Goal: Task Accomplishment & Management: Use online tool/utility

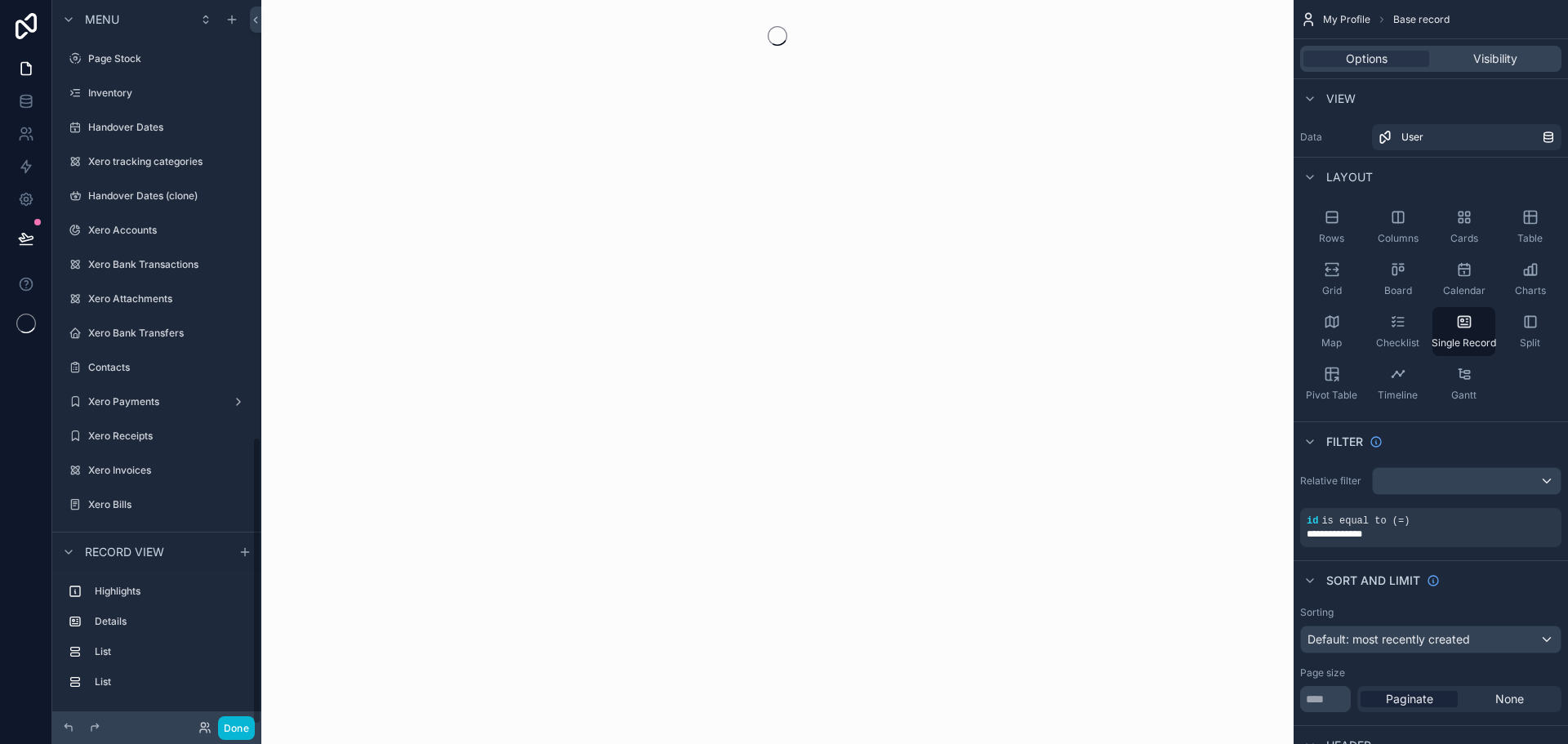
scroll to position [1096, 0]
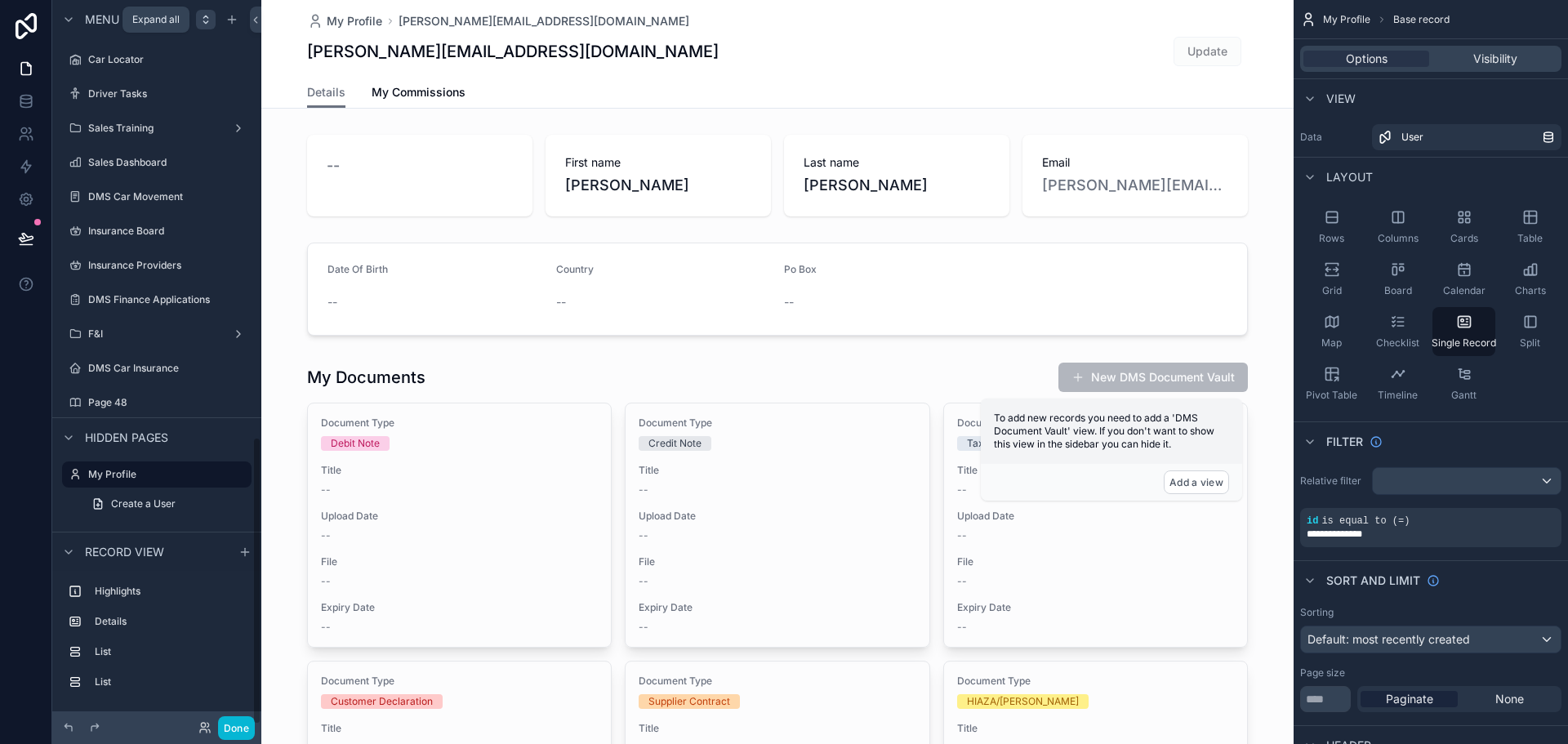
click at [205, 18] on icon "scrollable content" at bounding box center [205, 19] width 13 height 13
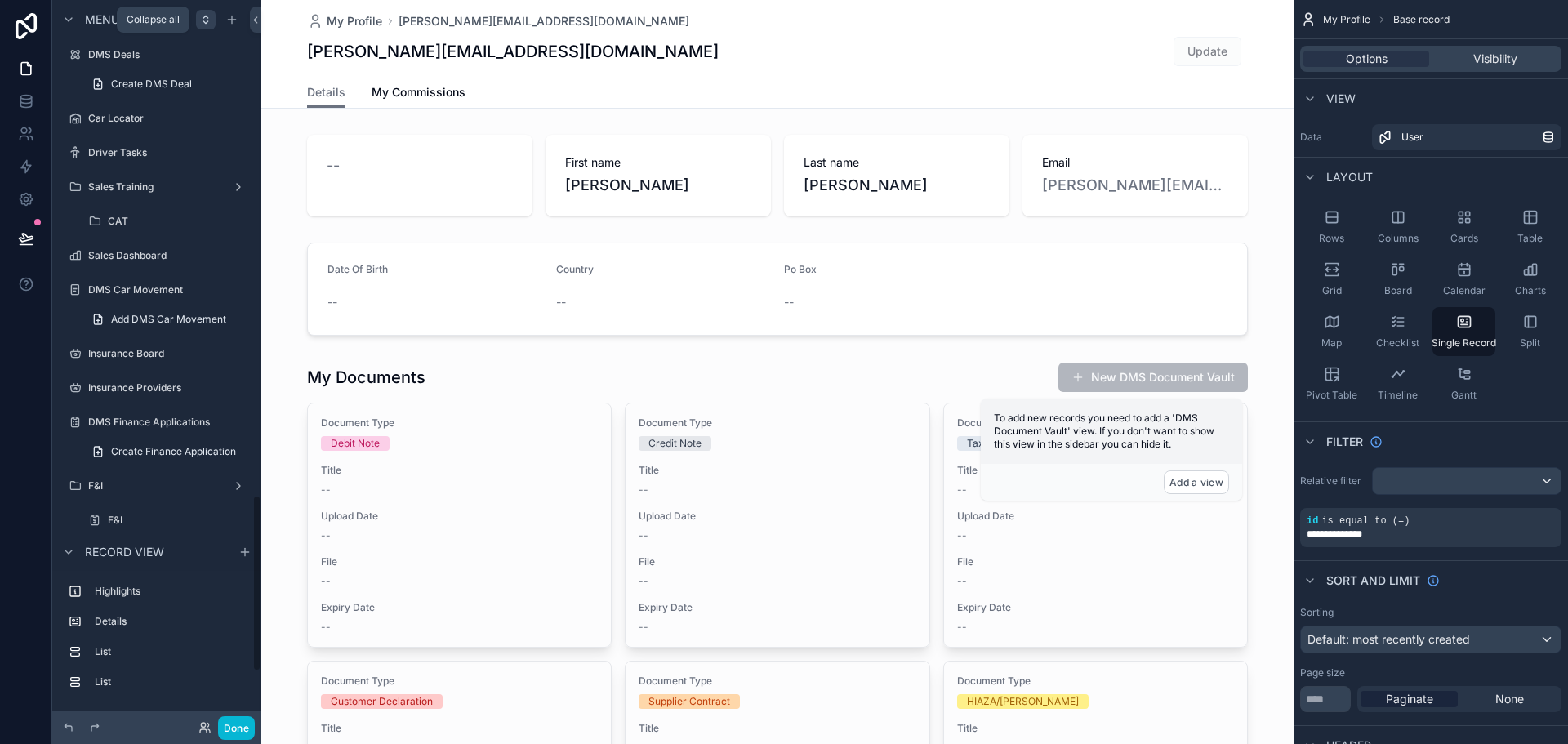
click at [205, 18] on icon "scrollable content" at bounding box center [205, 19] width 13 height 13
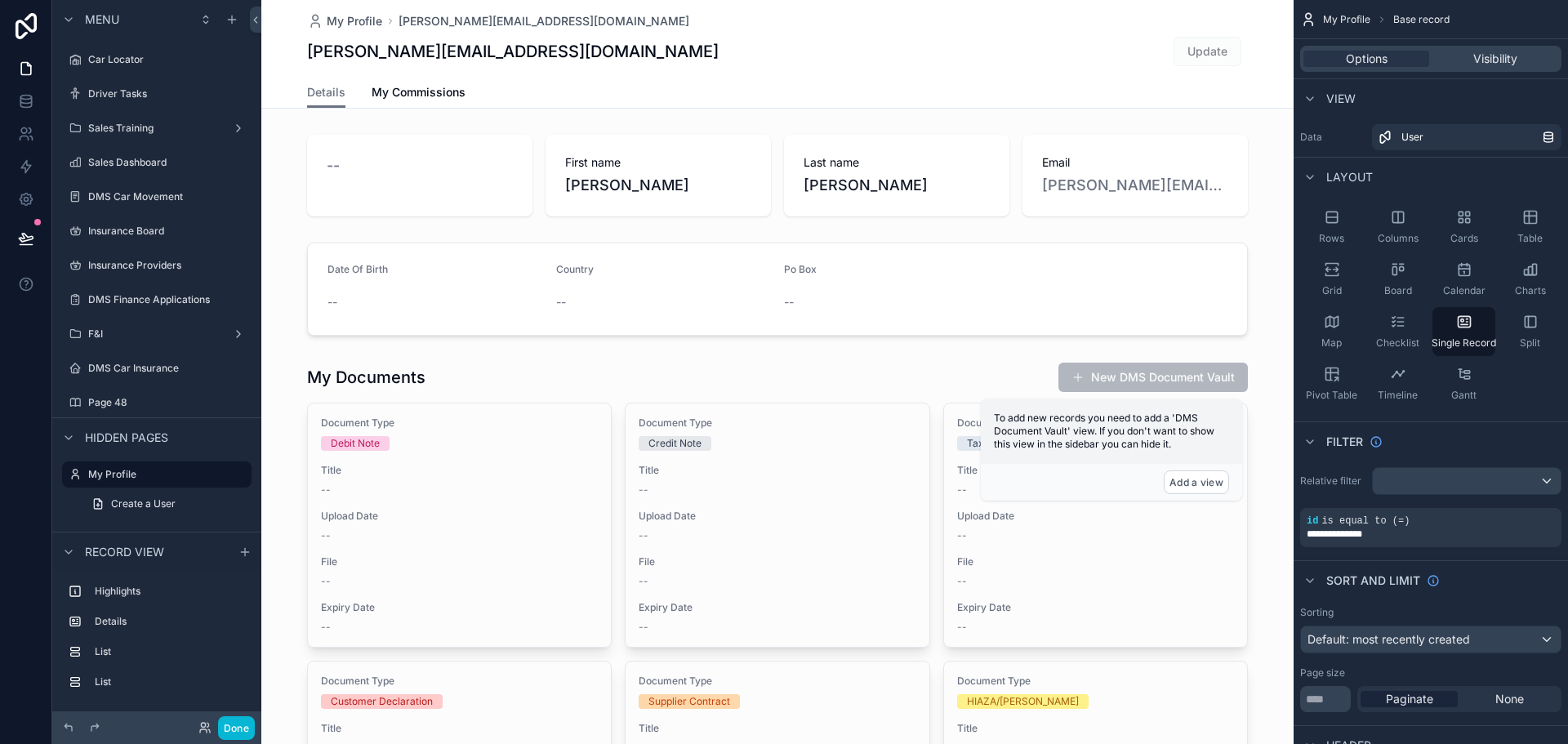
click at [615, 50] on div "[PERSON_NAME][EMAIL_ADDRESS][DOMAIN_NAME] Update" at bounding box center [778, 51] width 941 height 31
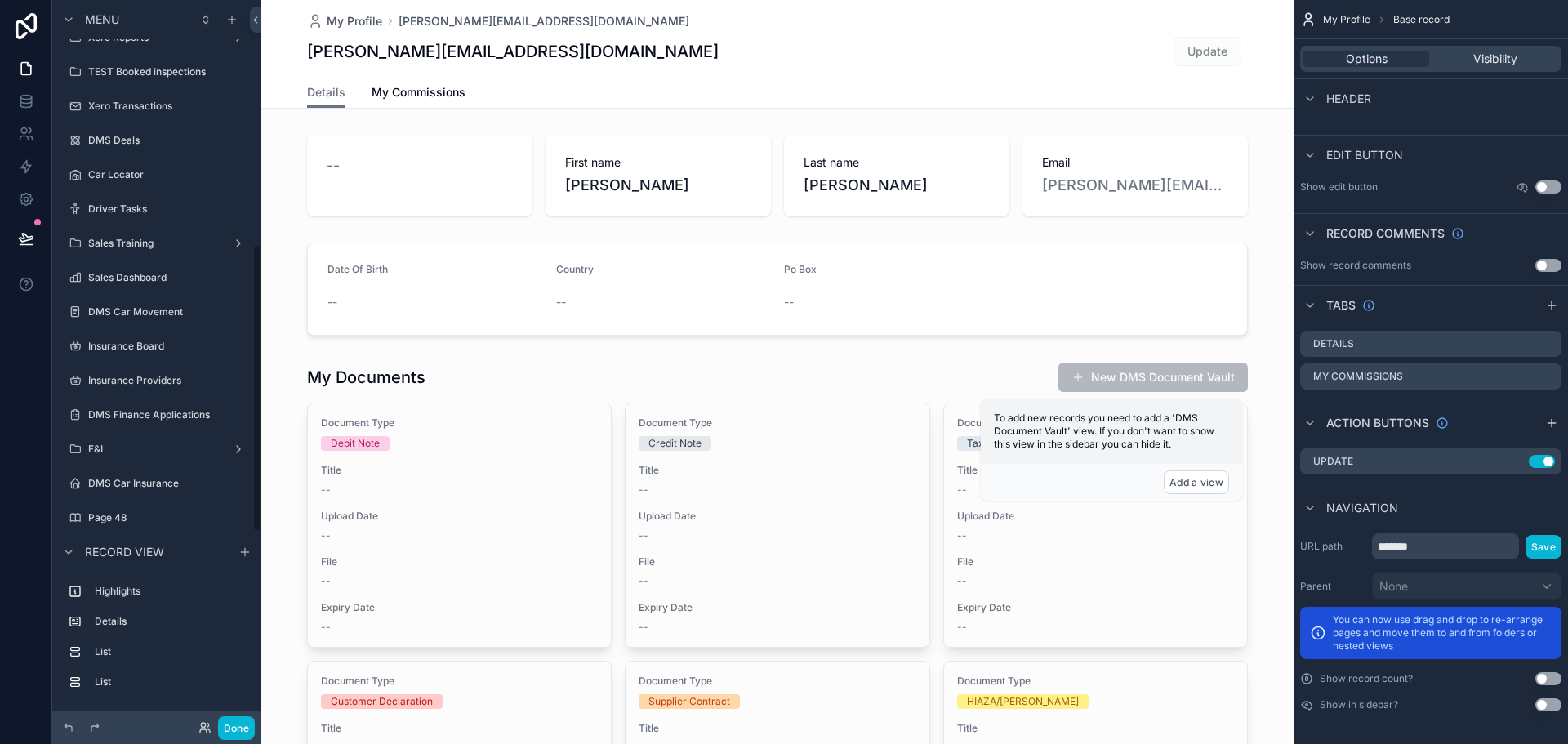
scroll to position [607, 0]
click at [230, 25] on icon "scrollable content" at bounding box center [232, 19] width 13 height 13
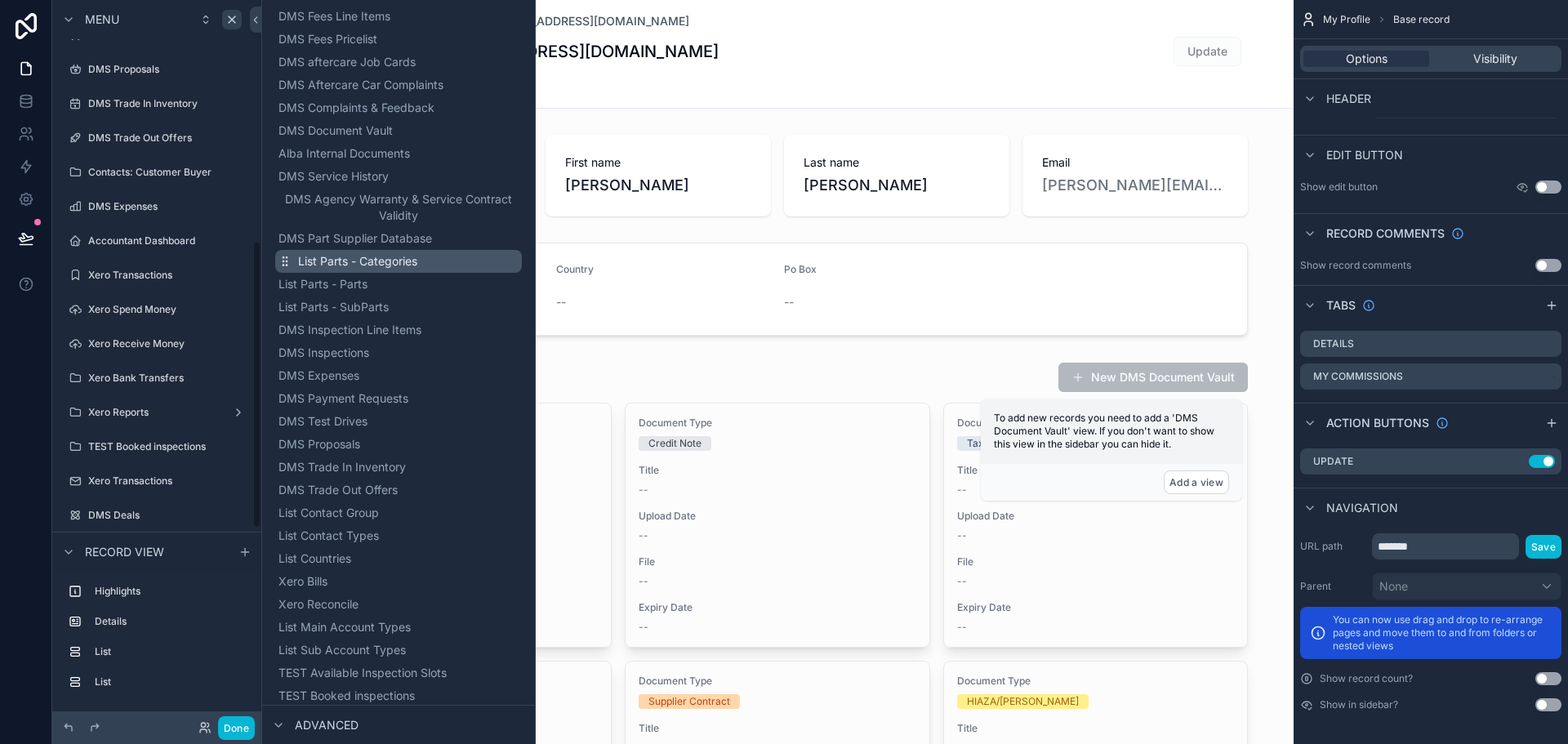
scroll to position [1245, 0]
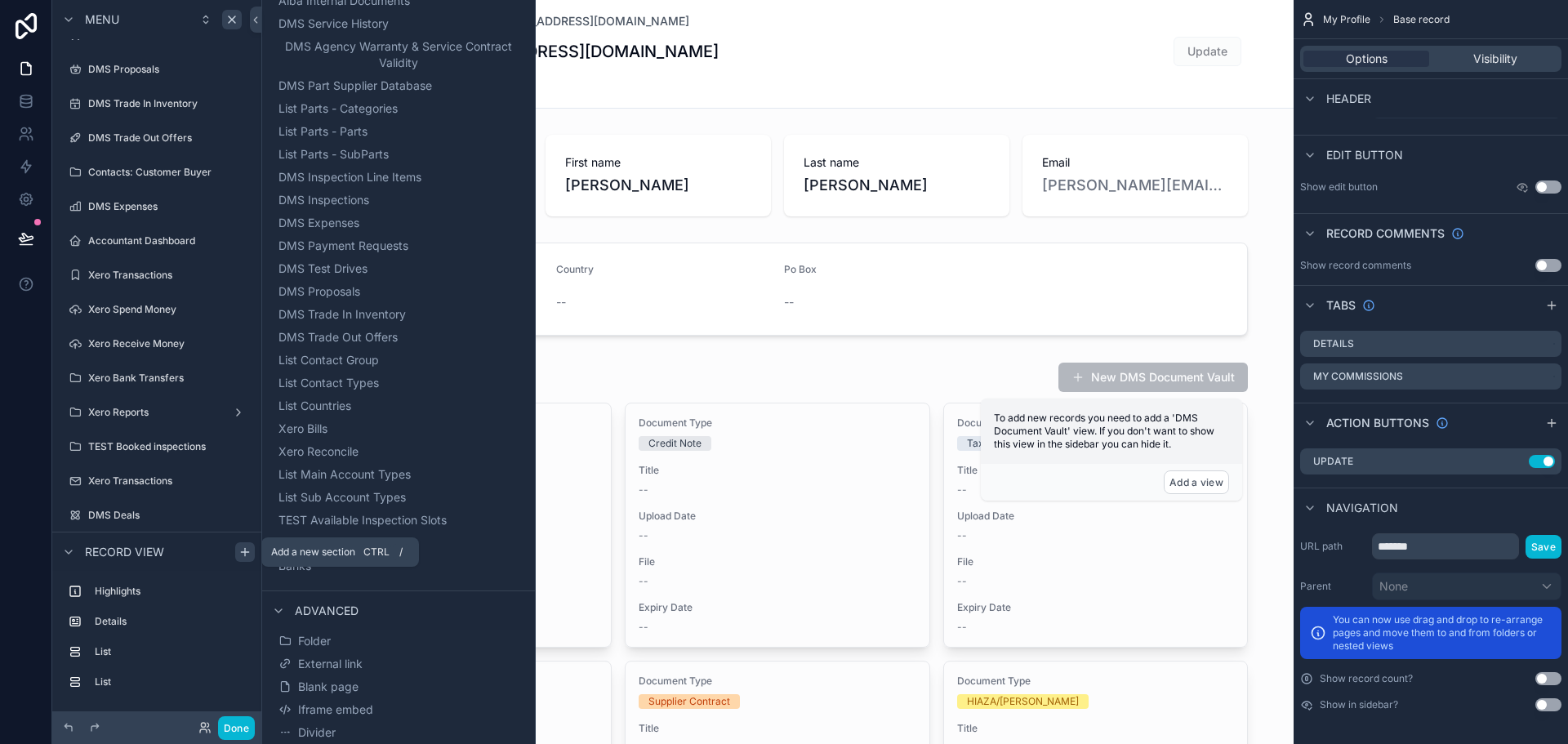
click at [238, 549] on div "scrollable content" at bounding box center [245, 552] width 19 height 19
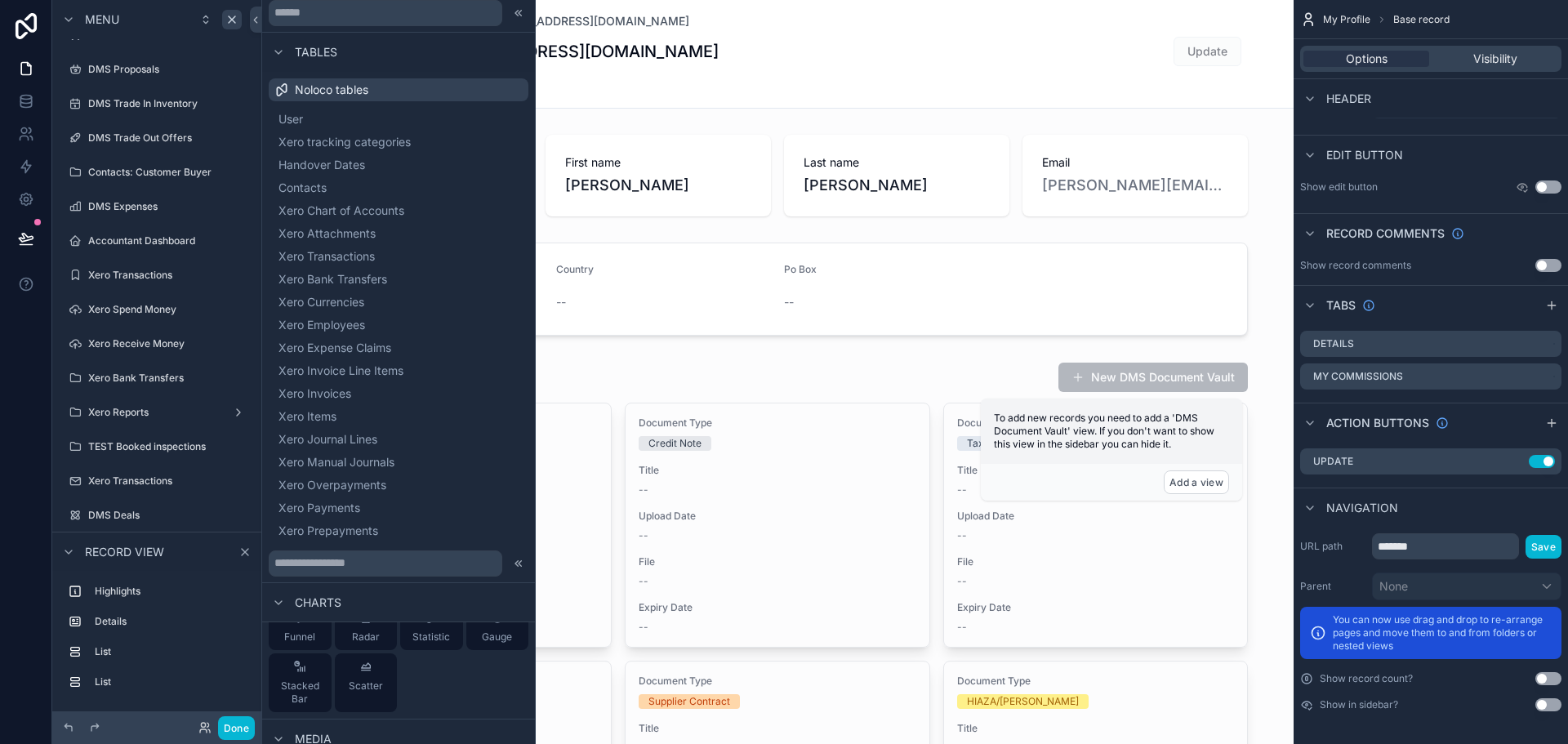
scroll to position [0, 0]
click at [510, 572] on div at bounding box center [519, 564] width 19 height 19
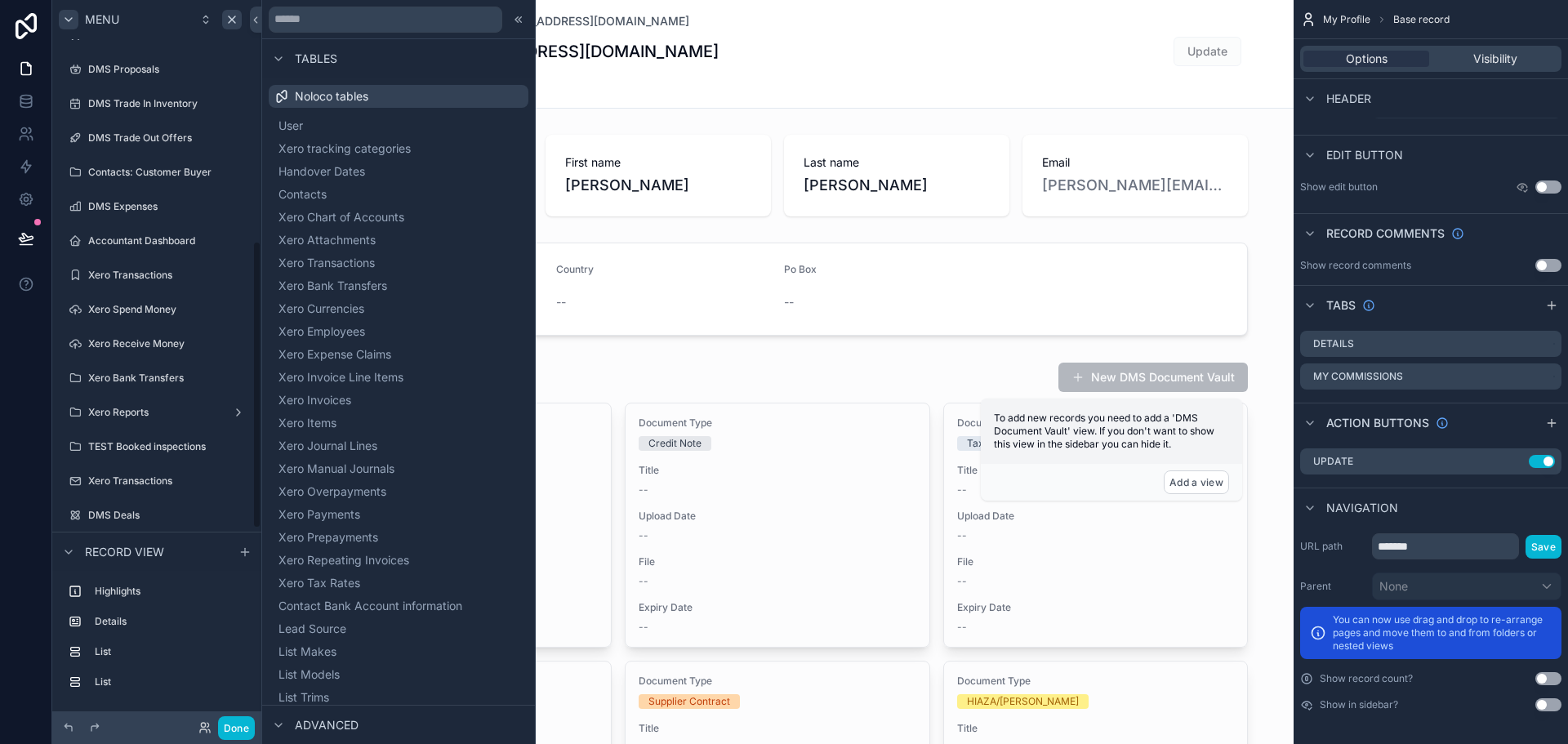
click at [71, 11] on div "scrollable content" at bounding box center [69, 19] width 19 height 19
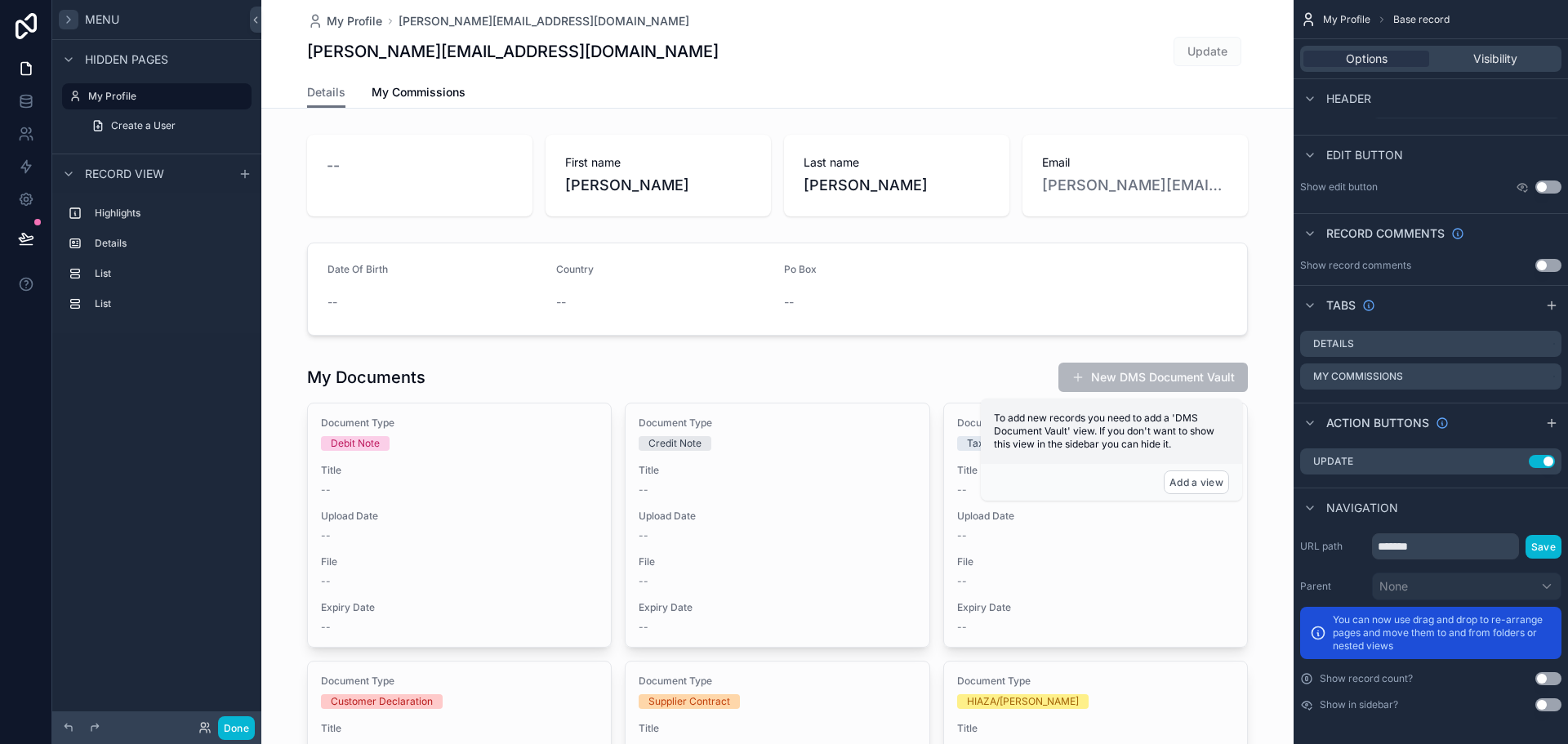
click at [71, 13] on icon "scrollable content" at bounding box center [68, 19] width 13 height 13
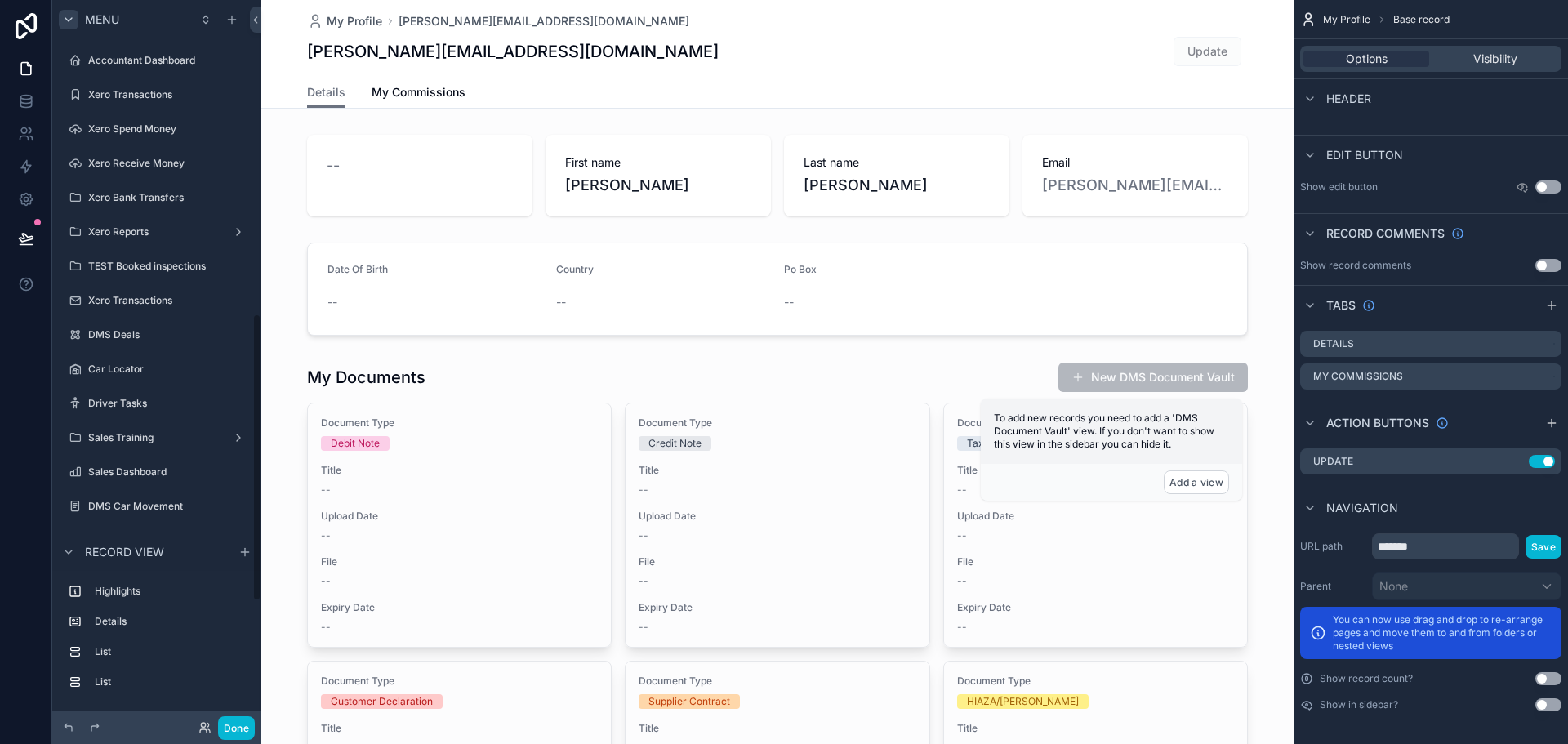
scroll to position [790, 0]
click at [71, 13] on icon "scrollable content" at bounding box center [68, 19] width 13 height 13
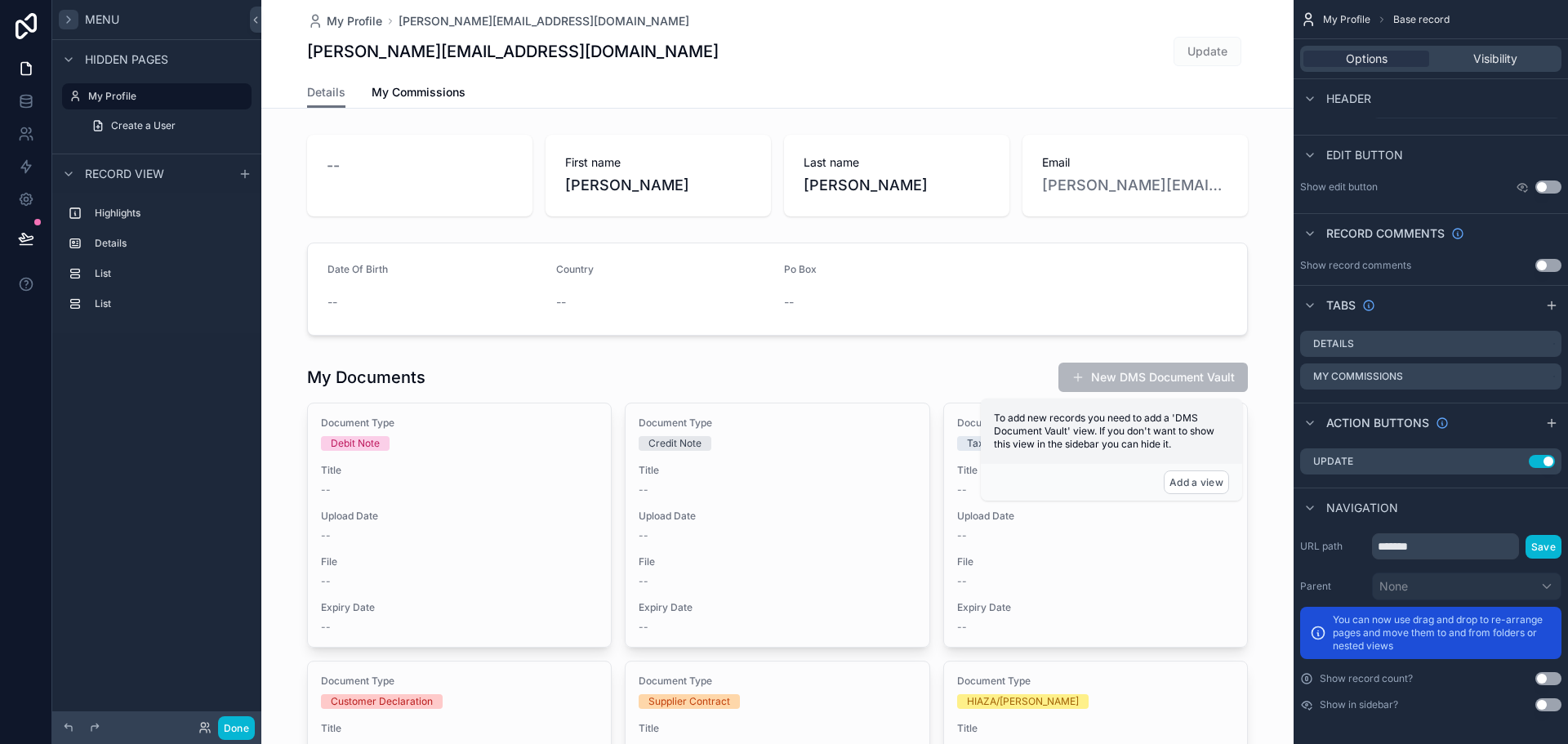
scroll to position [0, 0]
click at [69, 26] on icon "scrollable content" at bounding box center [68, 19] width 13 height 13
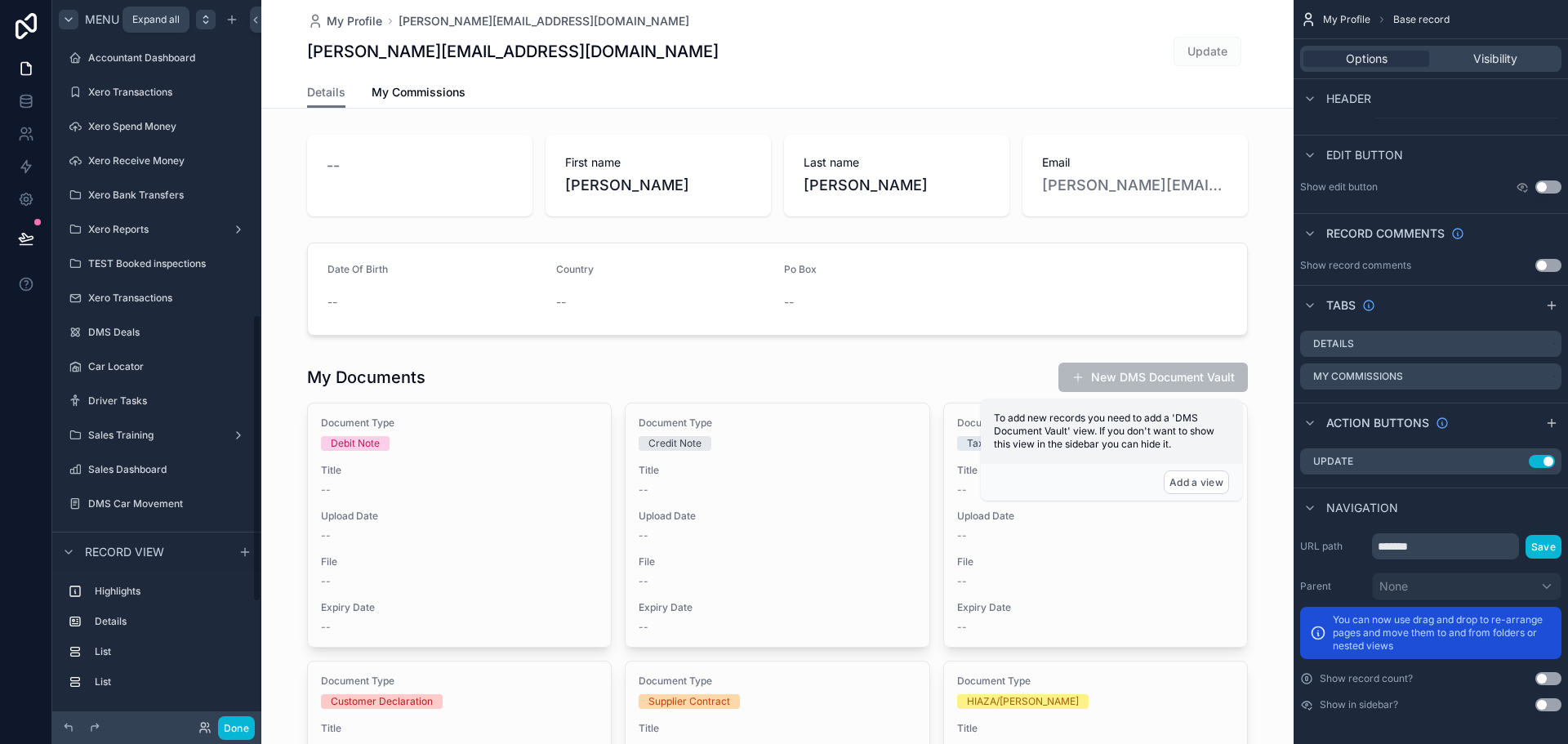
click at [208, 19] on icon "scrollable content" at bounding box center [205, 19] width 13 height 13
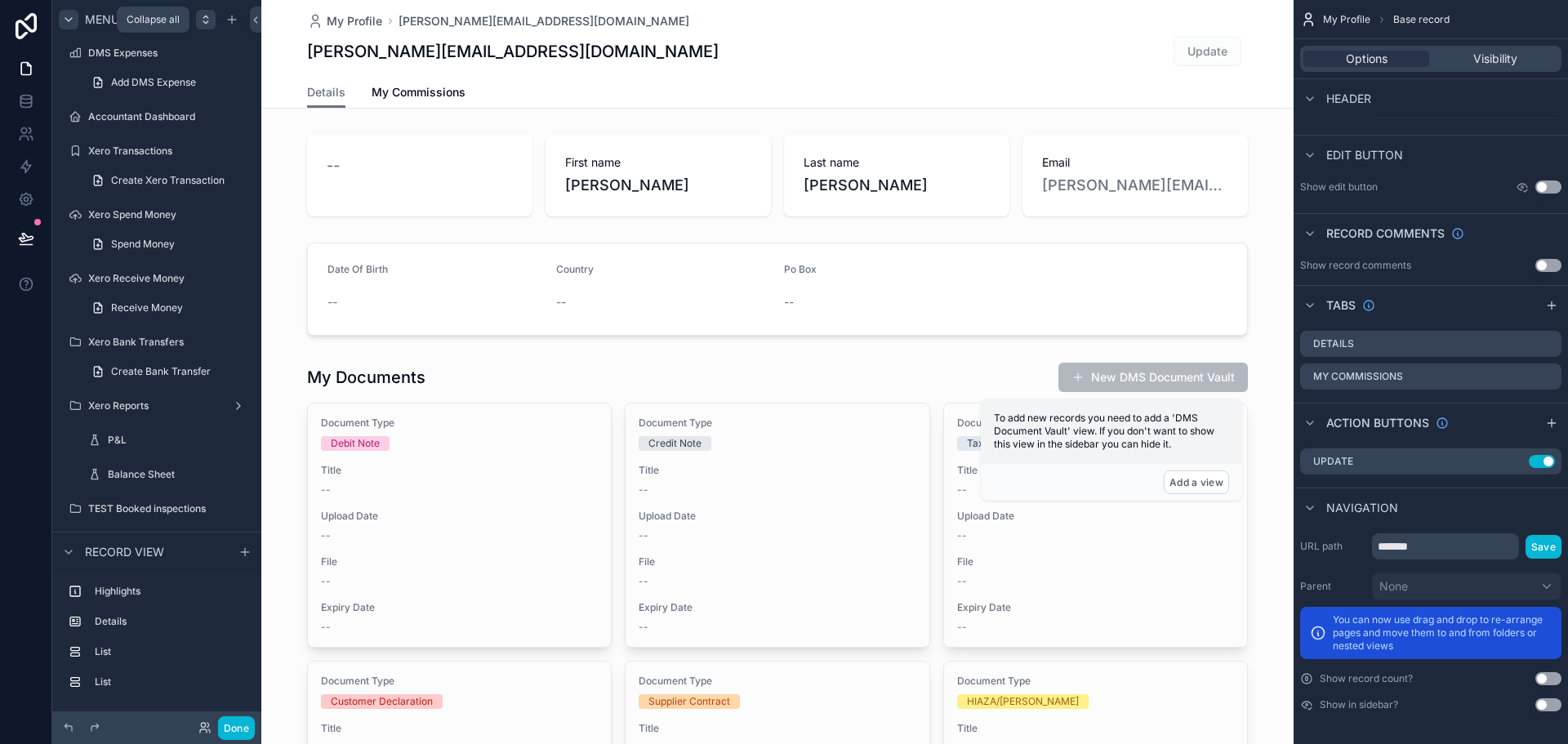
click at [208, 19] on icon "scrollable content" at bounding box center [205, 19] width 13 height 13
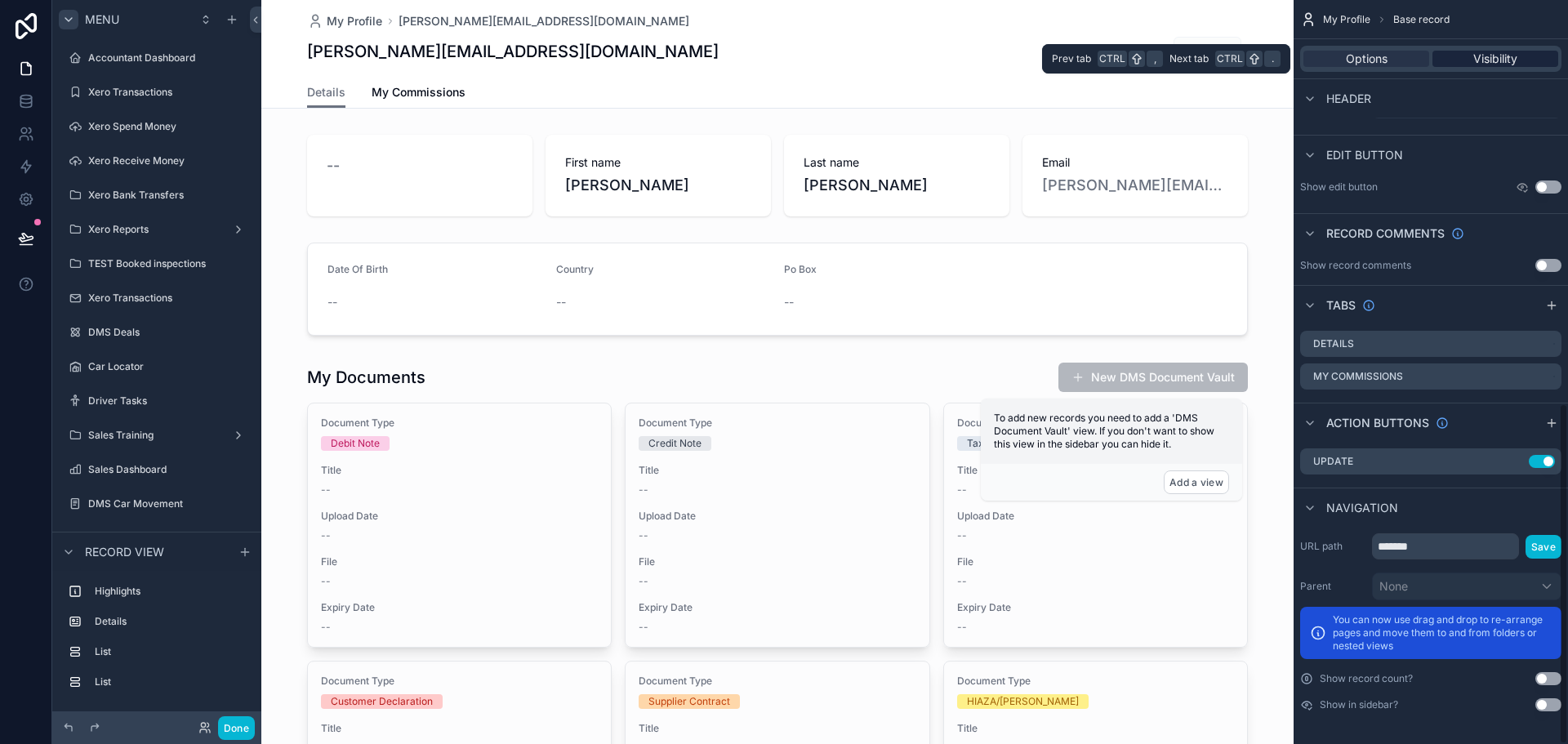
click at [1439, 51] on div "Visibility" at bounding box center [1495, 58] width 126 height 17
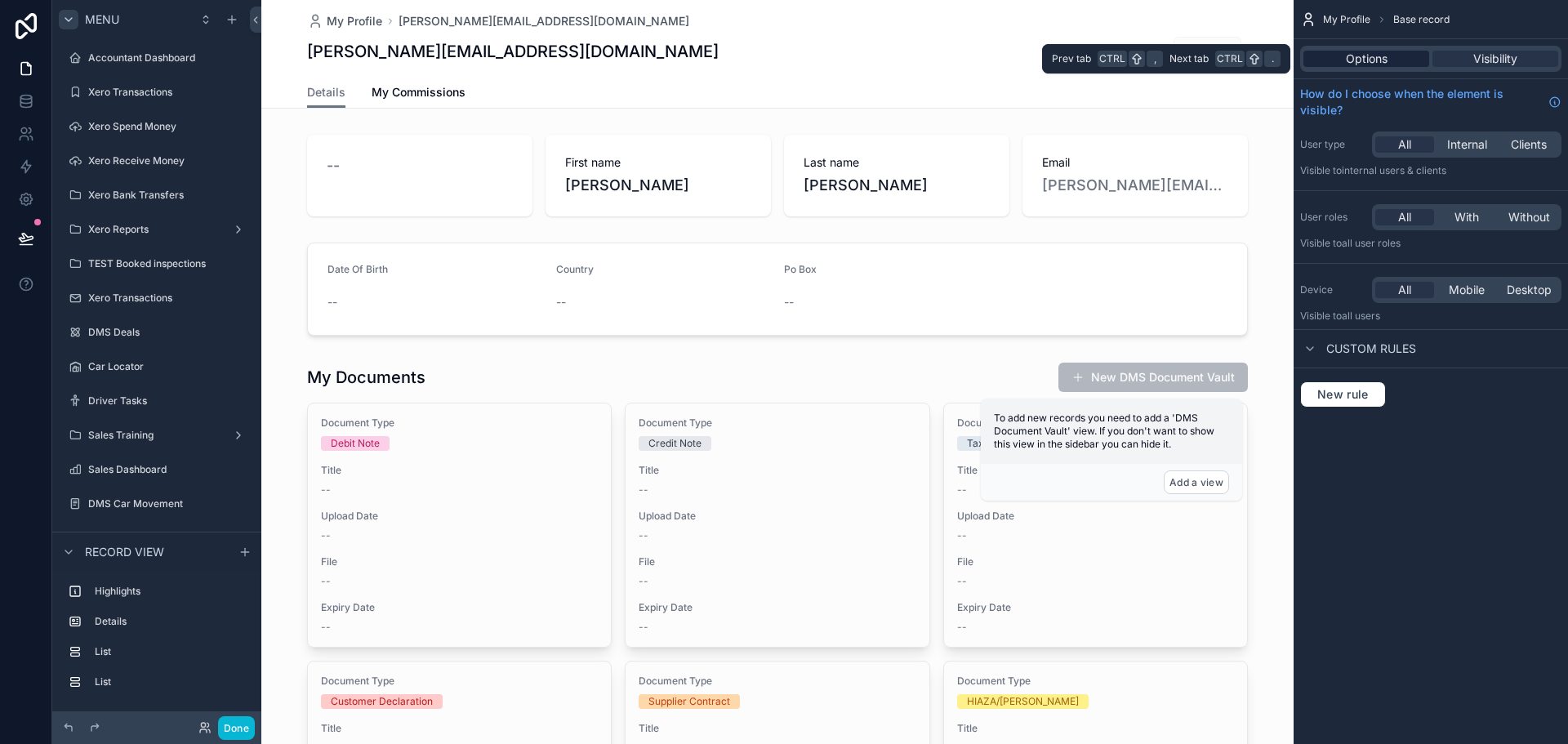
click at [1376, 53] on span "Options" at bounding box center [1366, 58] width 41 height 17
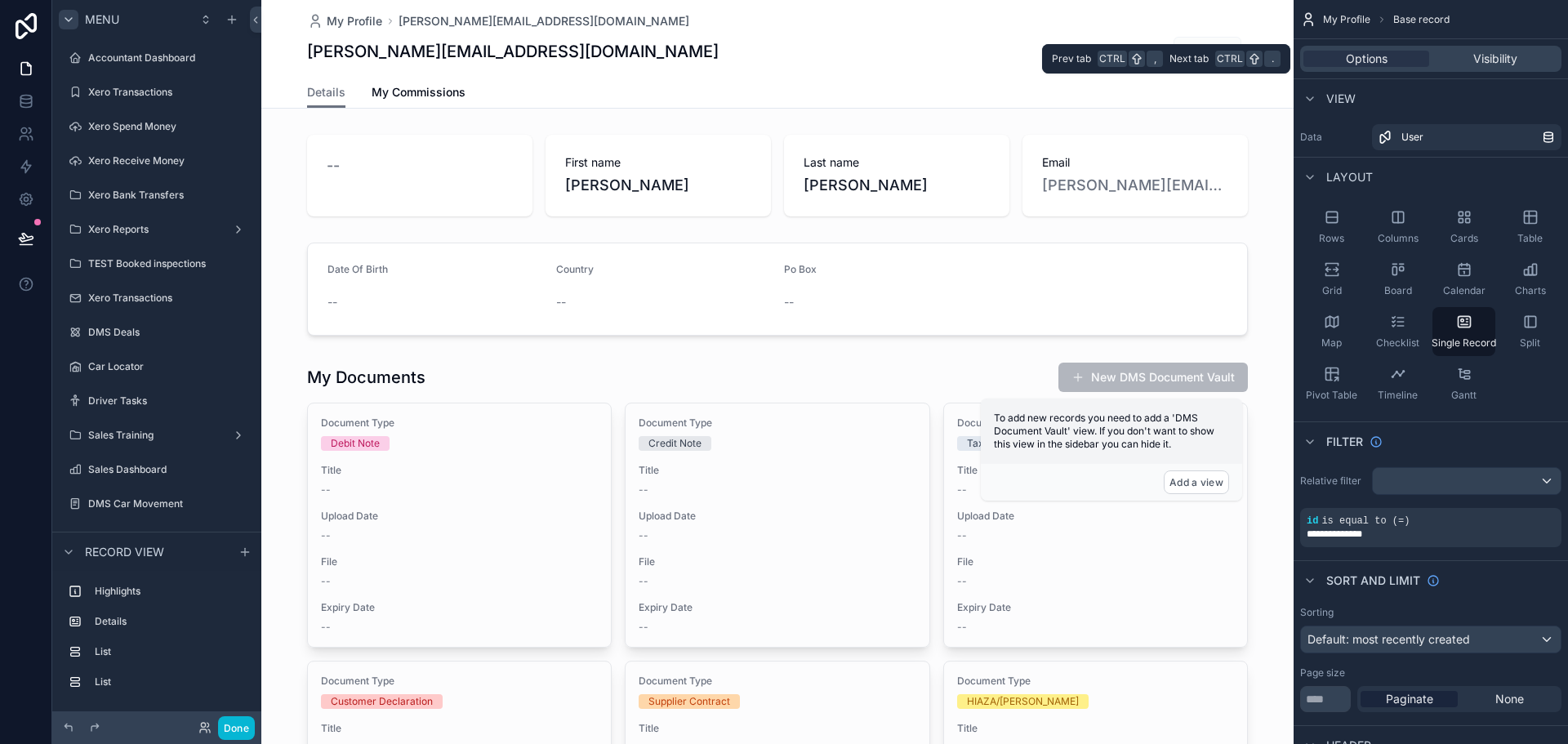
click at [1490, 47] on div "Options Visibility" at bounding box center [1431, 59] width 262 height 26
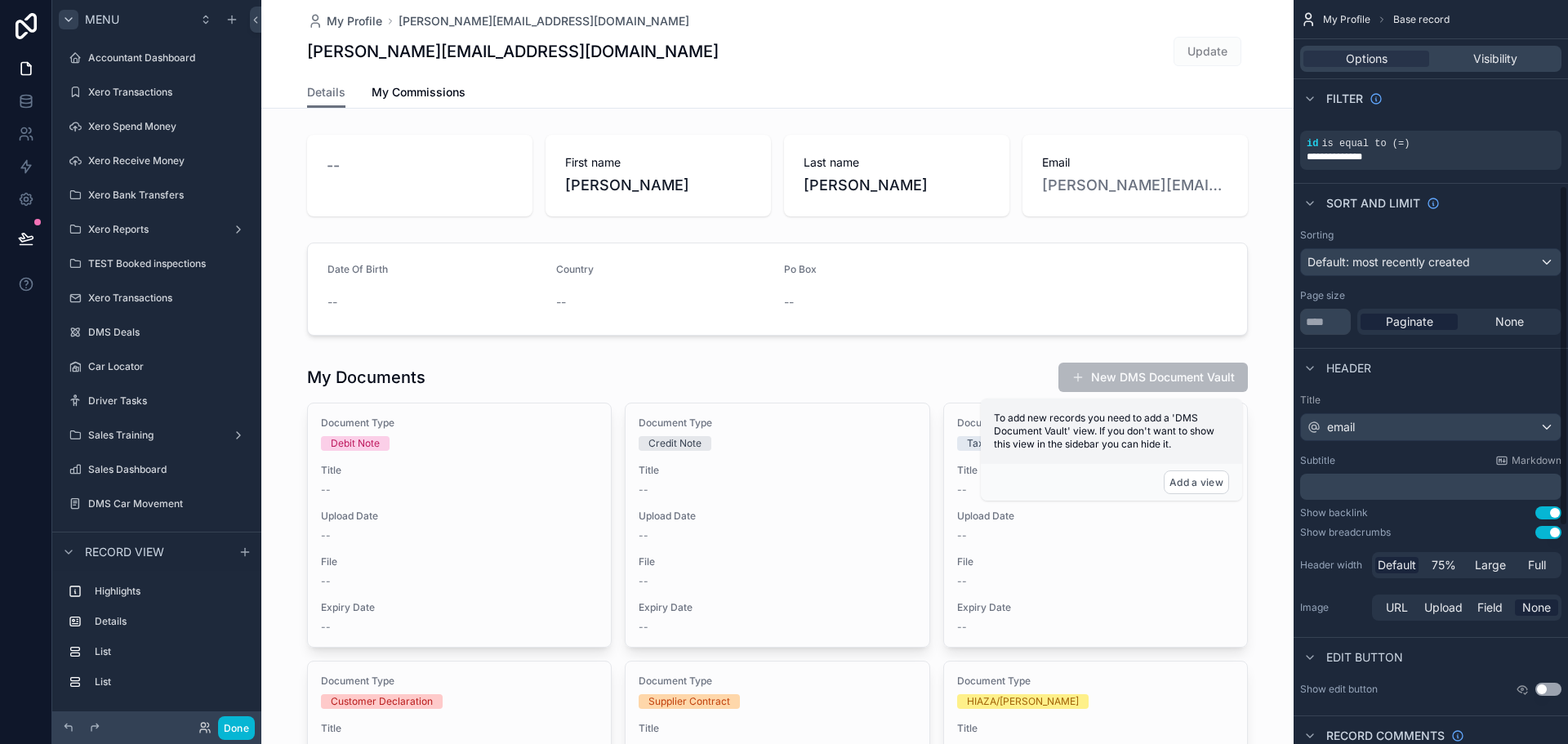
scroll to position [409, 0]
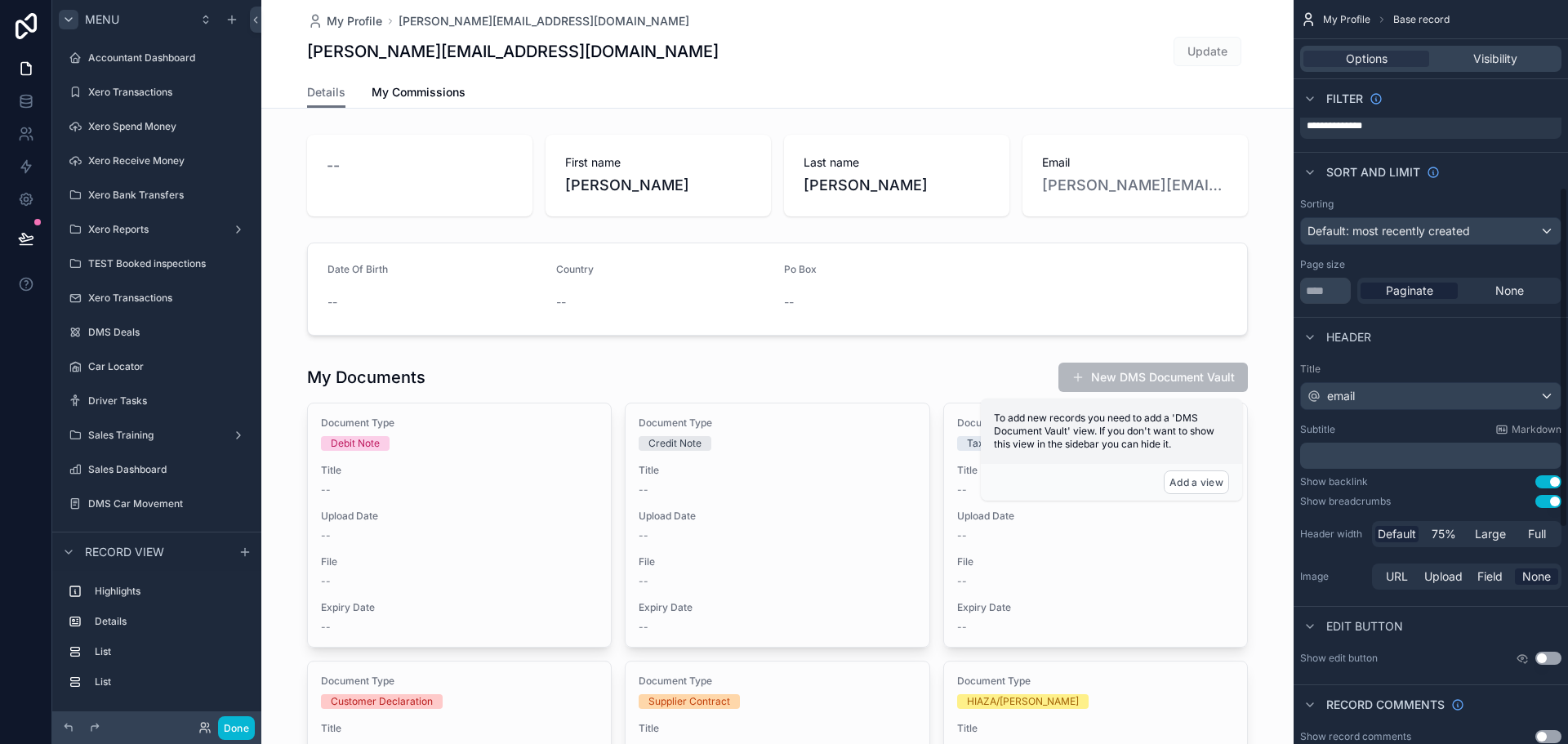
click at [1077, 54] on div "[PERSON_NAME][EMAIL_ADDRESS][DOMAIN_NAME] Update" at bounding box center [778, 51] width 941 height 31
click at [181, 407] on label "Driver Tasks" at bounding box center [153, 401] width 130 height 13
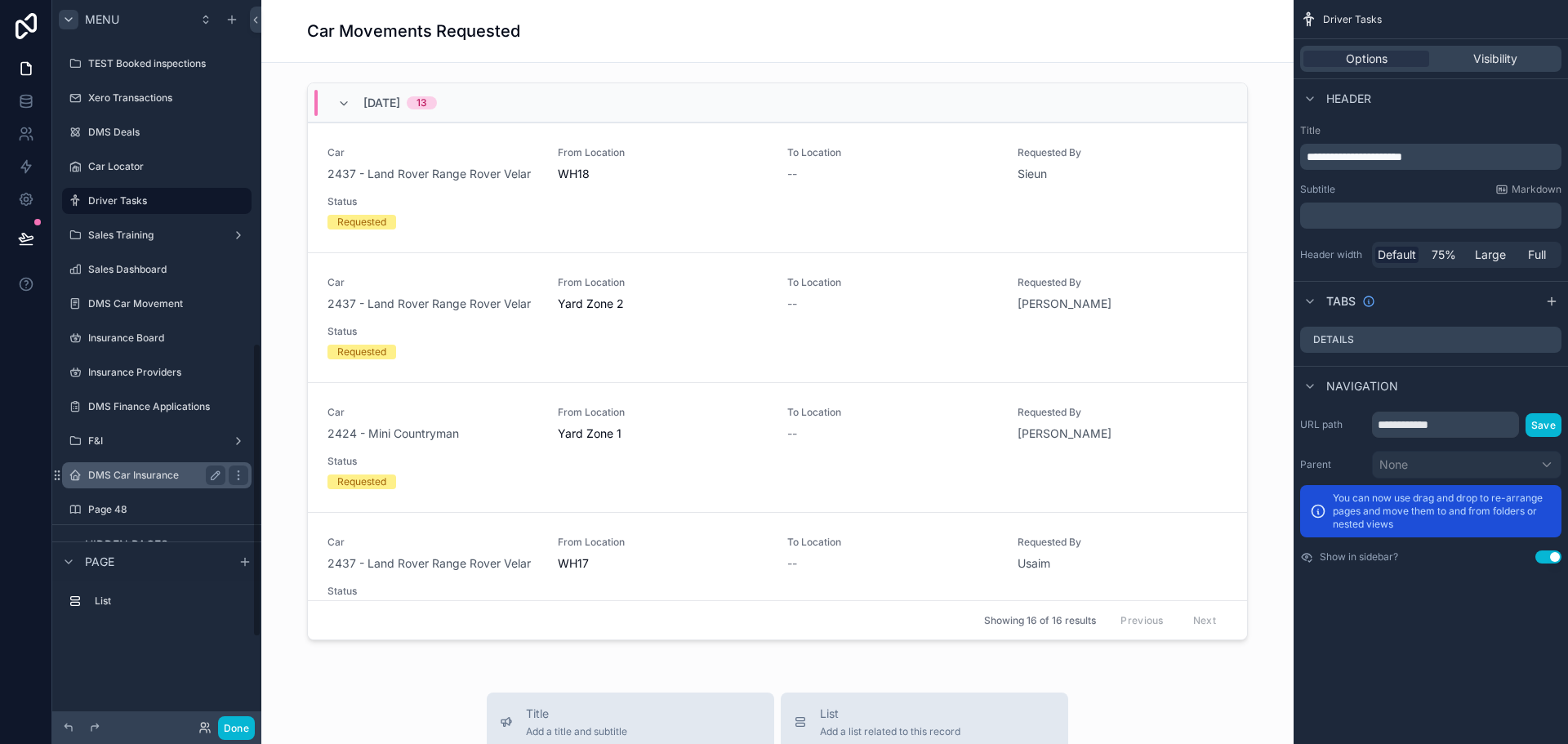
scroll to position [1057, 0]
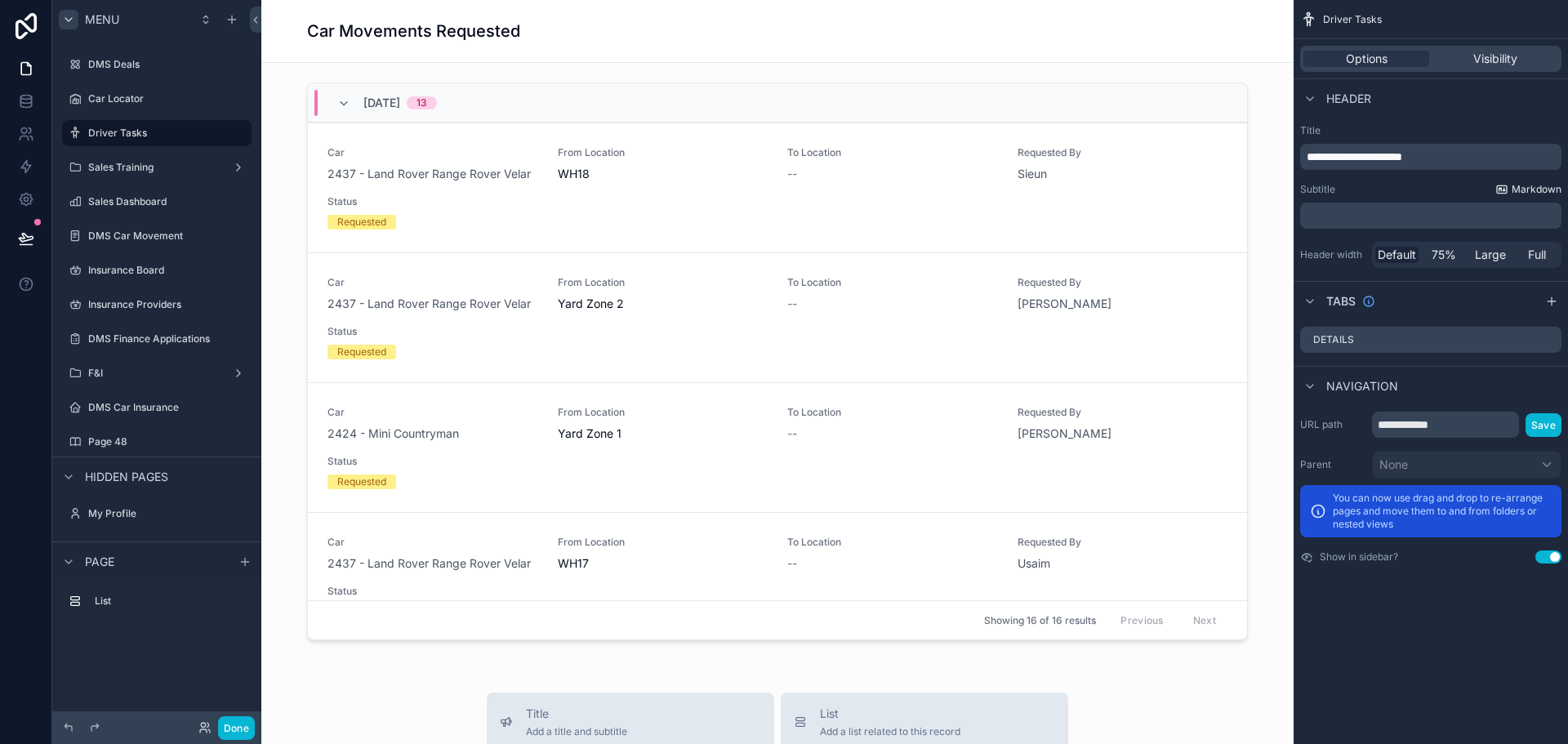
click at [1513, 190] on span "Markdown" at bounding box center [1536, 189] width 50 height 13
click at [1531, 65] on div "Visibility" at bounding box center [1495, 58] width 126 height 17
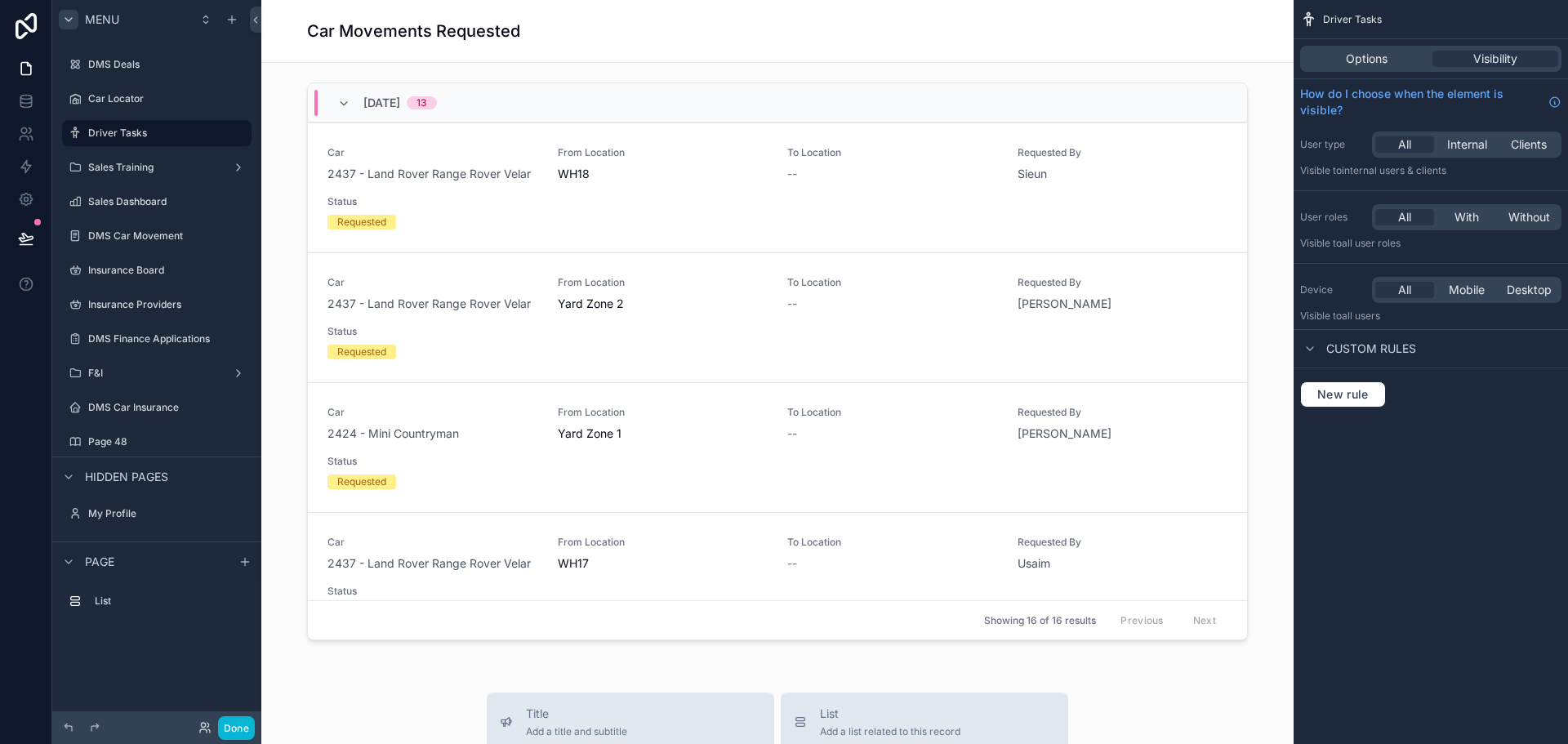
click at [1350, 343] on span "Custom rules" at bounding box center [1372, 349] width 90 height 17
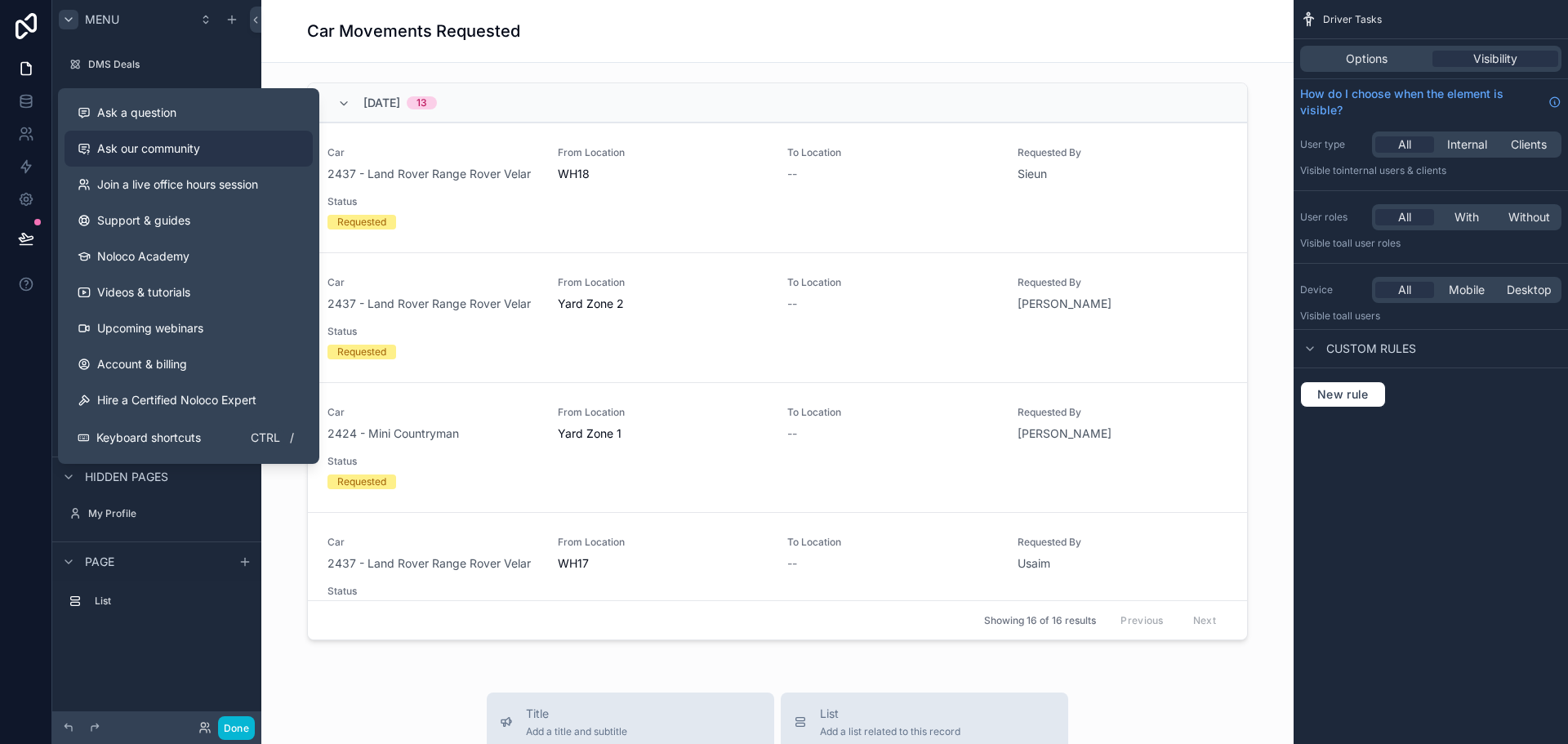
click at [270, 156] on link "Ask our community" at bounding box center [189, 148] width 248 height 36
click at [185, 228] on span "Support & guides" at bounding box center [144, 220] width 93 height 17
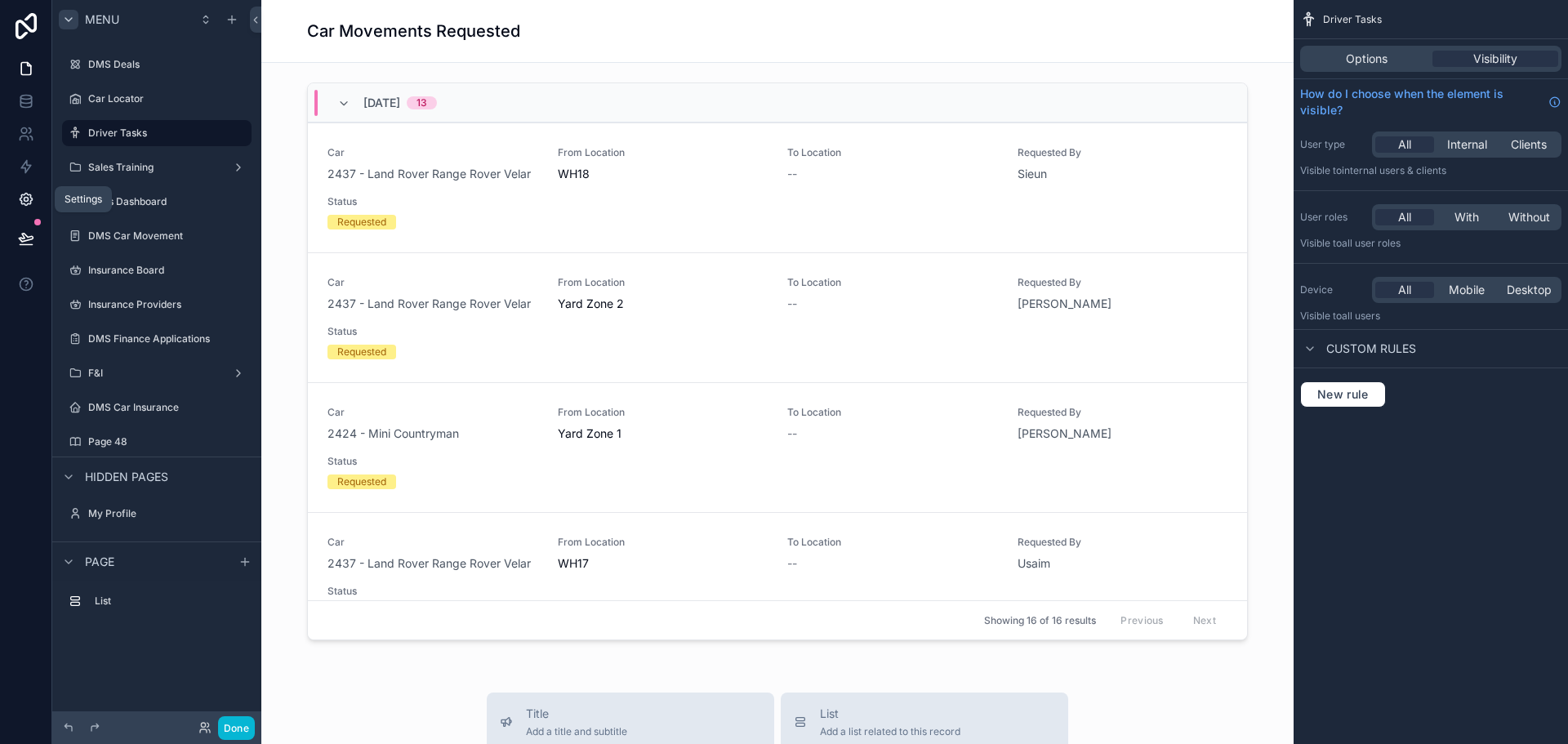
click at [18, 203] on icon at bounding box center [26, 199] width 17 height 17
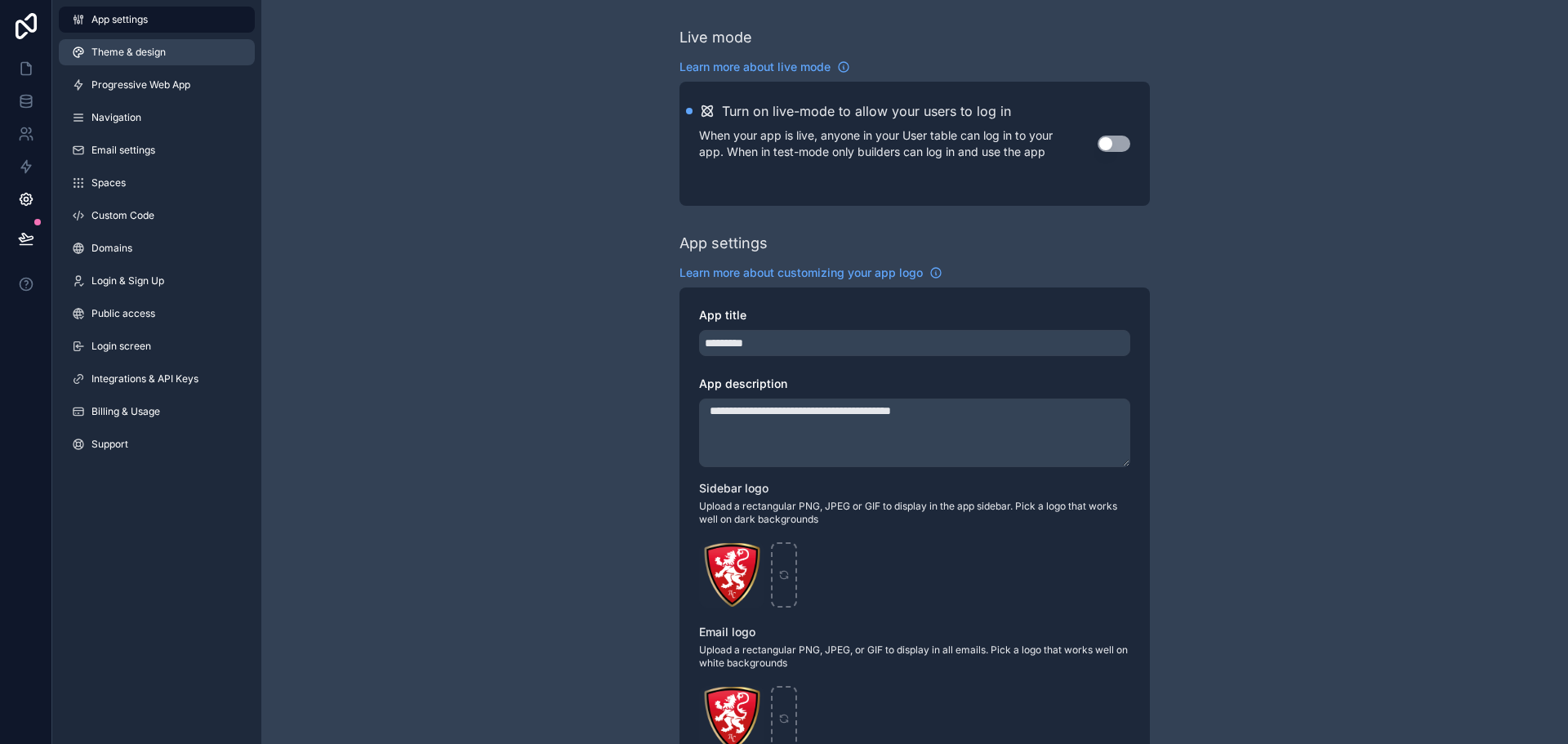
click at [163, 48] on span "Theme & design" at bounding box center [129, 52] width 74 height 13
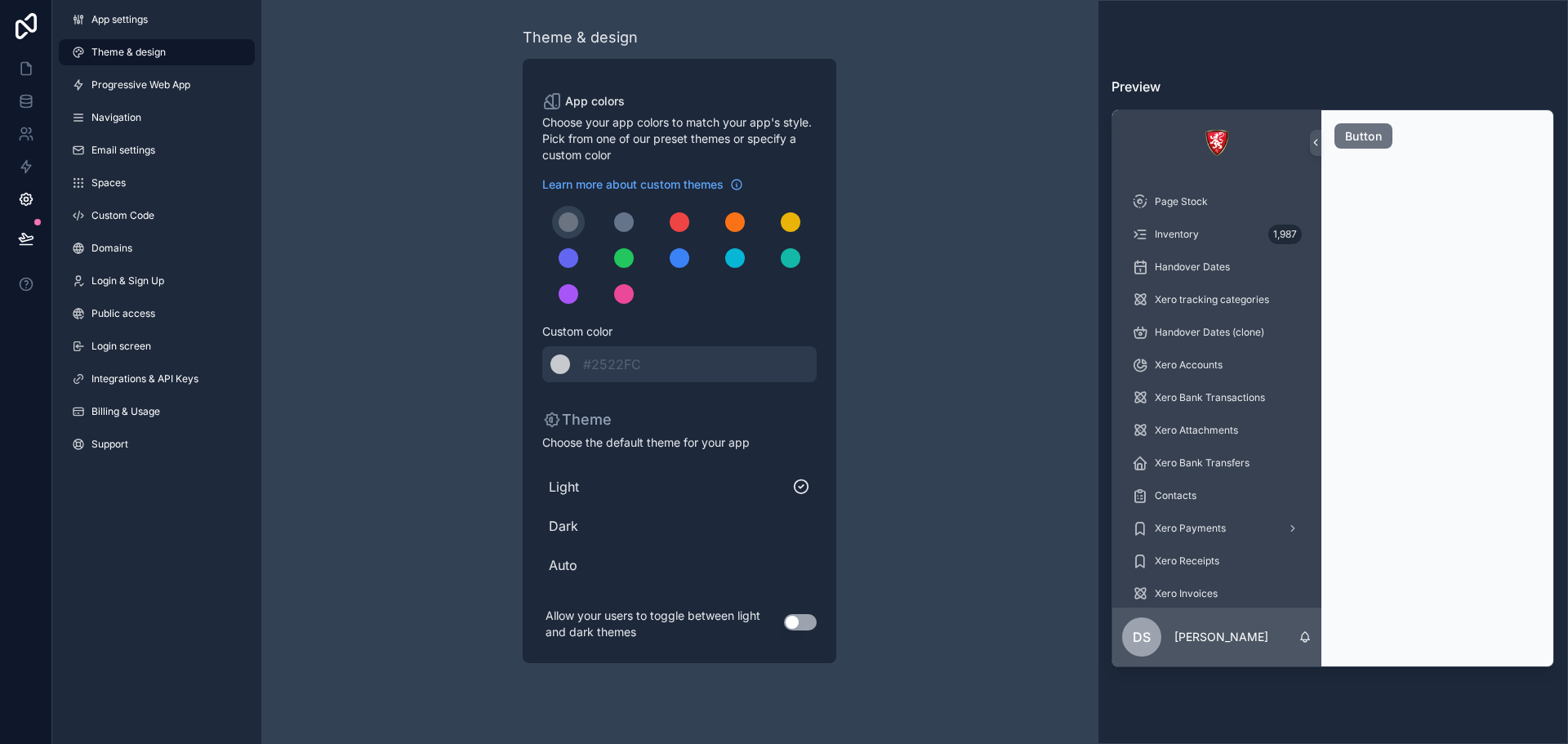
click at [796, 628] on button "Use setting" at bounding box center [800, 622] width 33 height 17
click at [144, 87] on span "Progressive Web App" at bounding box center [141, 85] width 99 height 13
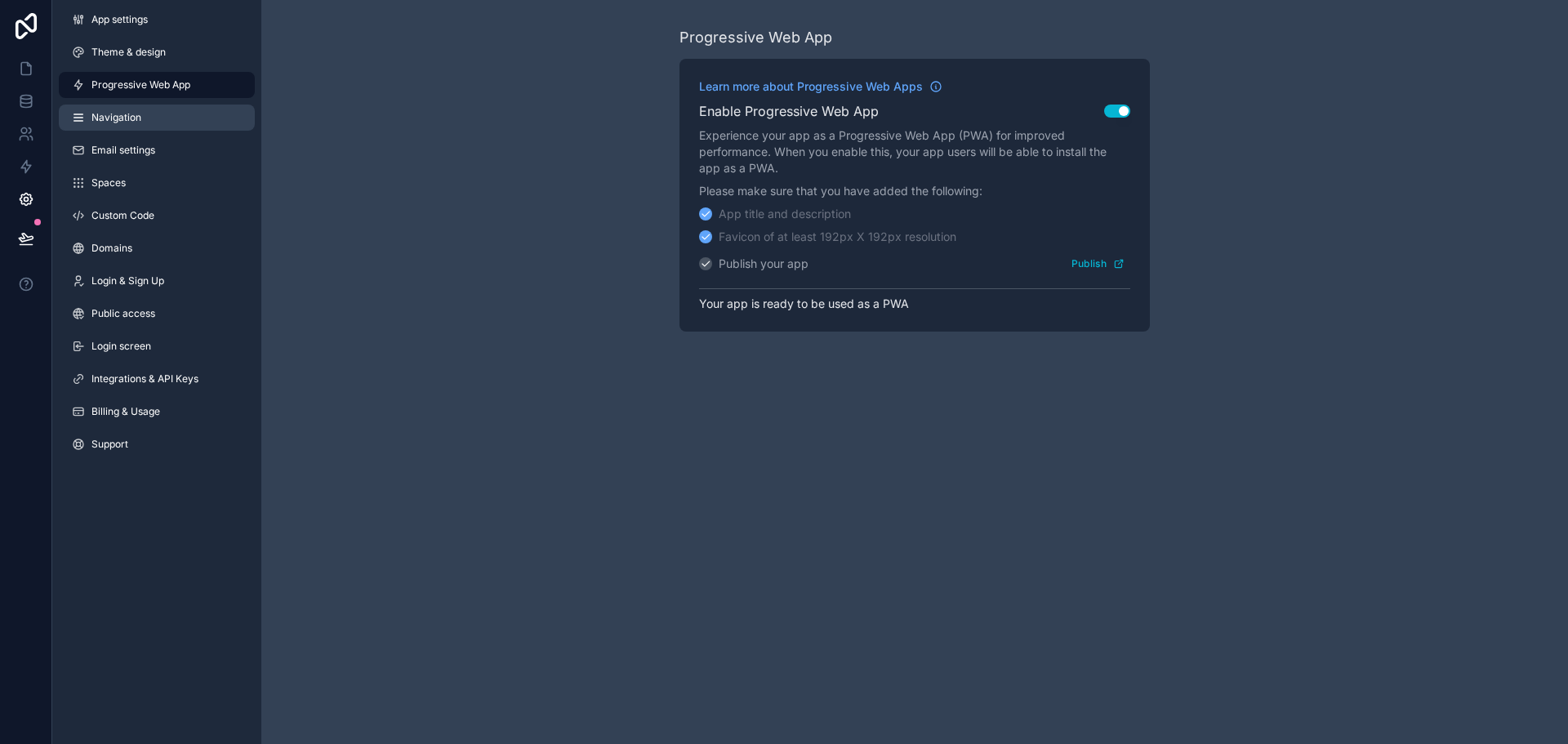
click at [199, 118] on link "Navigation" at bounding box center [157, 118] width 196 height 26
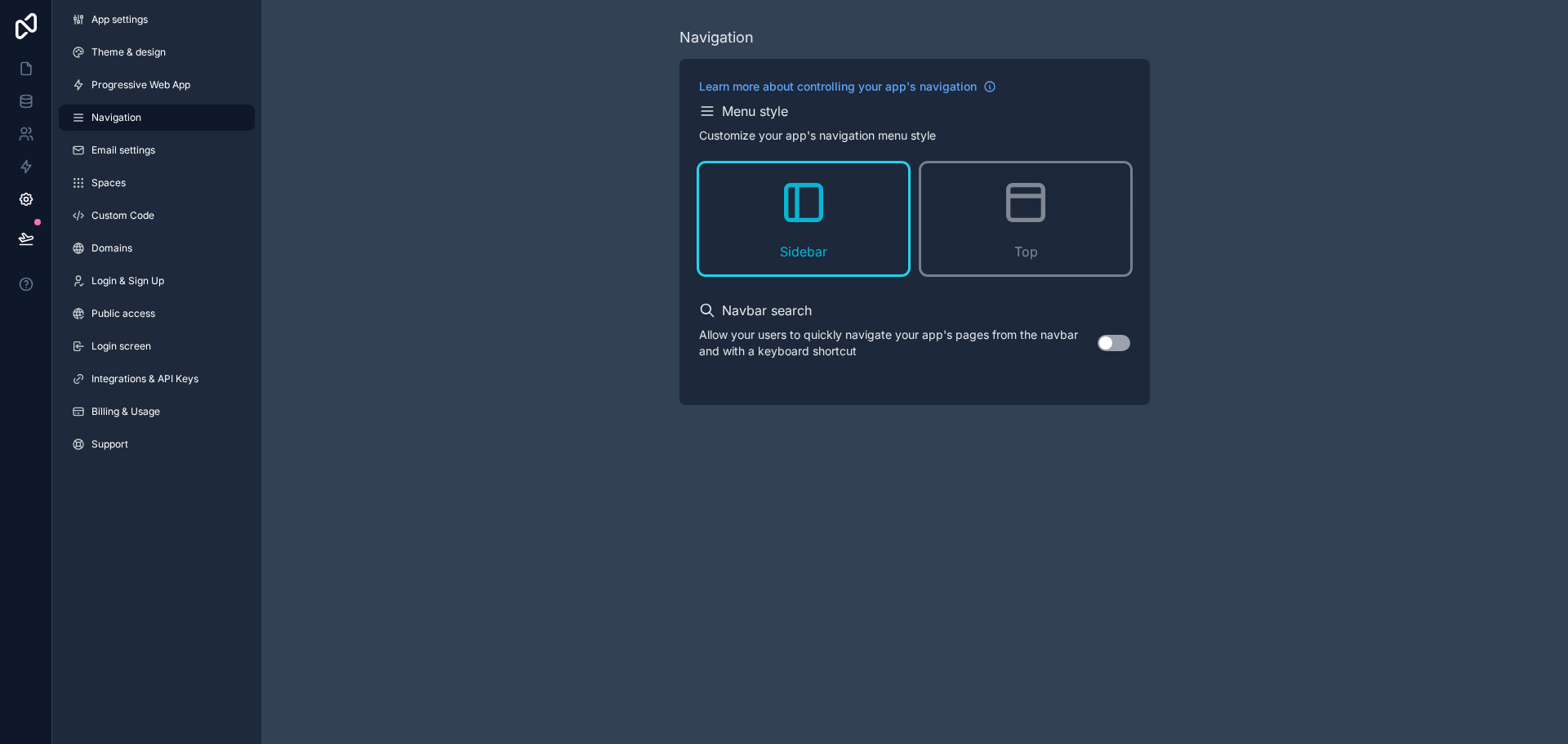
click at [704, 314] on icon "scrollable content" at bounding box center [707, 310] width 17 height 17
click at [482, 217] on div "Navigation Learn more about controlling your app's navigation Menu style Custom…" at bounding box center [915, 216] width 1307 height 431
click at [210, 151] on link "Email settings" at bounding box center [157, 151] width 196 height 26
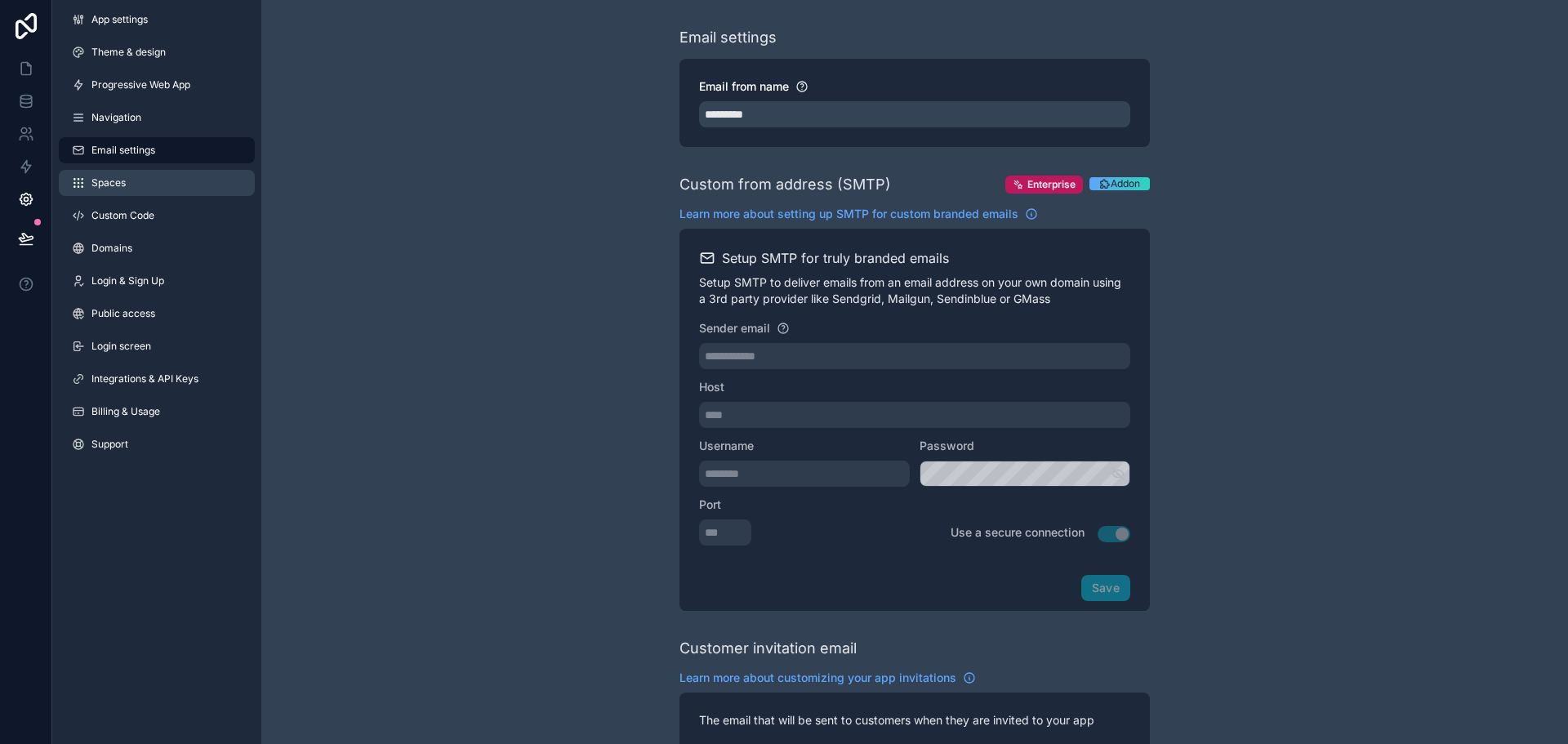
click at [184, 176] on link "Spaces" at bounding box center [157, 183] width 196 height 26
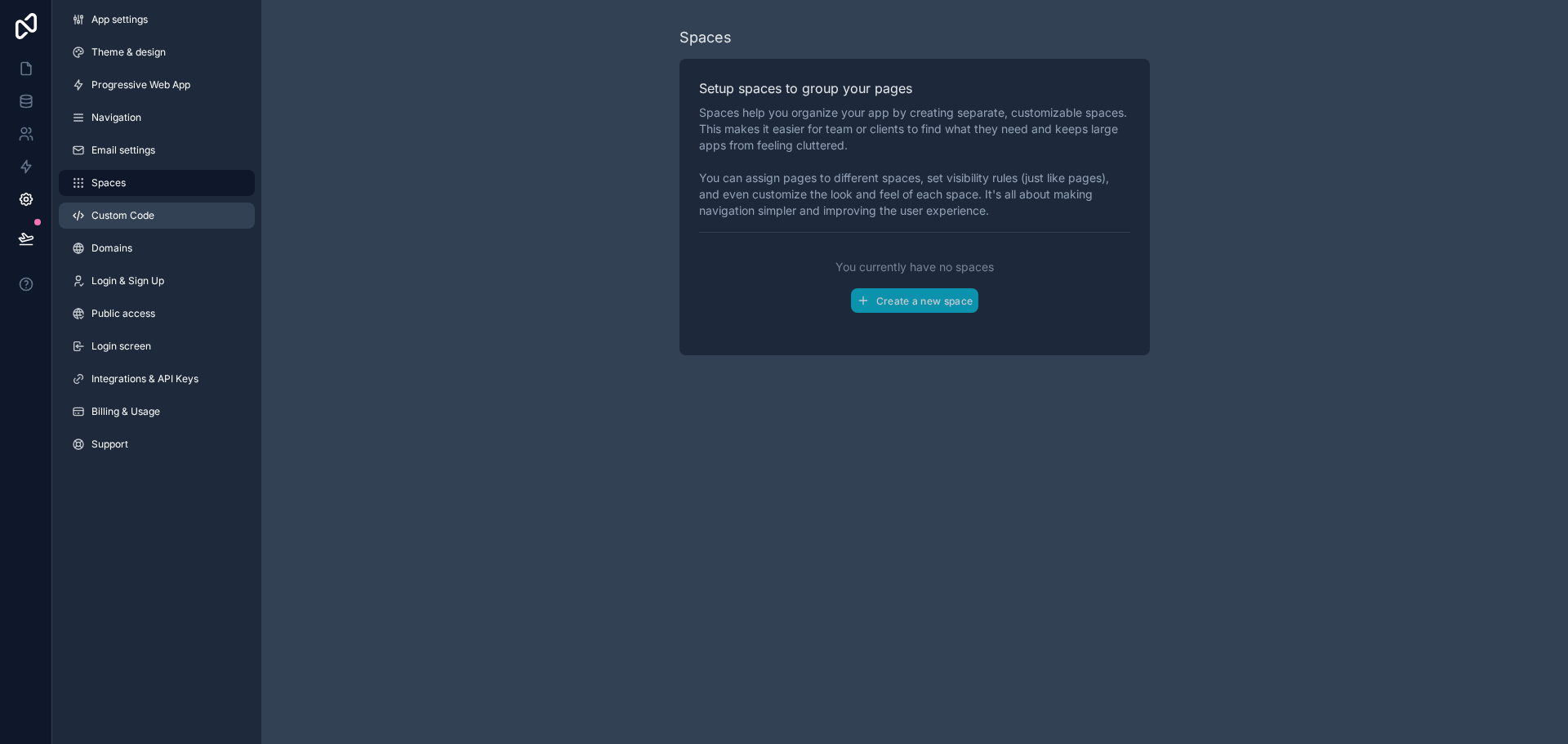
click at [140, 205] on link "Custom Code" at bounding box center [157, 216] width 196 height 26
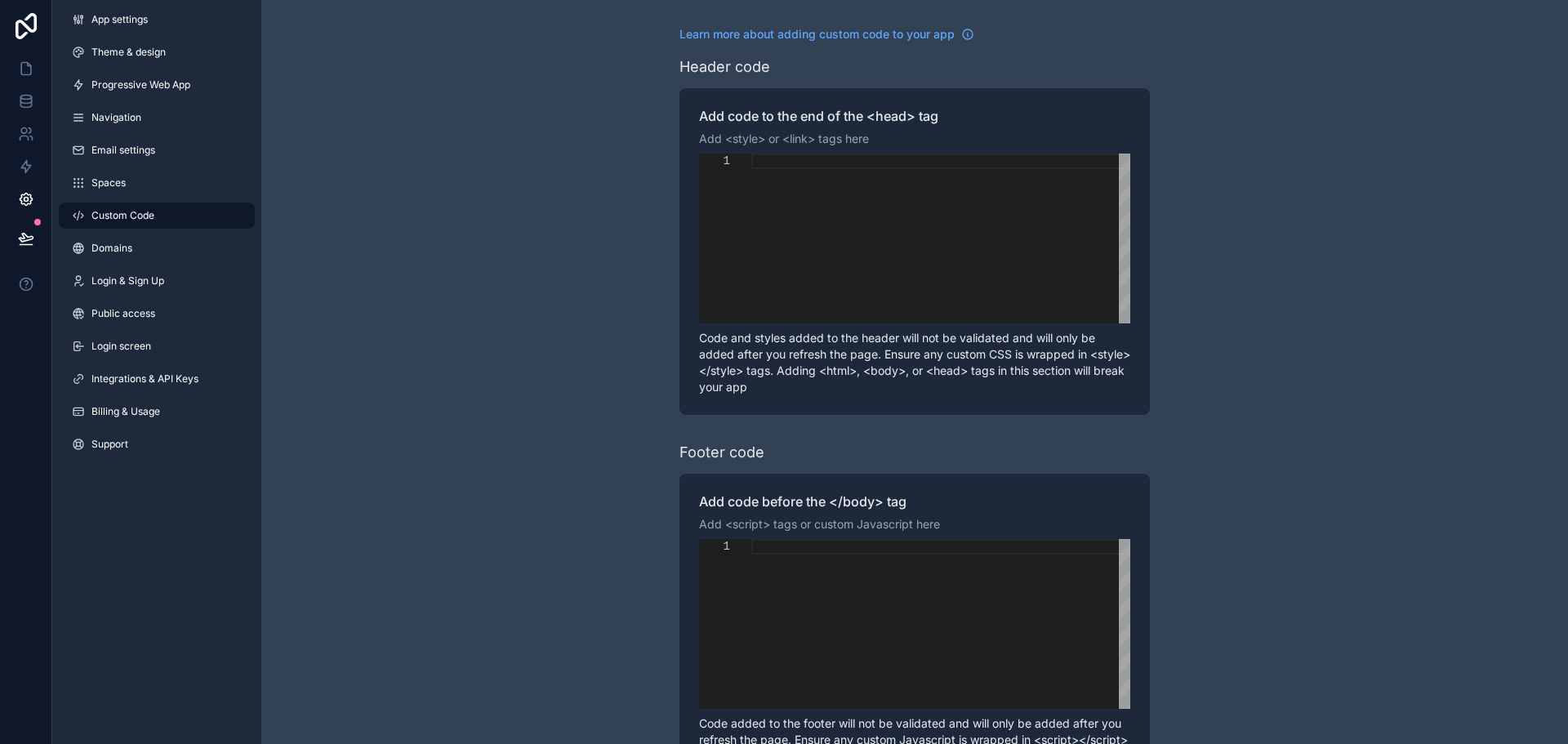
click at [837, 179] on div "scrollable content" at bounding box center [941, 238] width 379 height 170
click at [782, 199] on div "scrollable content" at bounding box center [941, 238] width 379 height 170
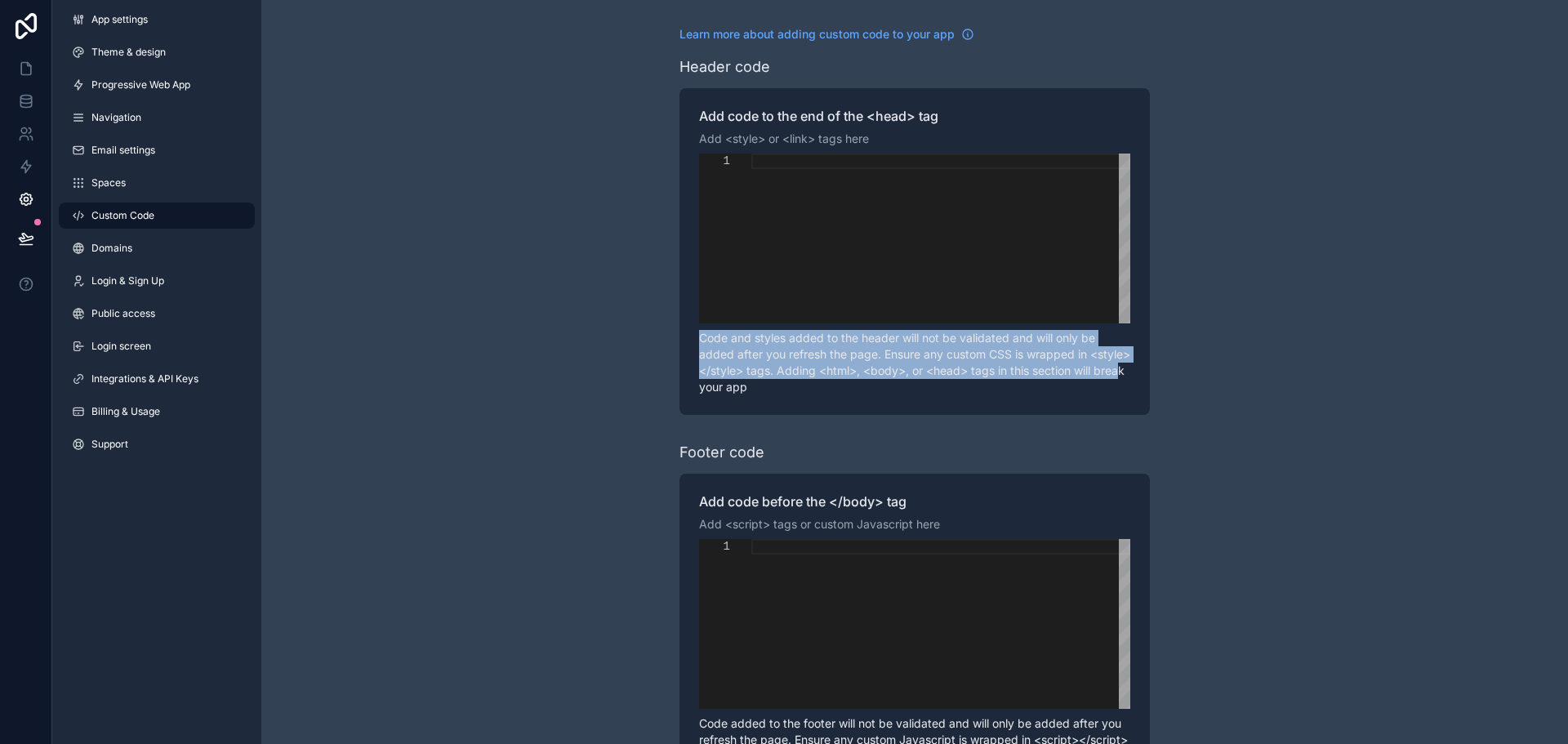
drag, startPoint x: 699, startPoint y: 336, endPoint x: 745, endPoint y: 387, distance: 68.7
click at [745, 387] on p "Code and styles added to the header will not be validated and will only be adde…" at bounding box center [915, 363] width 432 height 65
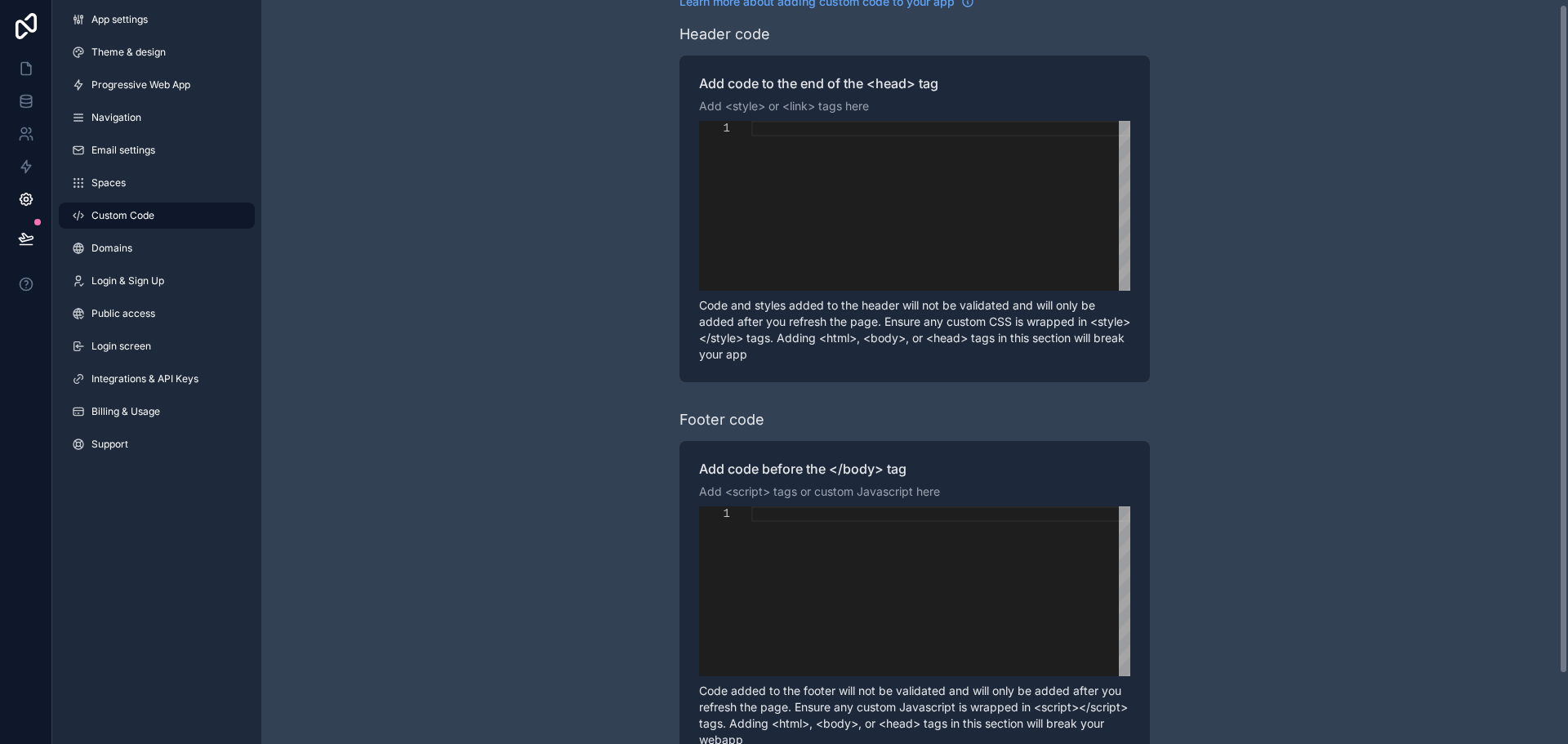
scroll to position [83, 0]
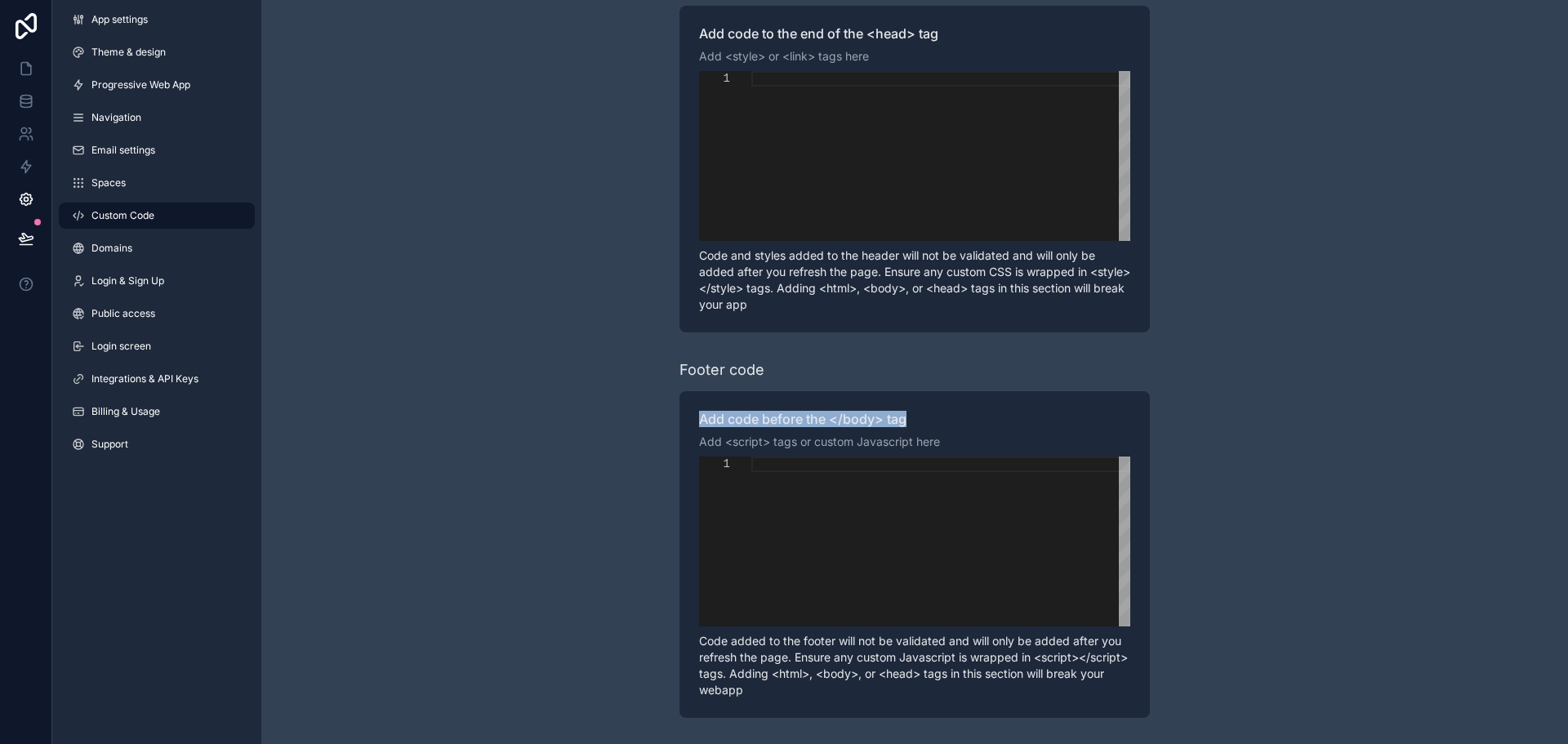
drag, startPoint x: 702, startPoint y: 416, endPoint x: 918, endPoint y: 419, distance: 216.0
click at [918, 419] on label "Add code before the </body> tag" at bounding box center [915, 418] width 432 height 17
drag, startPoint x: 727, startPoint y: 437, endPoint x: 960, endPoint y: 446, distance: 233.2
click at [960, 446] on p "Add <script> tags or custom Javascript here" at bounding box center [915, 441] width 432 height 17
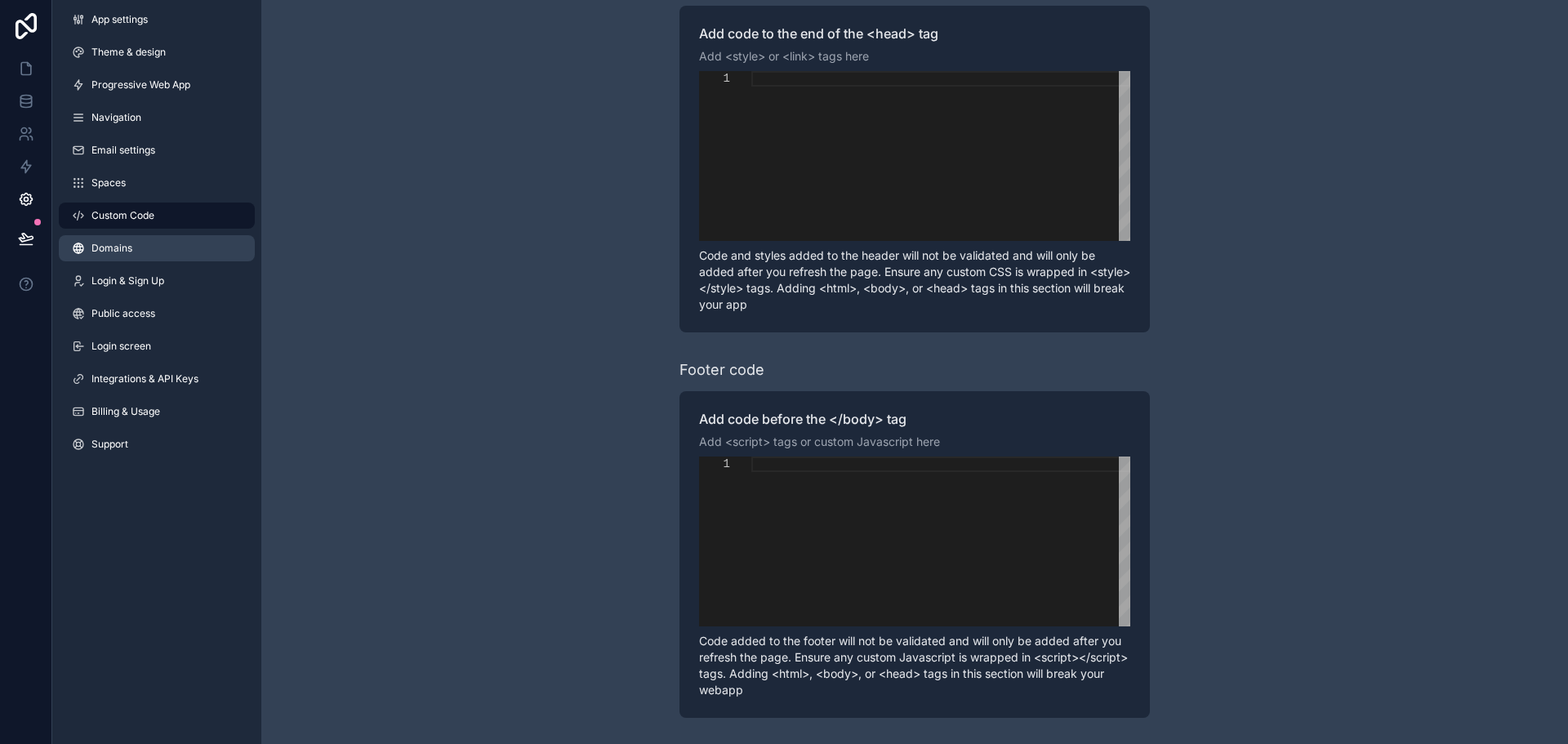
click at [108, 242] on span "Domains" at bounding box center [112, 247] width 41 height 13
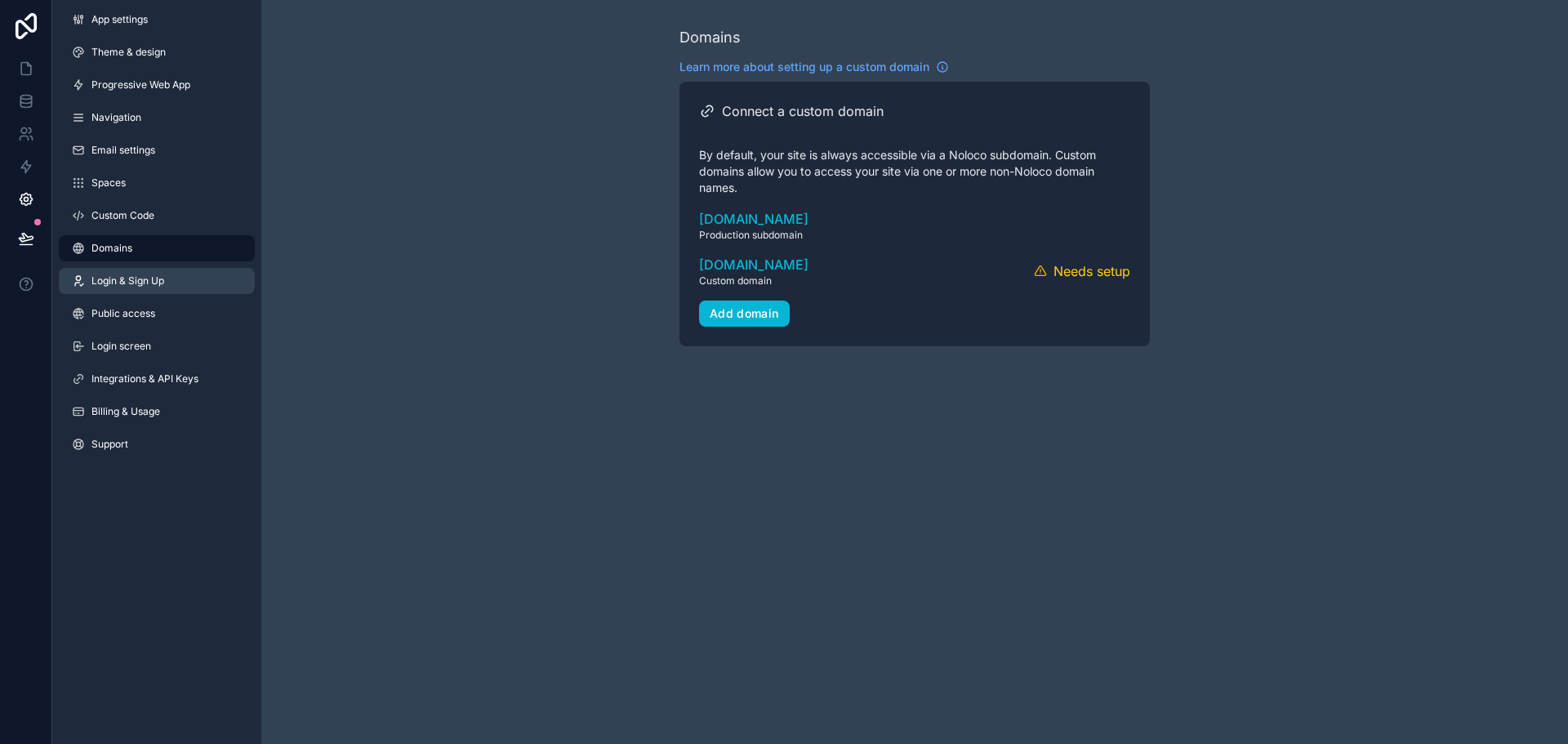
click at [164, 285] on span "Login & Sign Up" at bounding box center [128, 281] width 73 height 13
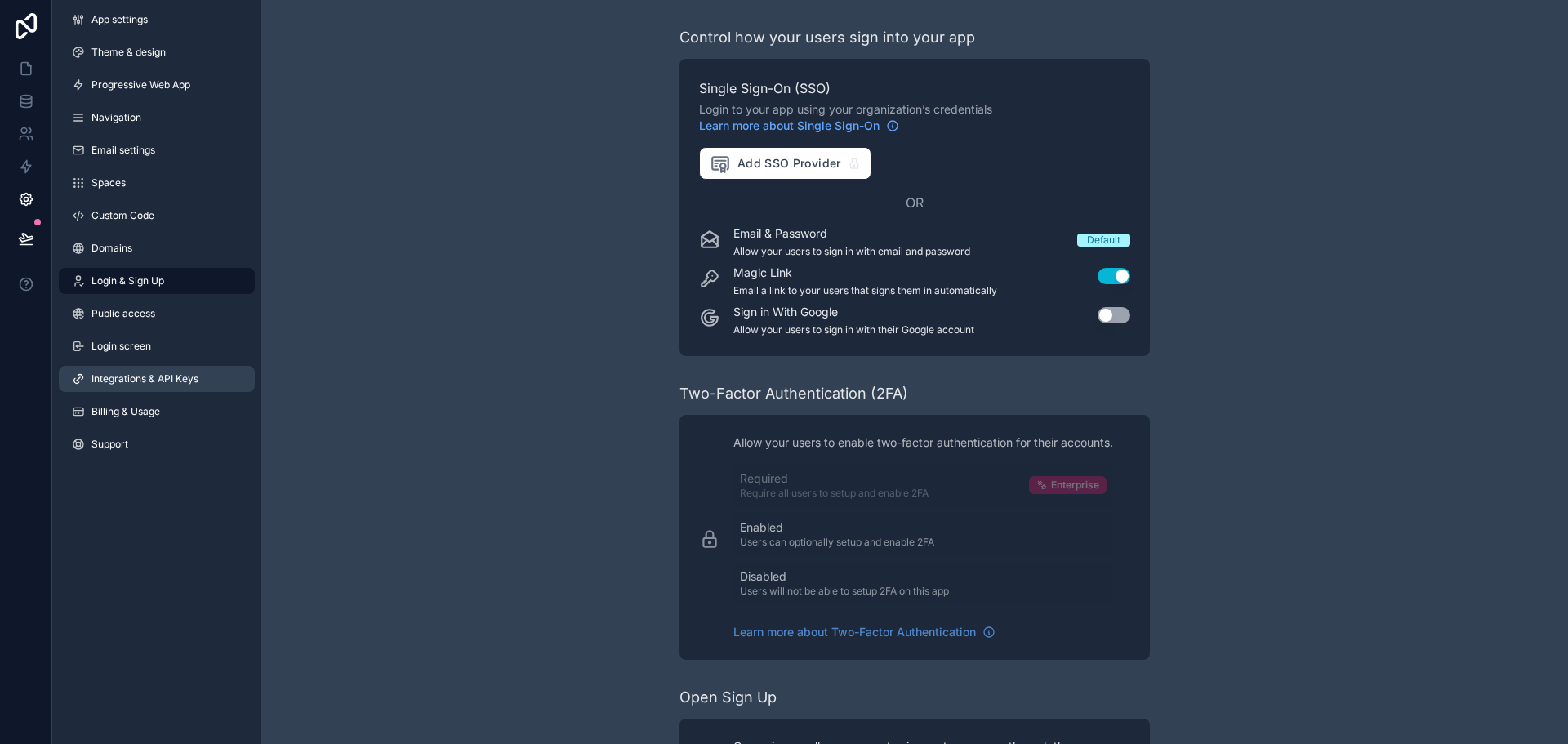
click at [196, 378] on span "Integrations & API Keys" at bounding box center [144, 379] width 107 height 13
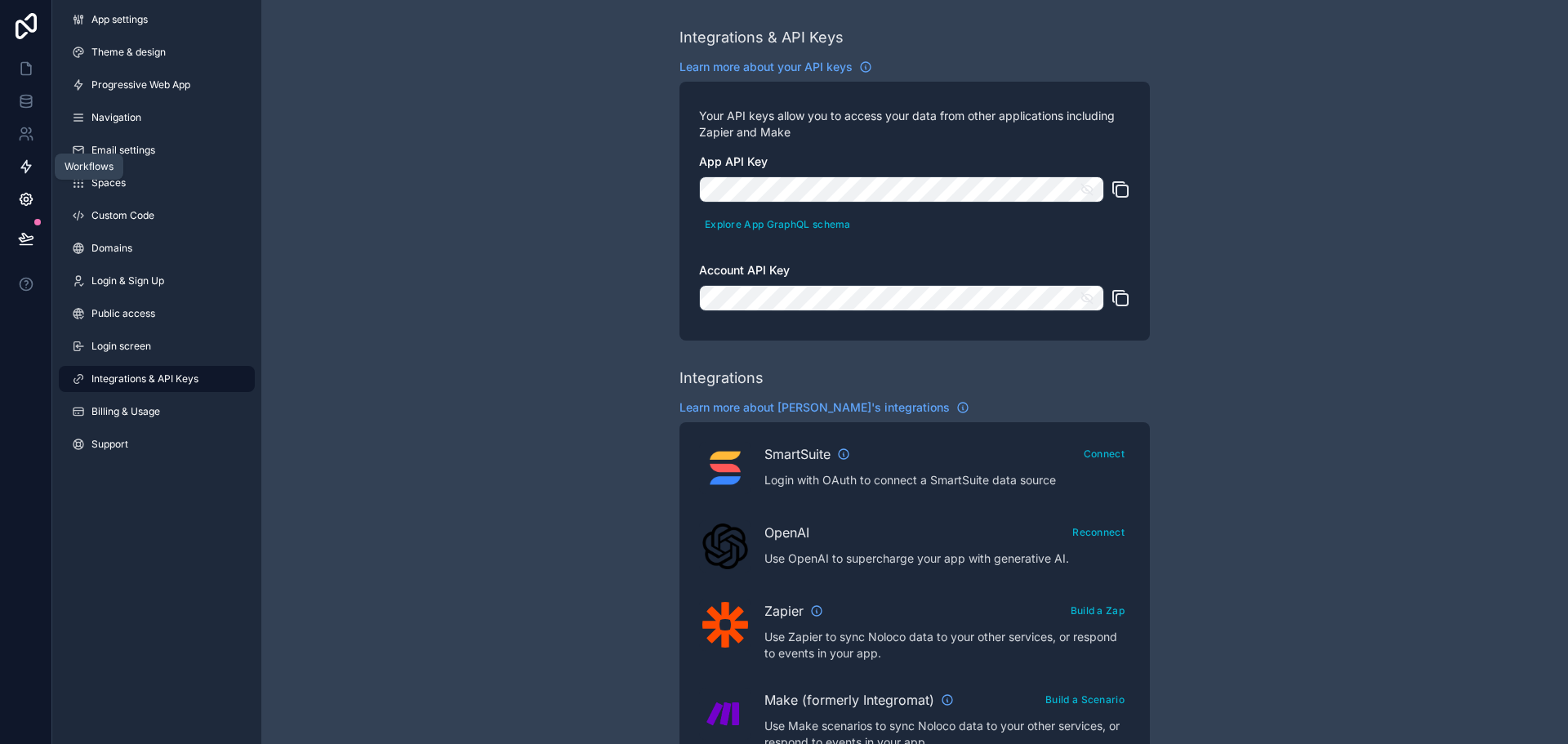
click at [20, 155] on link at bounding box center [26, 166] width 51 height 33
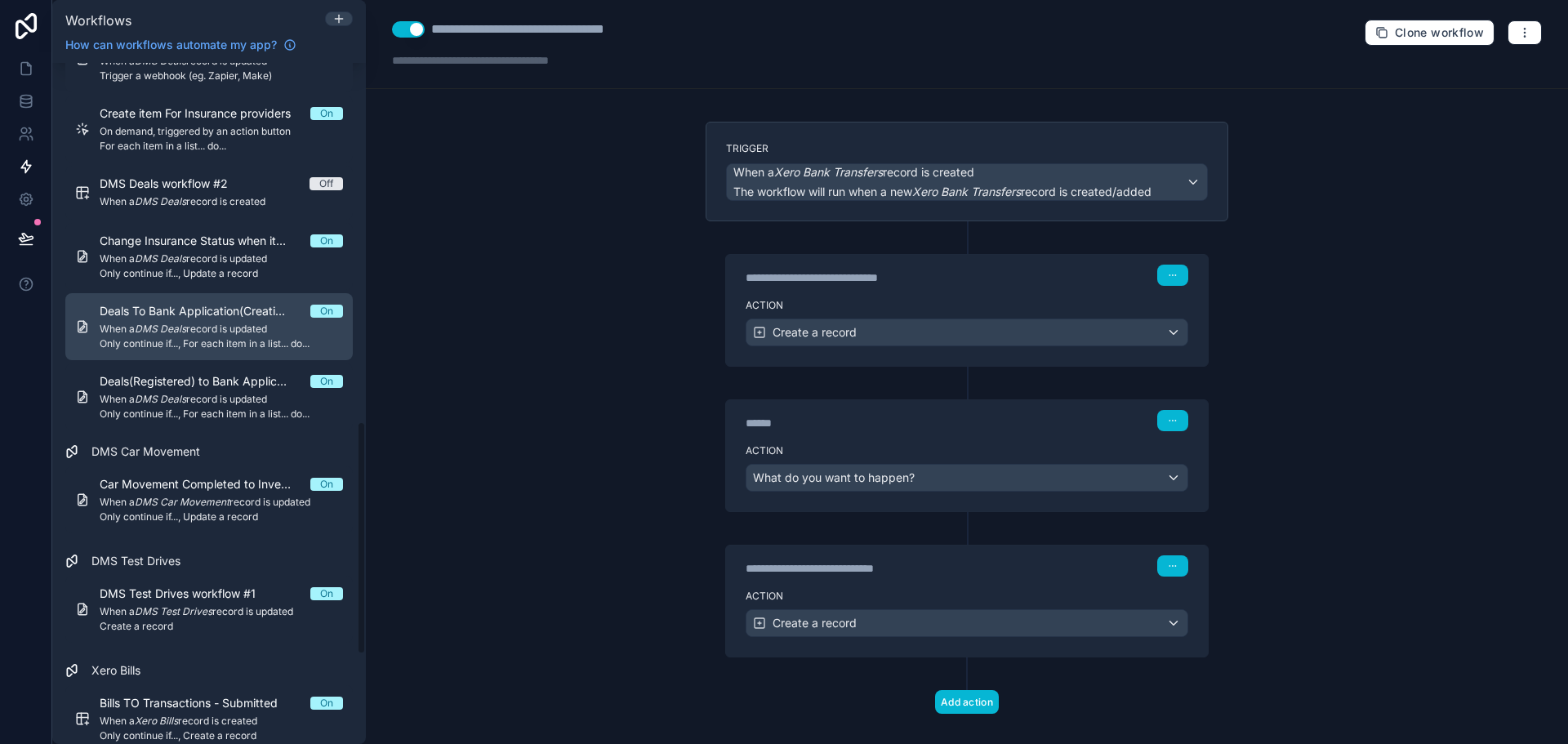
scroll to position [1061, 0]
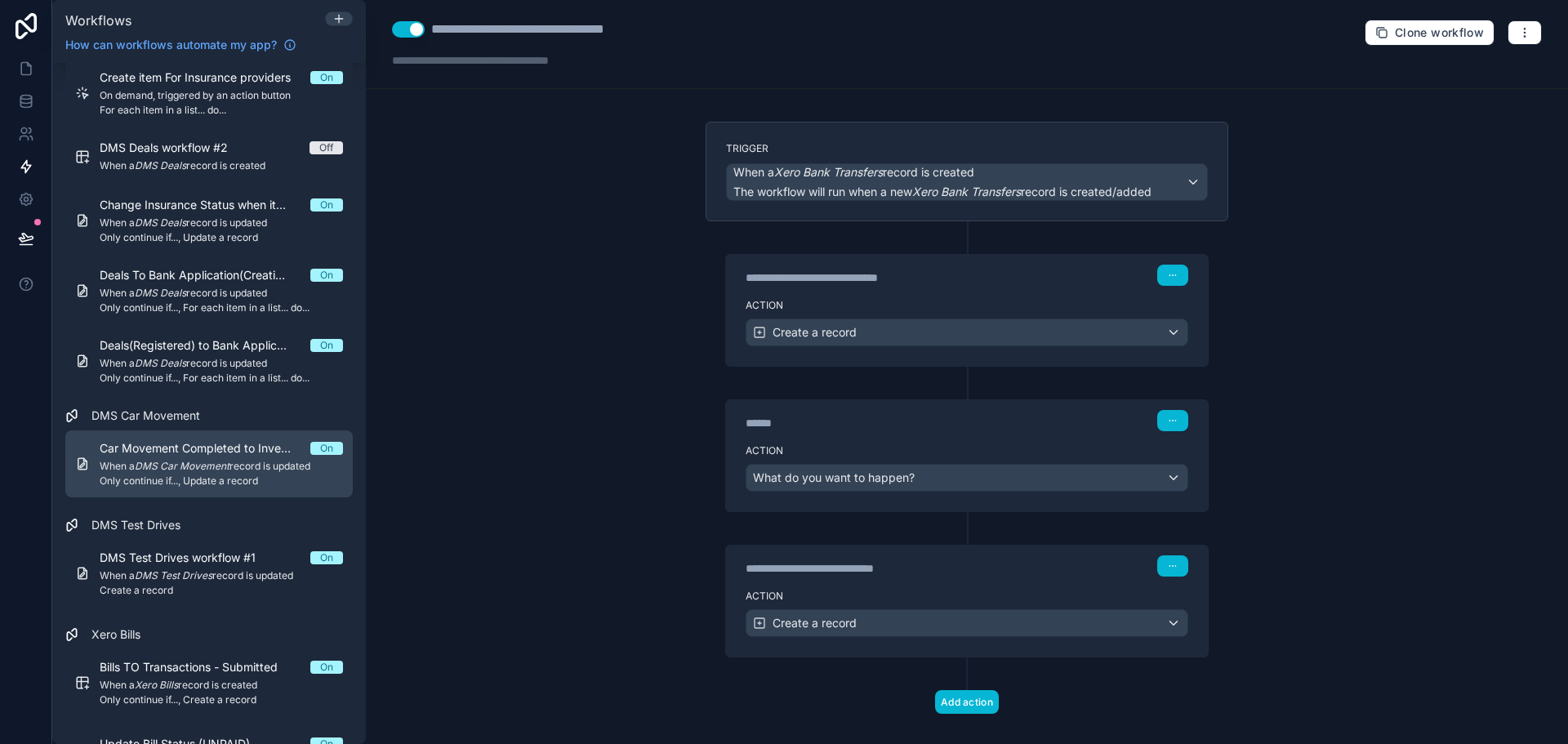
click at [196, 475] on span "Only continue if..., Update a record" at bounding box center [221, 481] width 243 height 13
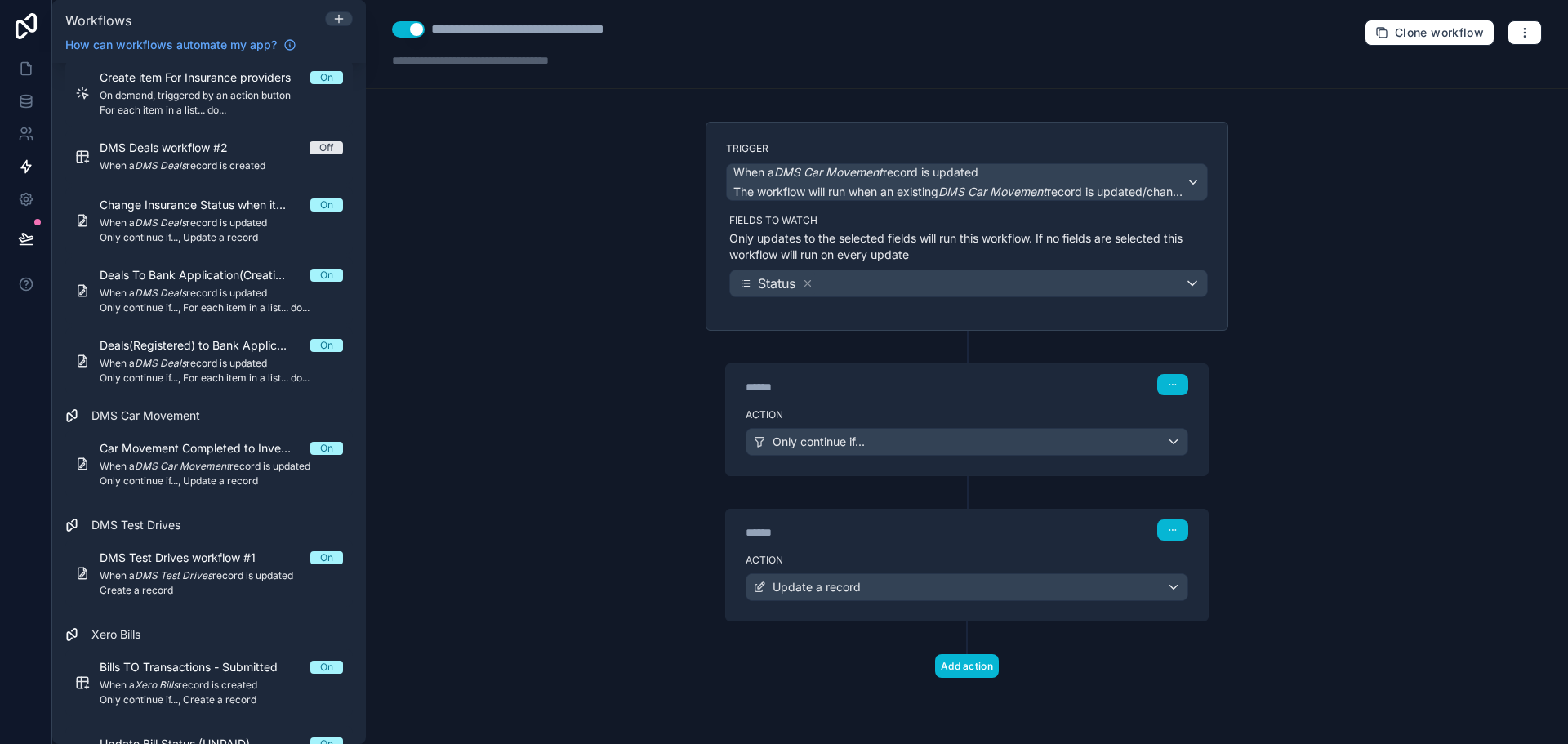
click at [537, 23] on div "**********" at bounding box center [558, 29] width 253 height 19
drag, startPoint x: 531, startPoint y: 26, endPoint x: 817, endPoint y: 43, distance: 286.5
click at [808, 44] on div "**********" at bounding box center [966, 44] width 1202 height 89
click at [1209, 53] on div "**********" at bounding box center [966, 44] width 1202 height 89
click at [416, 31] on button "Use setting" at bounding box center [408, 29] width 33 height 17
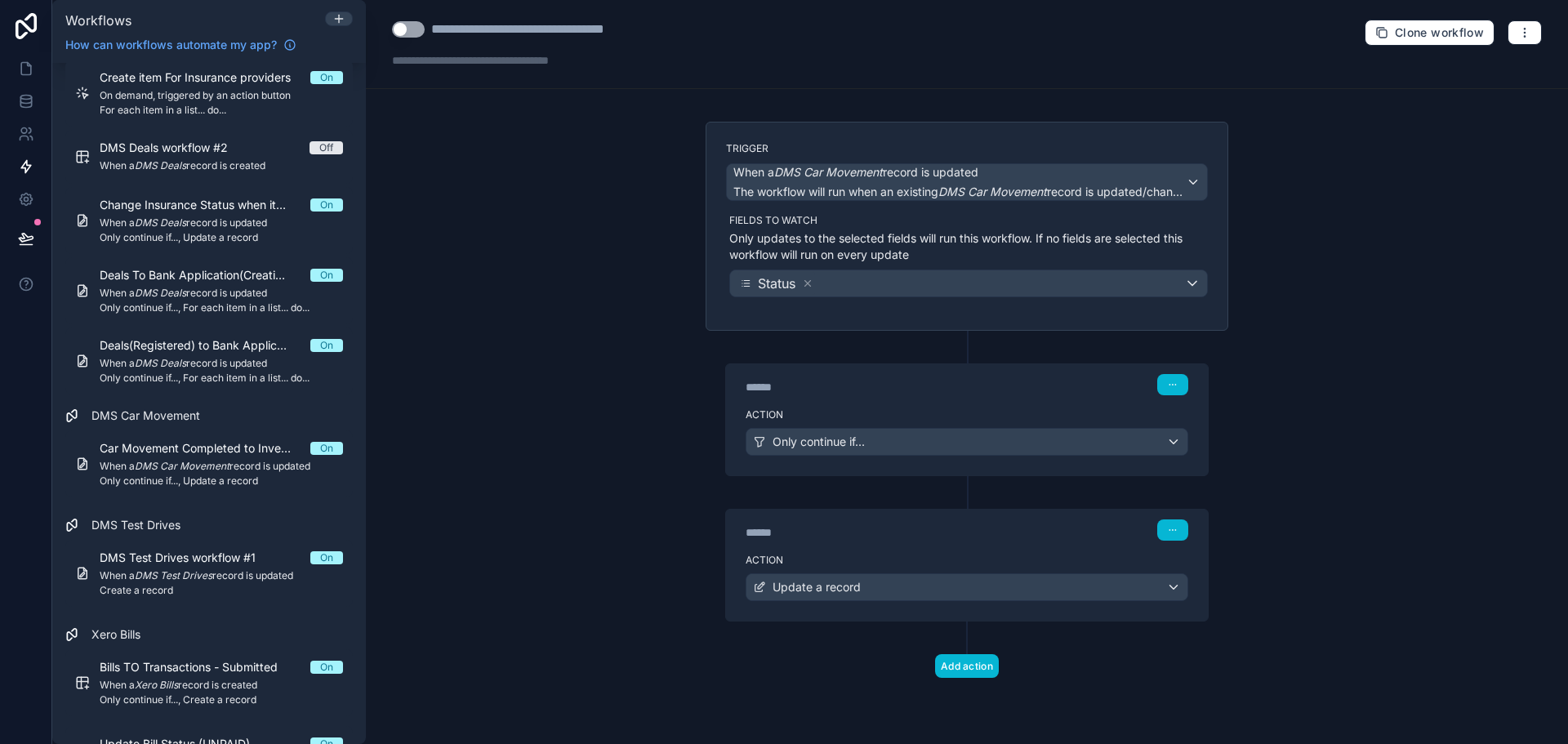
click at [557, 33] on div "**********" at bounding box center [558, 29] width 253 height 19
type div "**********"
drag, startPoint x: 523, startPoint y: 31, endPoint x: 676, endPoint y: 33, distance: 153.0
click at [676, 33] on div "**********" at bounding box center [966, 44] width 1202 height 89
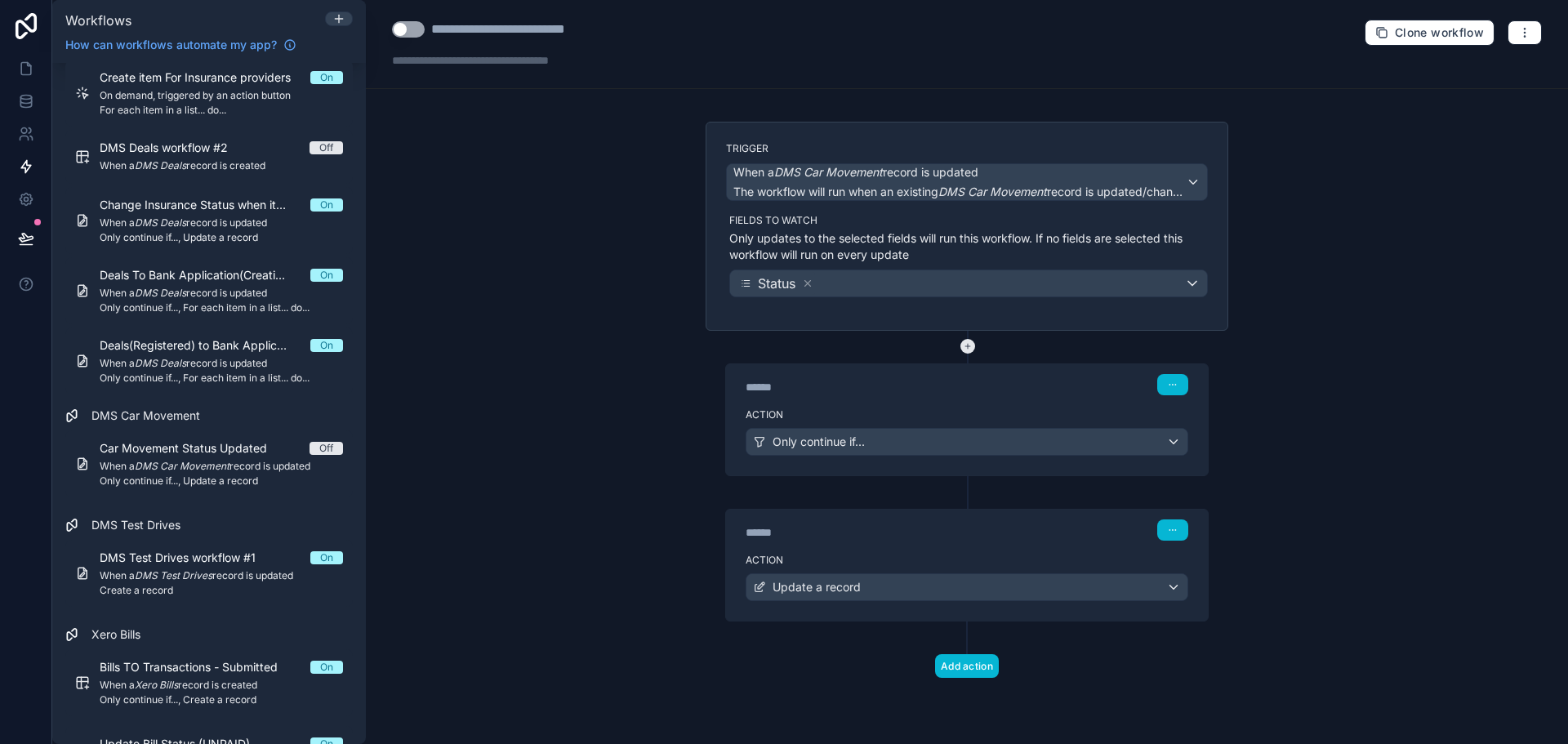
click at [972, 347] on icon at bounding box center [967, 346] width 15 height 15
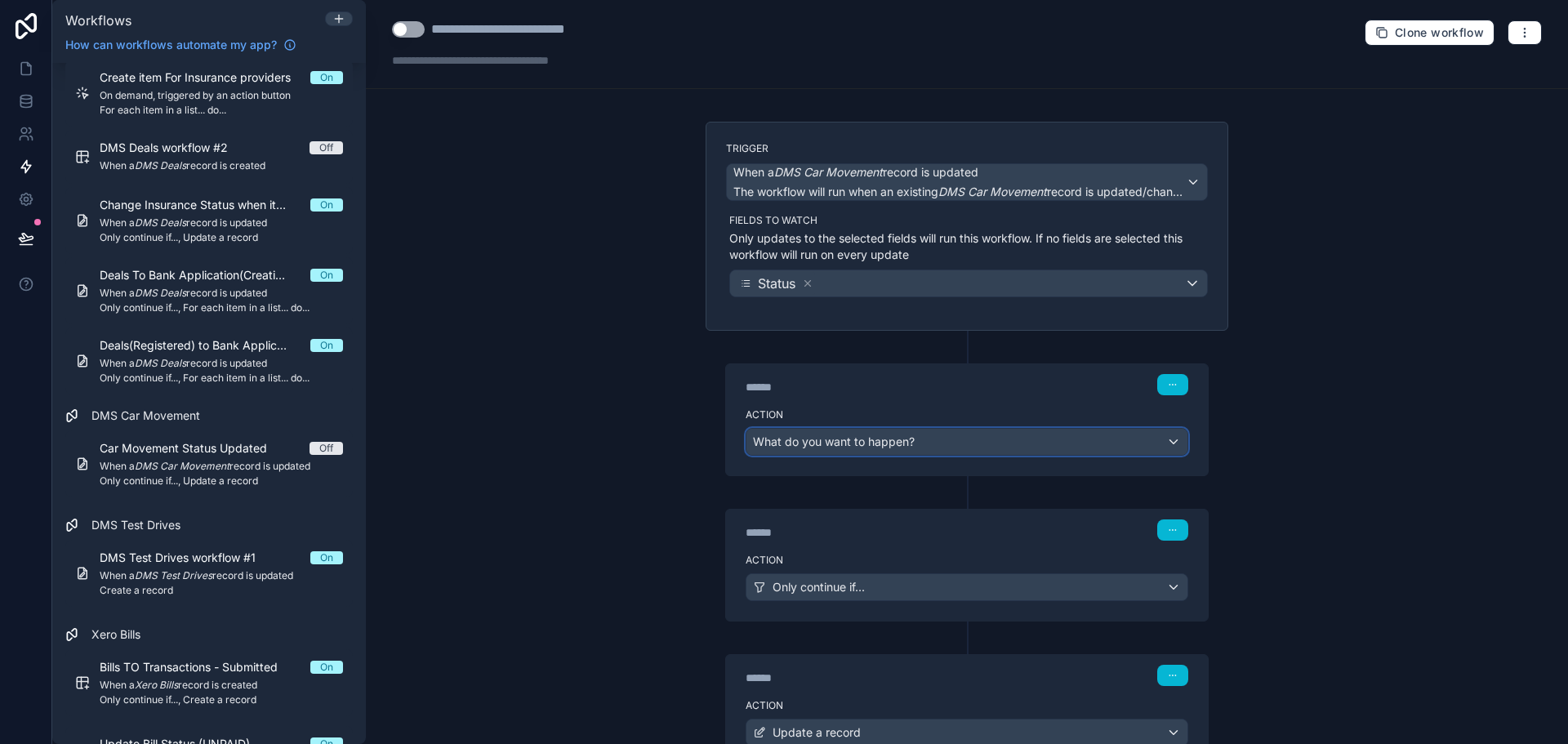
click at [943, 444] on div "What do you want to happen?" at bounding box center [967, 442] width 441 height 26
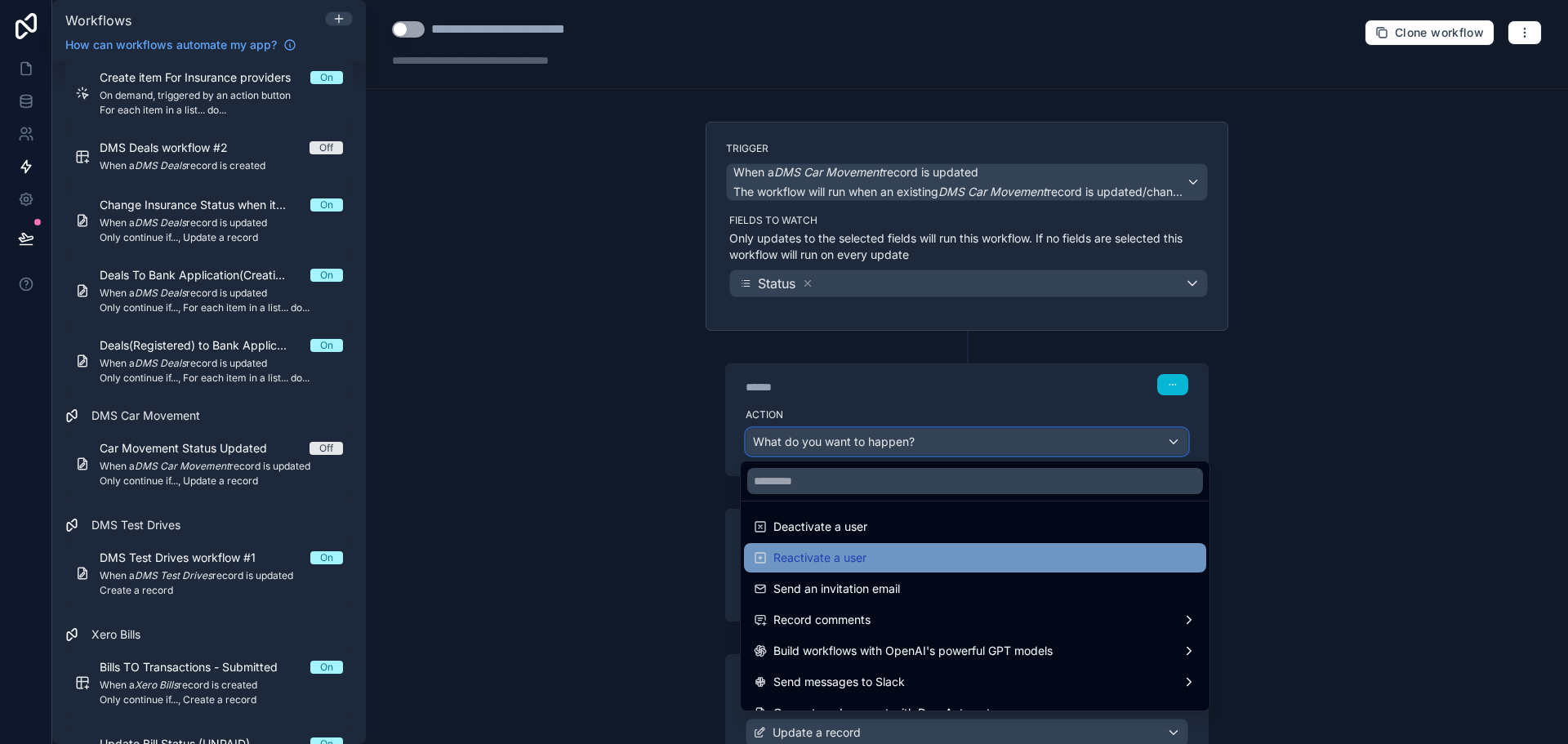
scroll to position [302, 0]
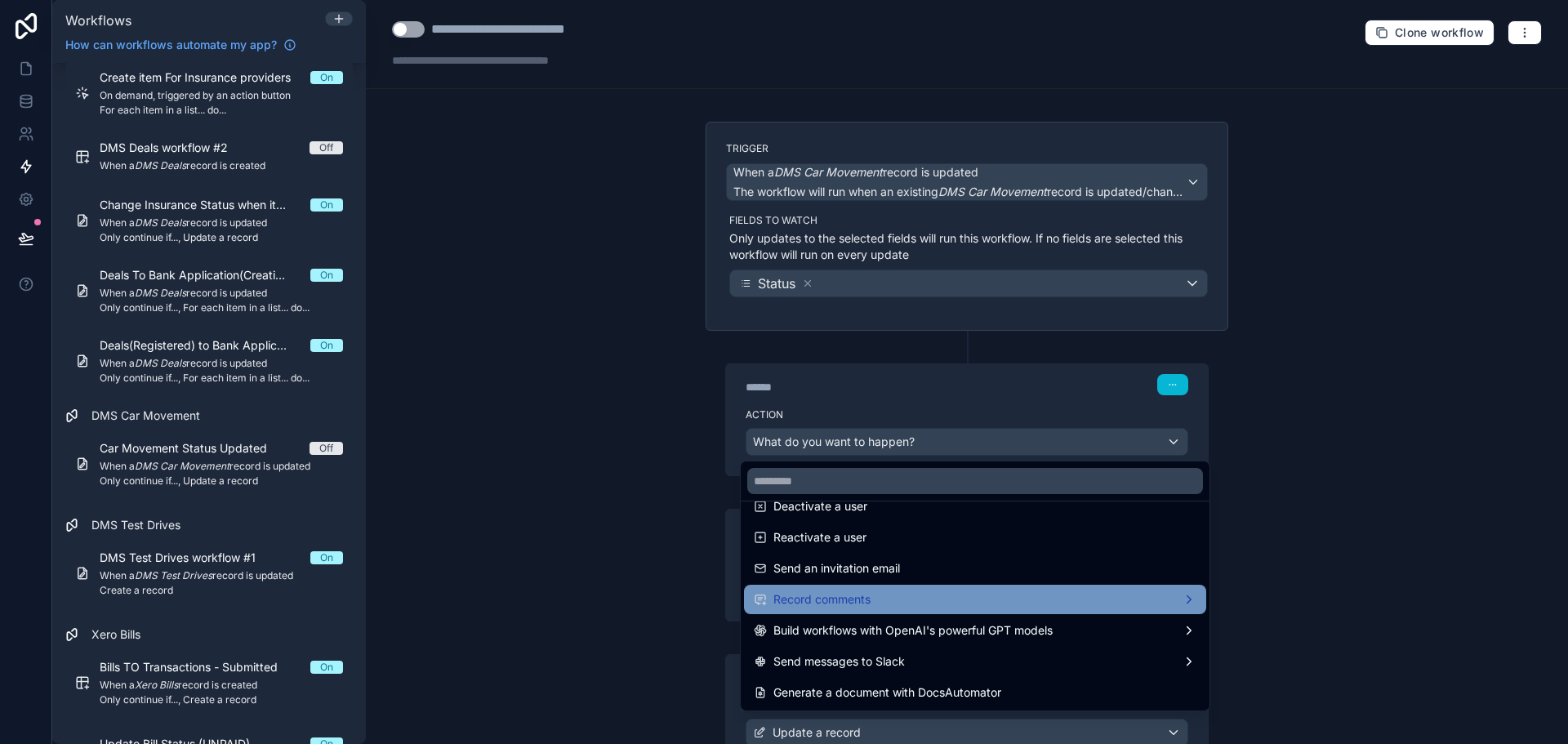
click at [950, 601] on div "Record comments" at bounding box center [975, 600] width 443 height 19
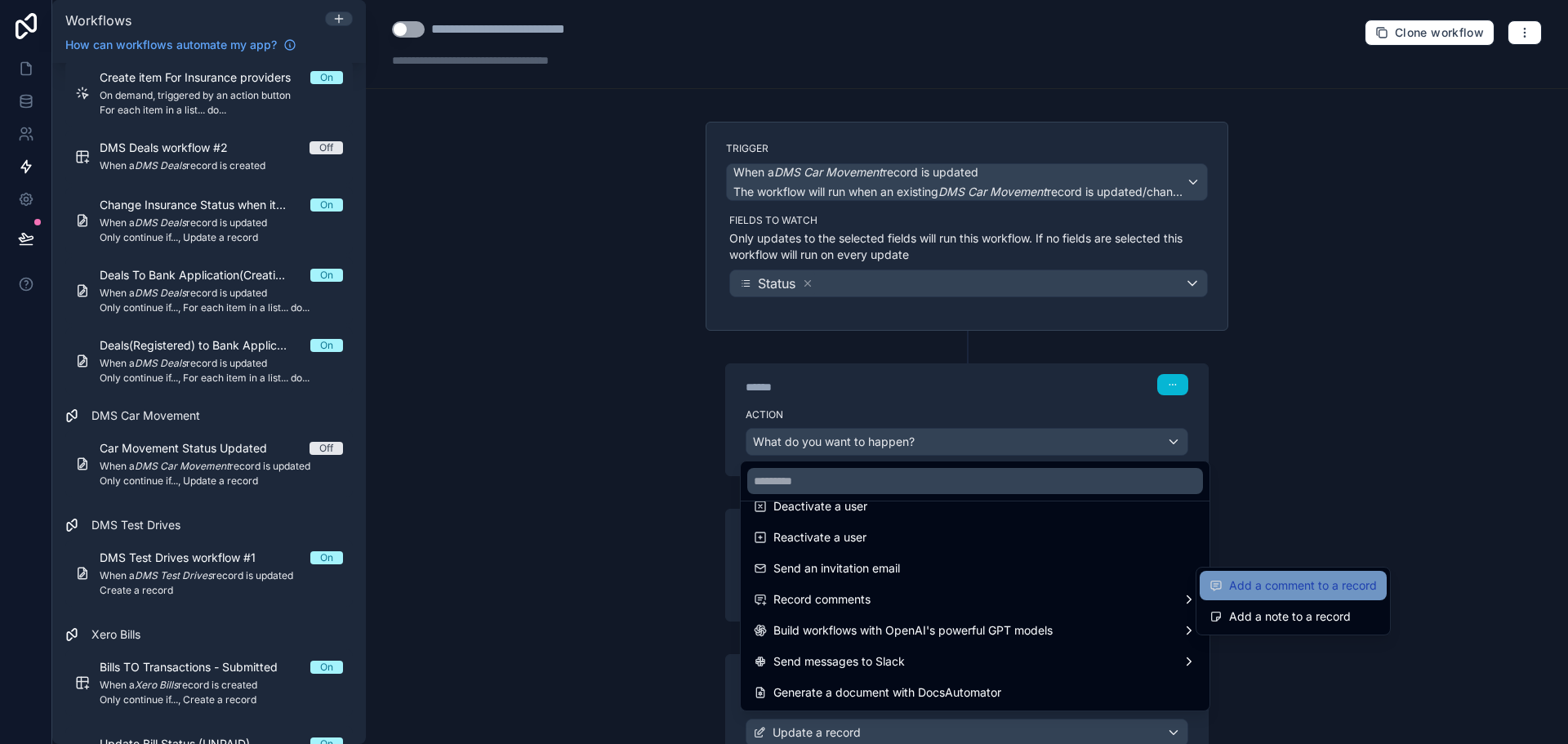
click at [1234, 587] on span "Add a comment to a record" at bounding box center [1304, 586] width 148 height 19
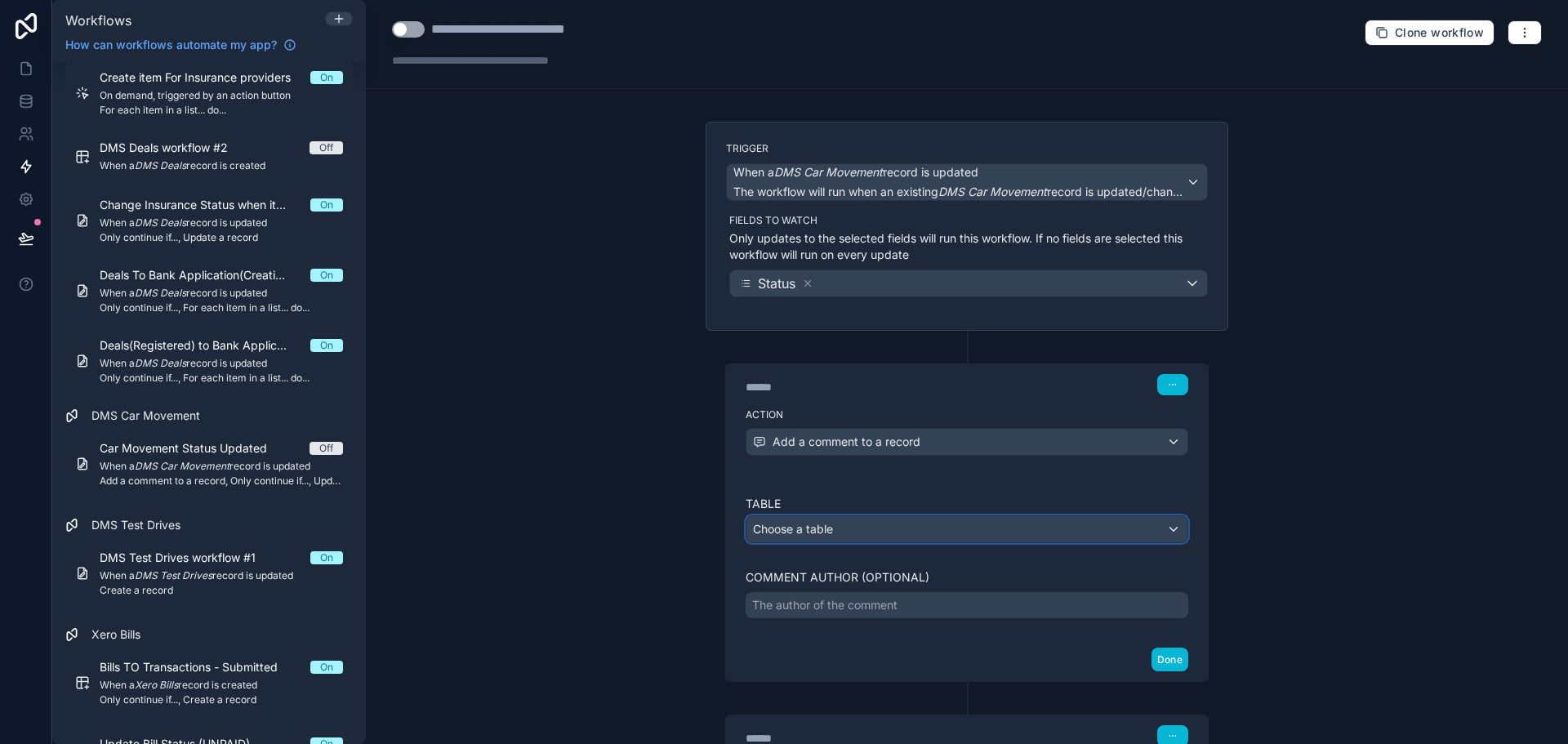
click at [927, 524] on div "Choose a table" at bounding box center [967, 529] width 441 height 26
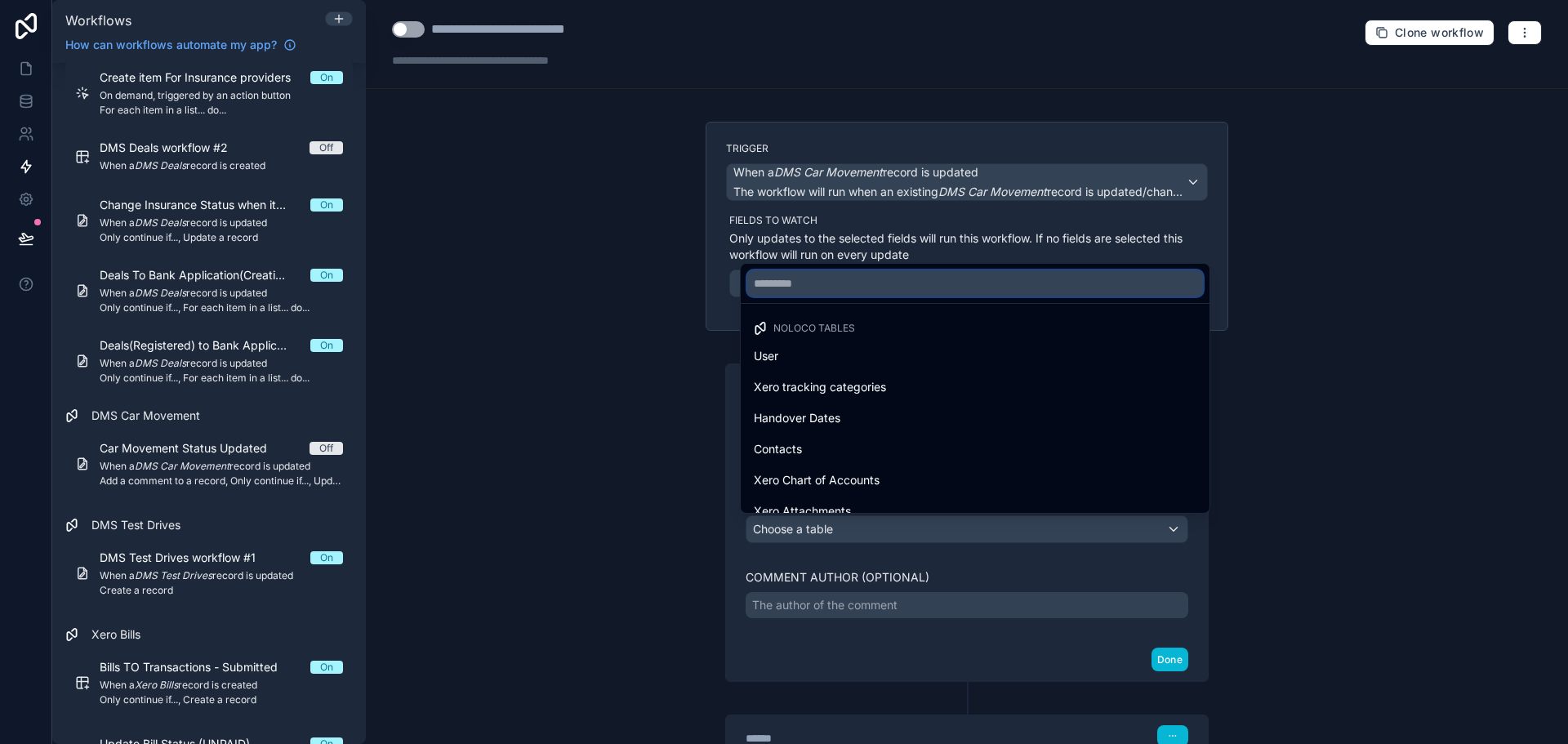
click at [830, 292] on input "text" at bounding box center [974, 284] width 455 height 26
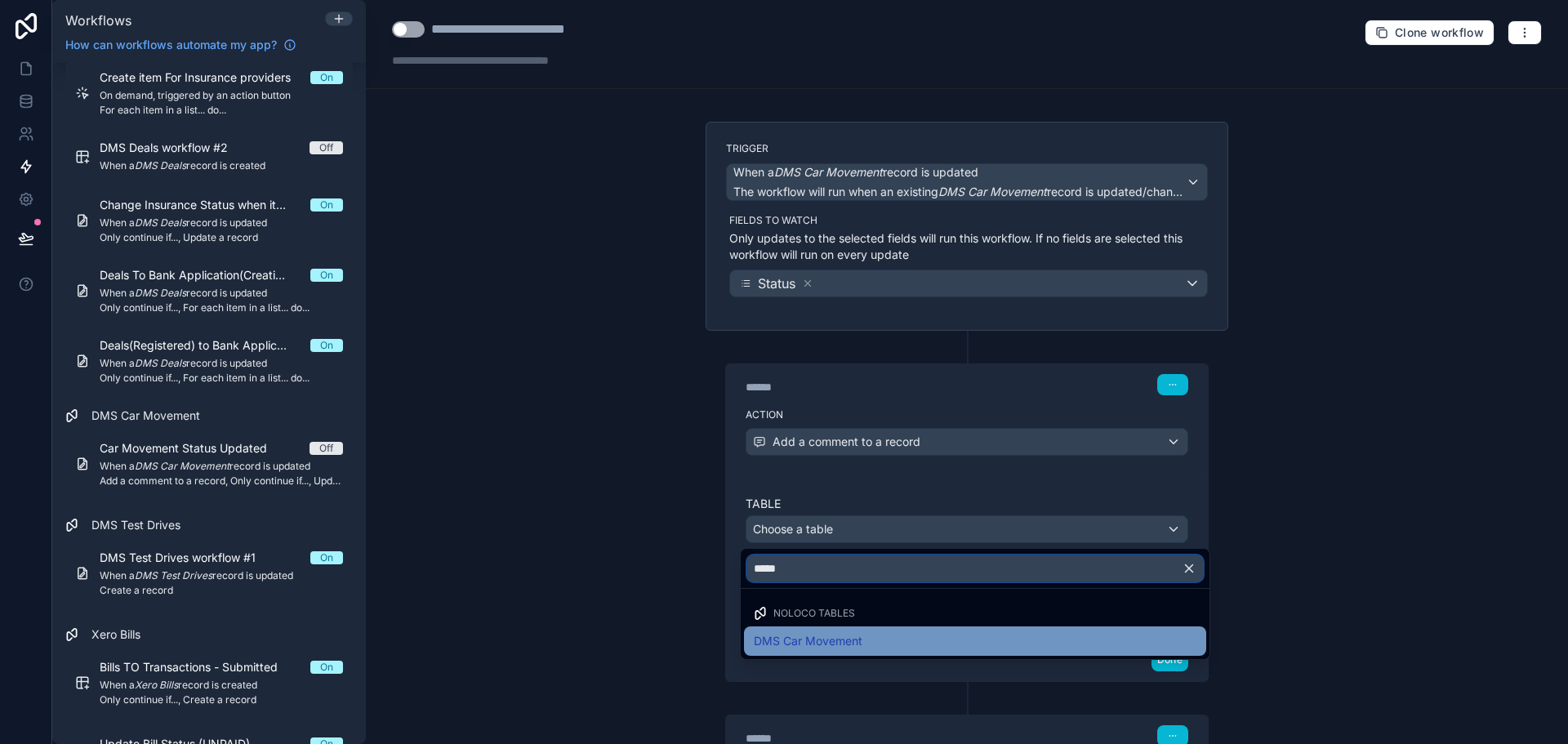
type input "*****"
click at [869, 642] on div "DMS Car Movement" at bounding box center [975, 641] width 443 height 19
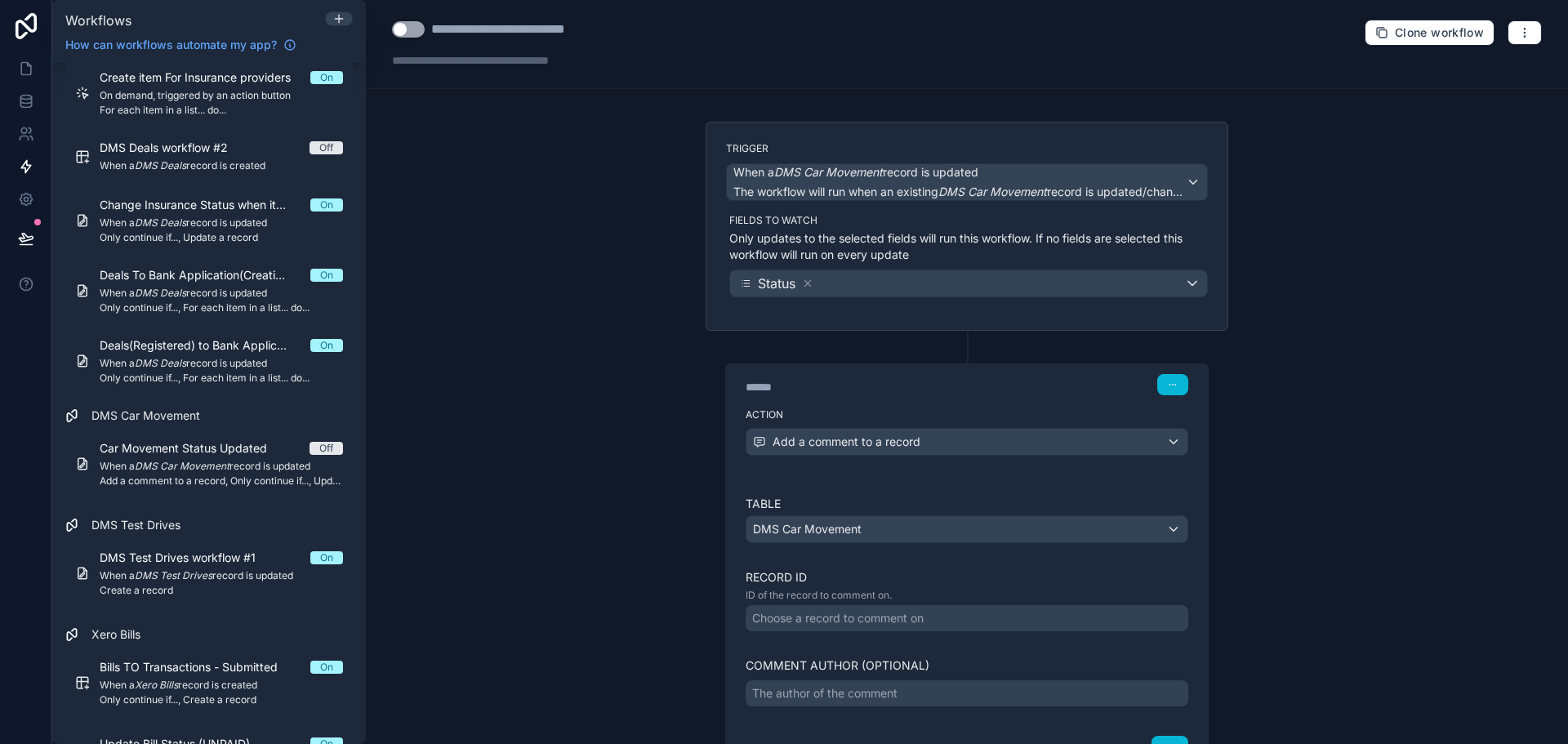
click at [862, 618] on div "Choose a record to comment on" at bounding box center [838, 618] width 172 height 17
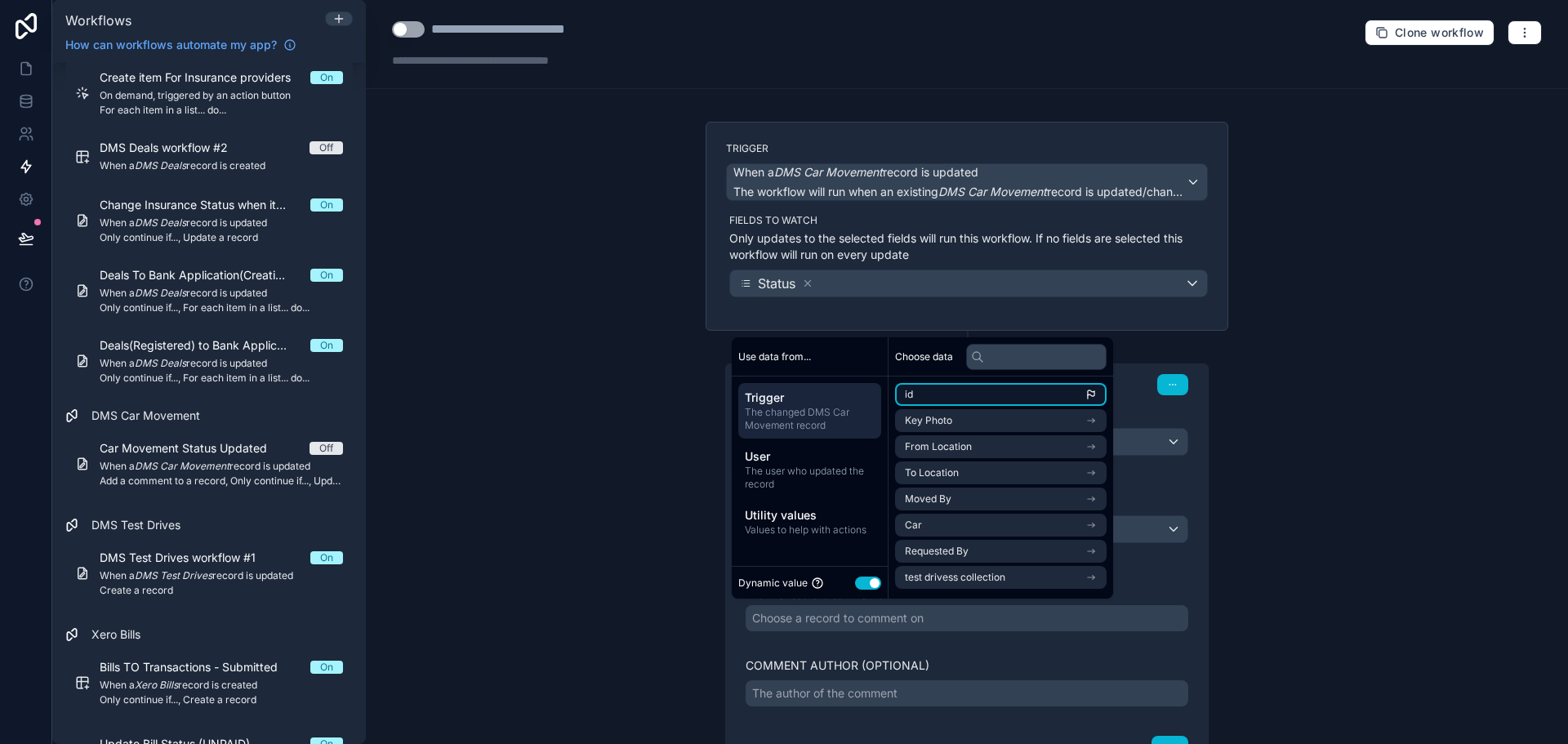
click at [950, 389] on li "id" at bounding box center [1001, 394] width 211 height 23
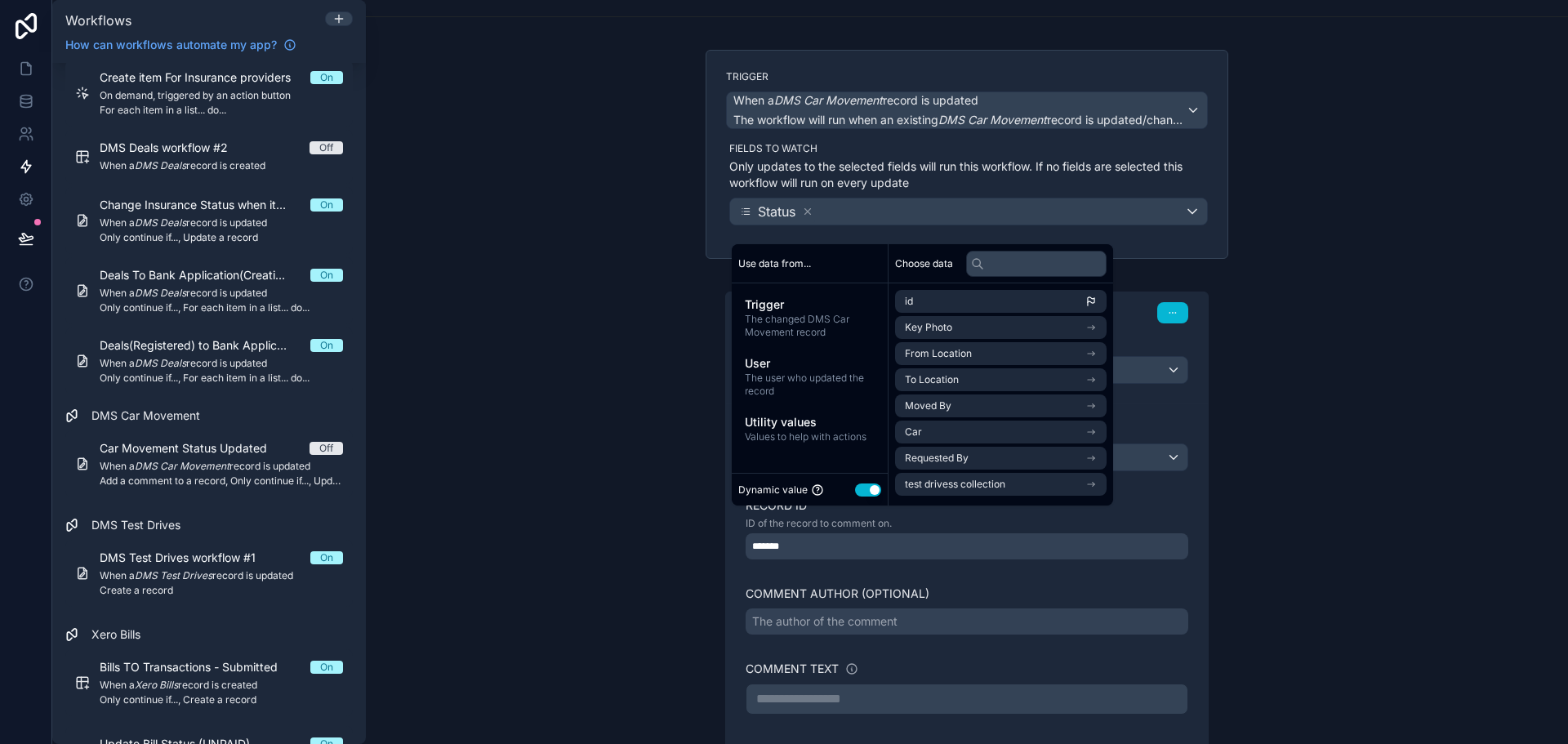
scroll to position [163, 0]
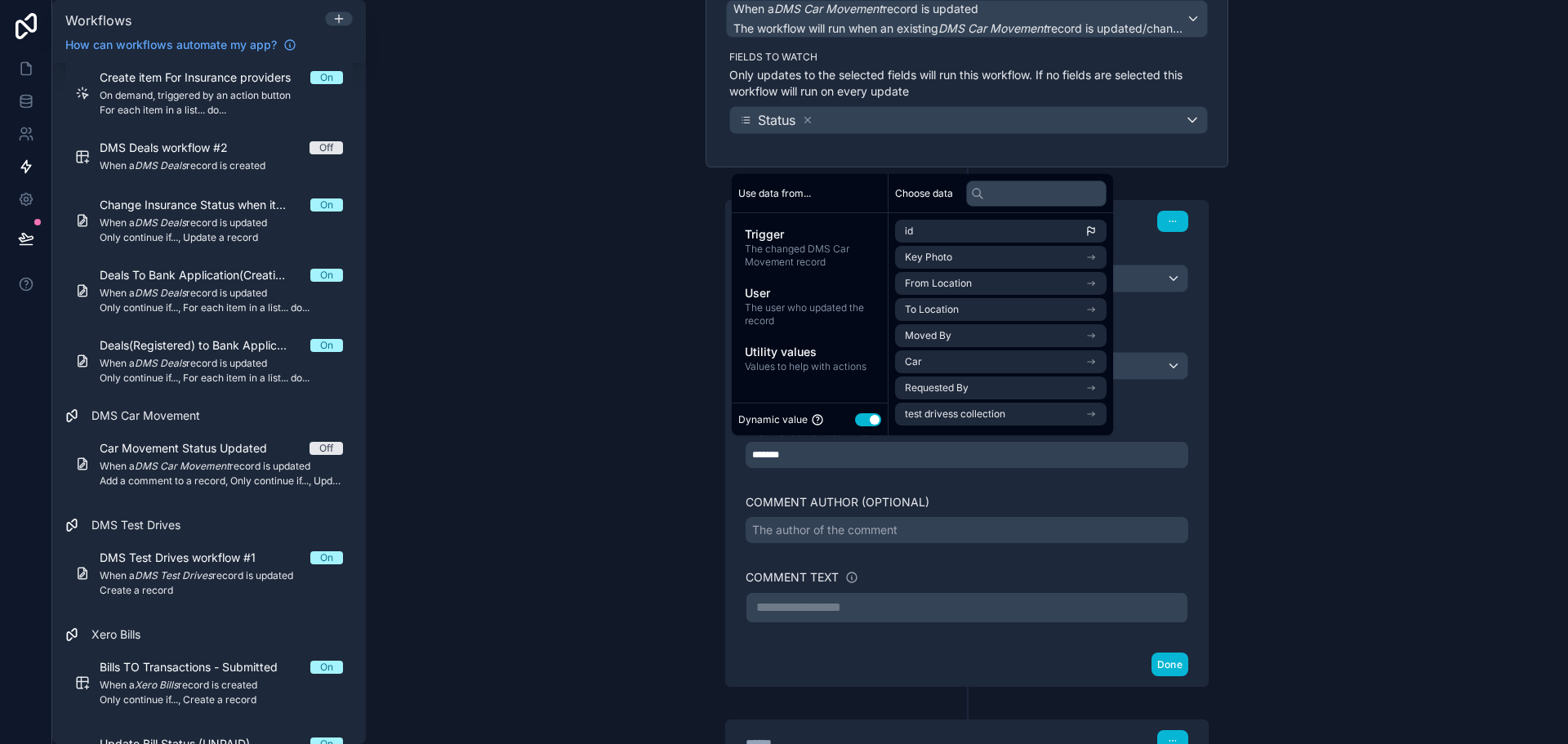
click at [777, 533] on div "The author of the comment" at bounding box center [825, 530] width 145 height 17
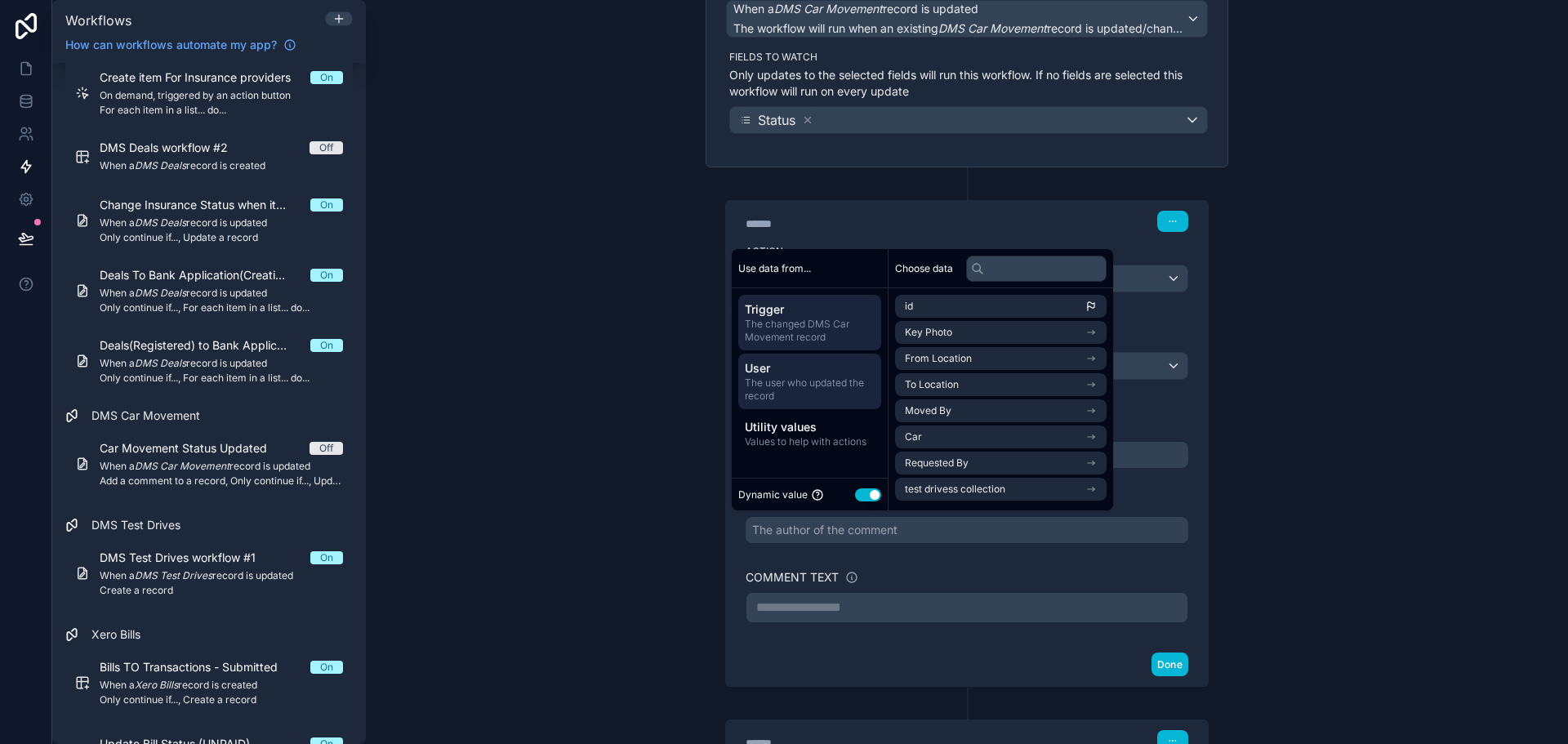
click at [811, 376] on span "The user who updated the record" at bounding box center [810, 389] width 129 height 26
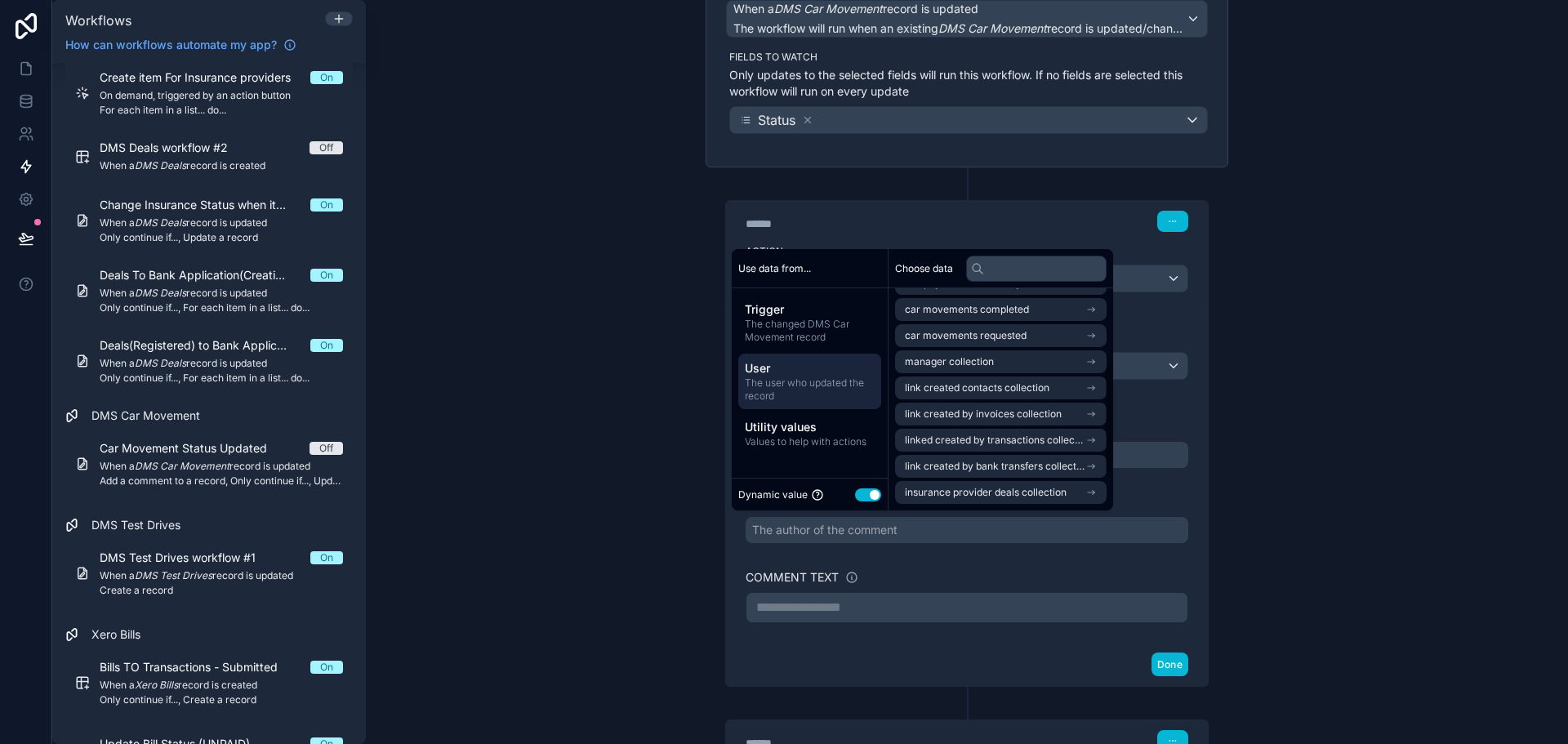
scroll to position [0, 0]
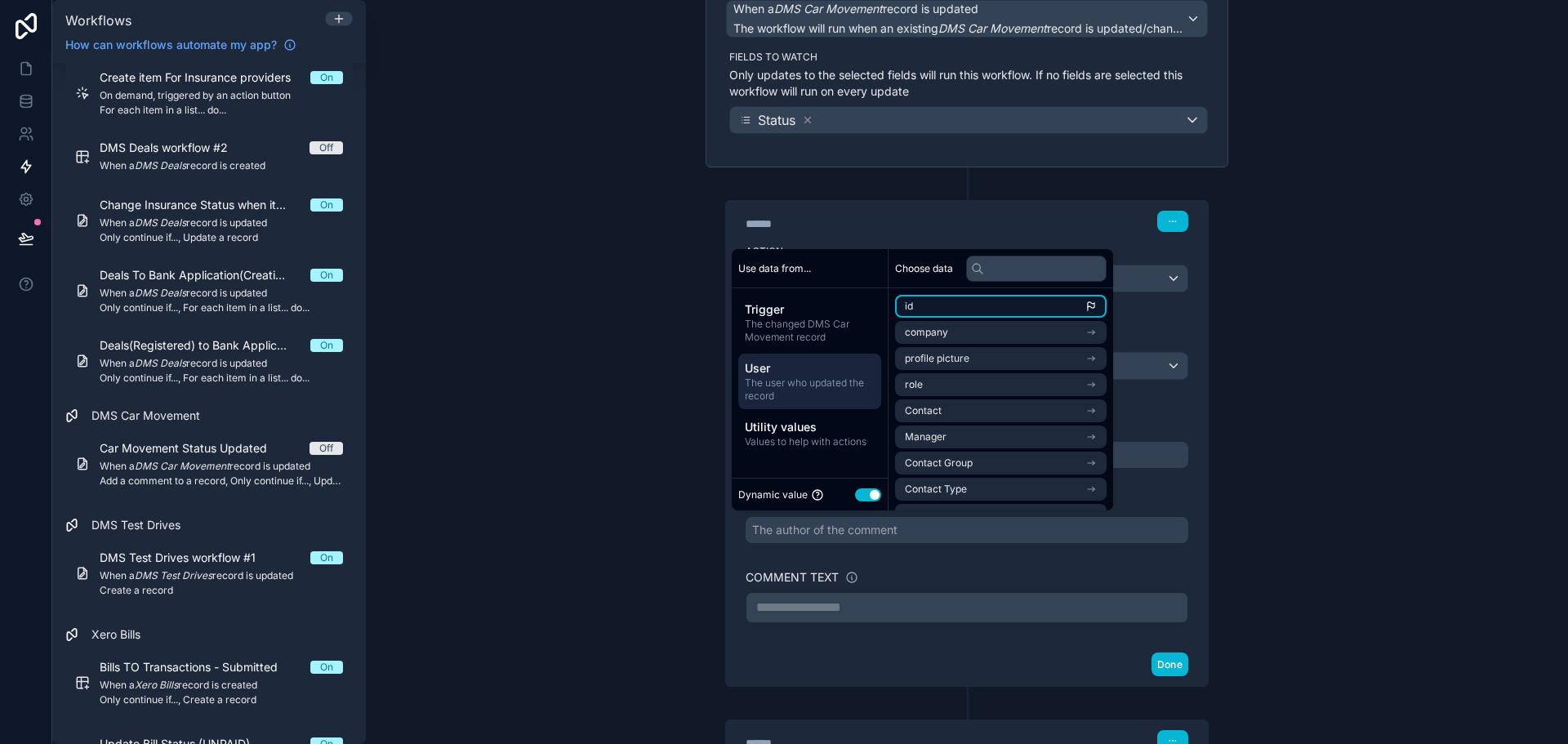
click at [950, 311] on li "id" at bounding box center [1001, 306] width 211 height 23
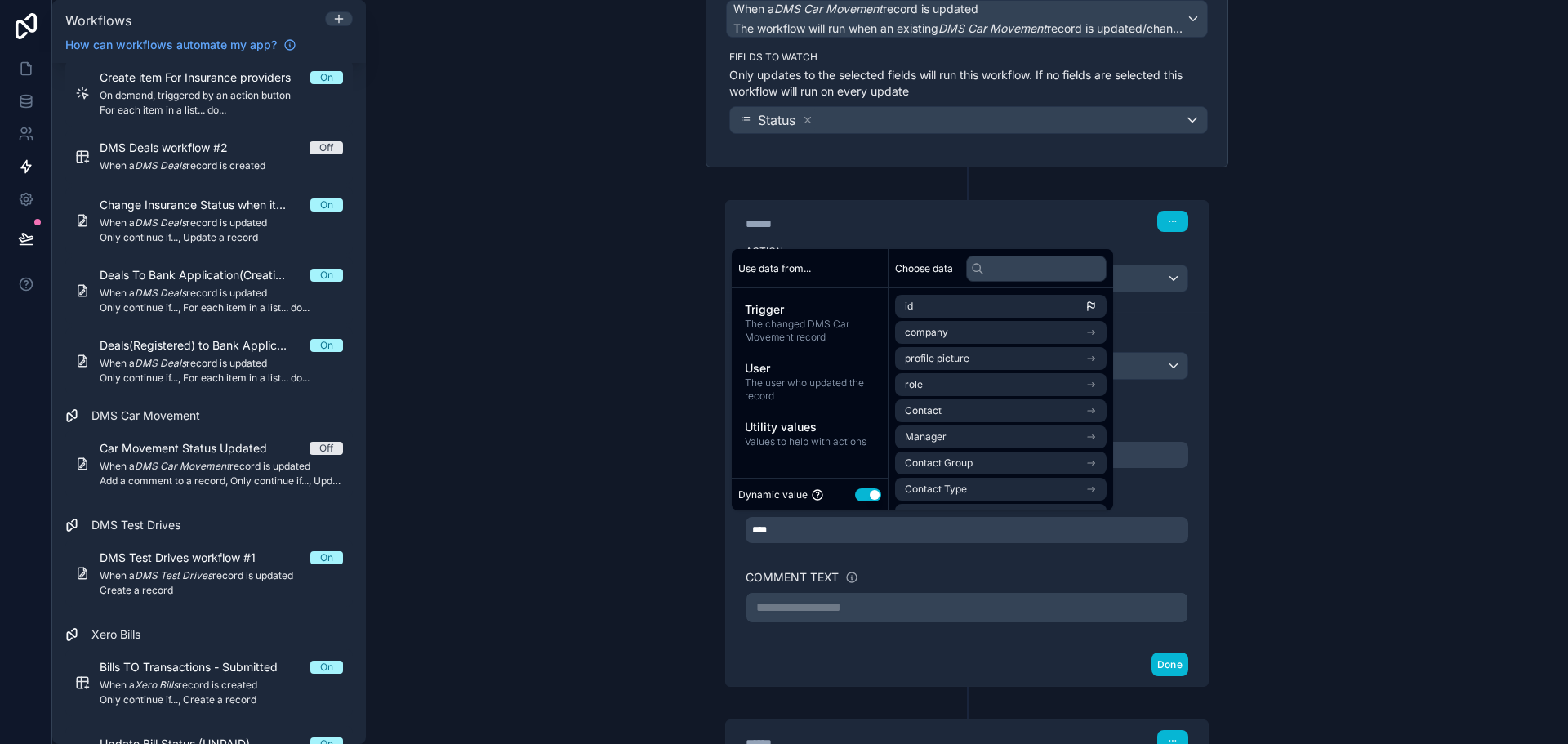
click at [616, 475] on div "**********" at bounding box center [966, 372] width 1202 height 744
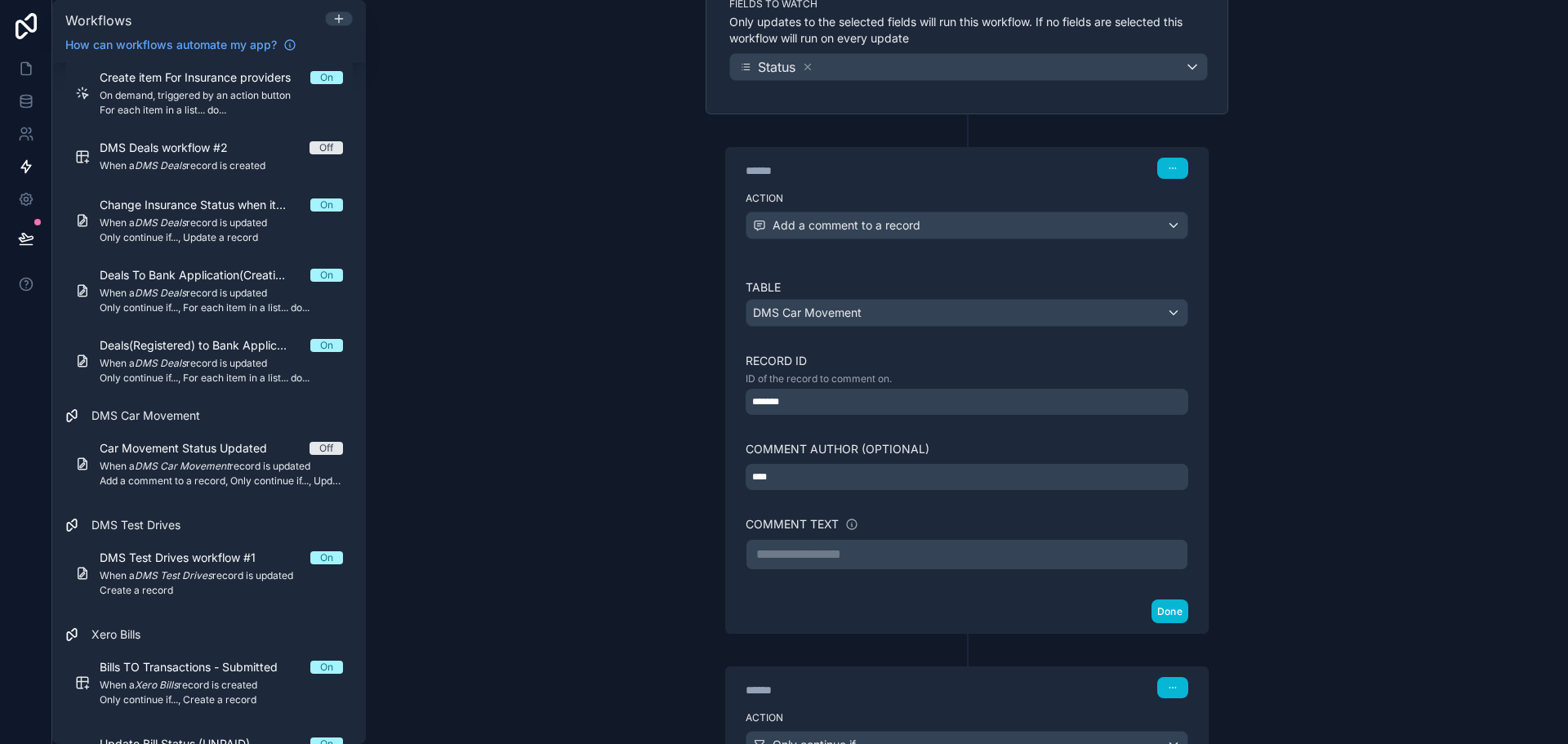
scroll to position [245, 0]
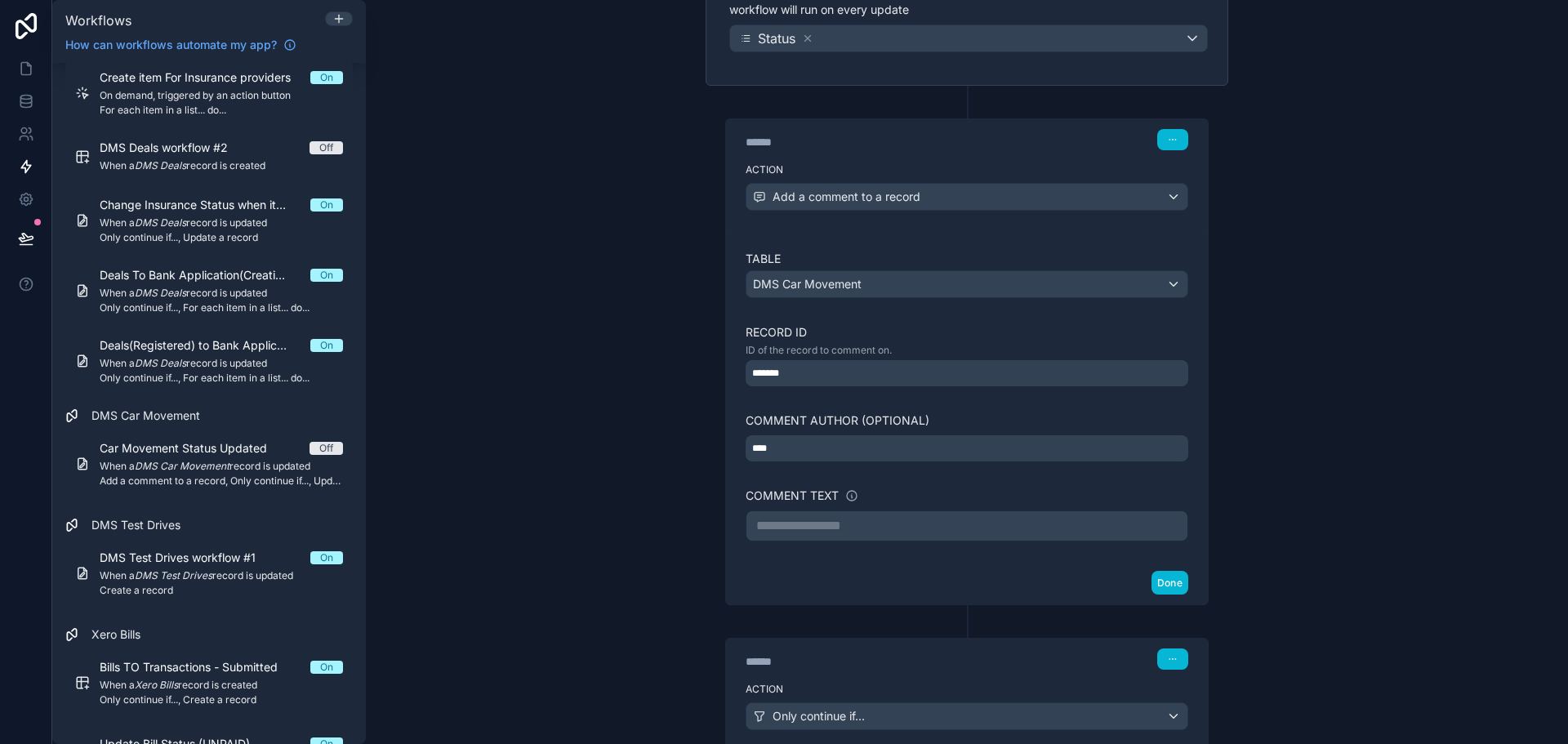
click at [780, 528] on p "**********" at bounding box center [967, 526] width 421 height 19
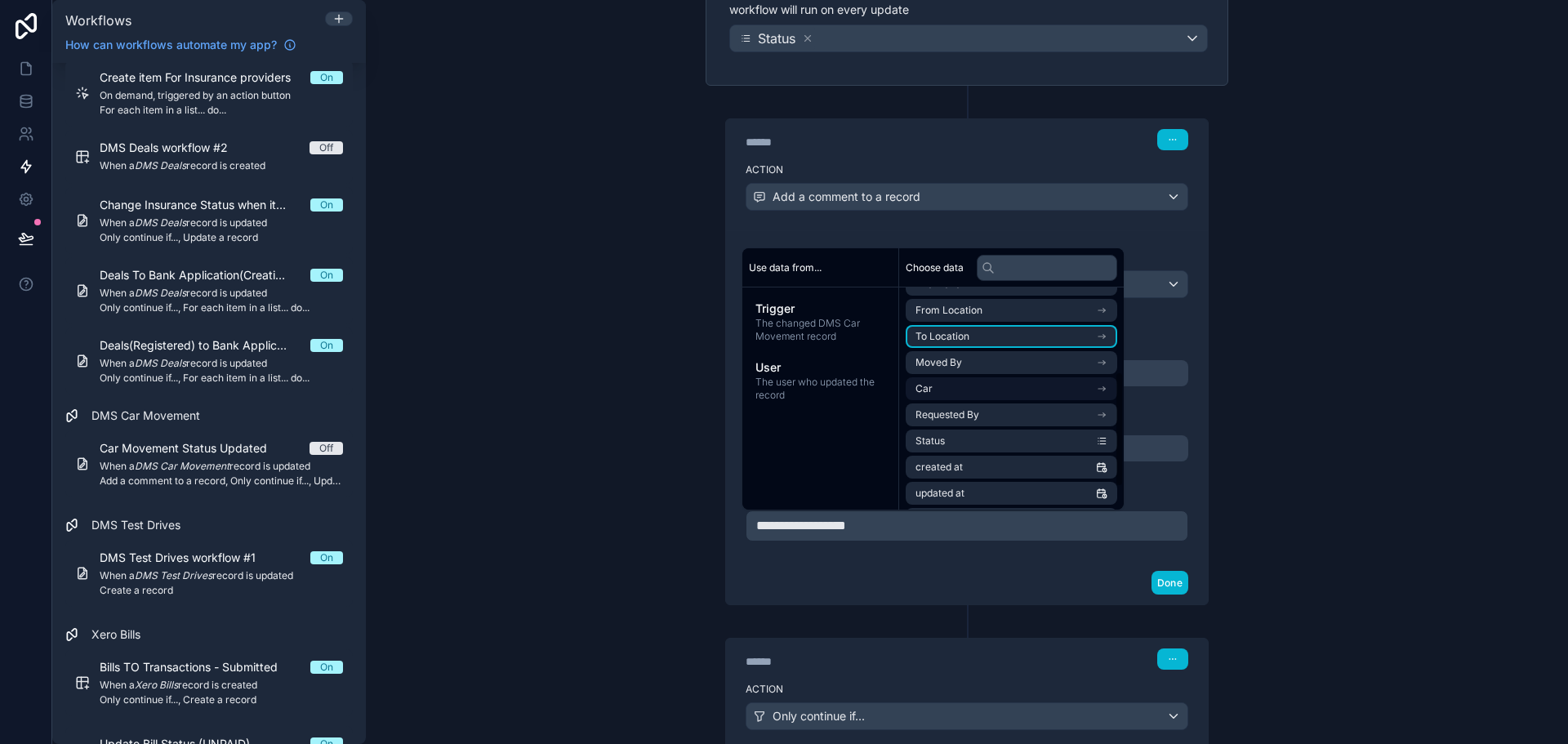
scroll to position [163, 0]
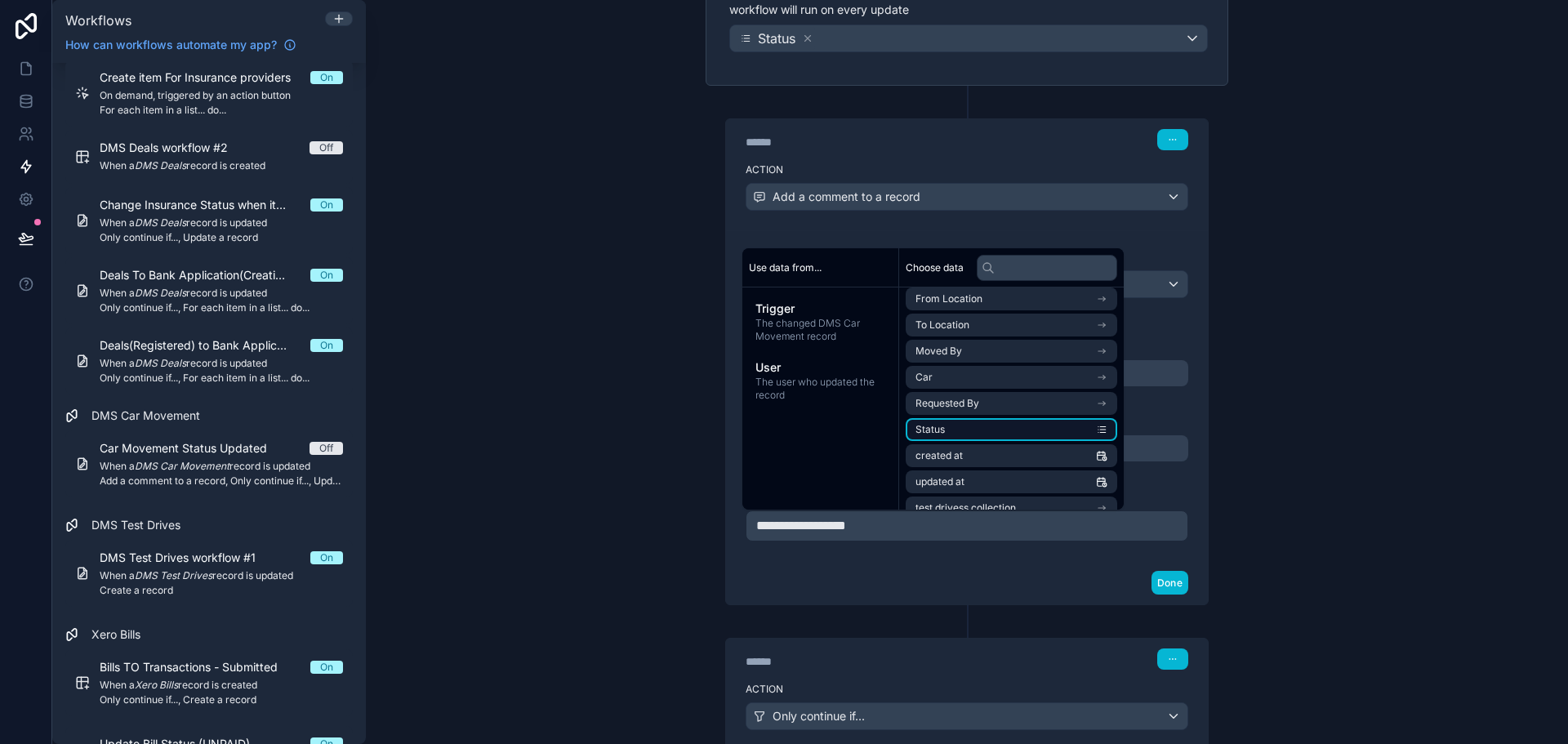
click at [995, 428] on li "Status" at bounding box center [1011, 430] width 211 height 23
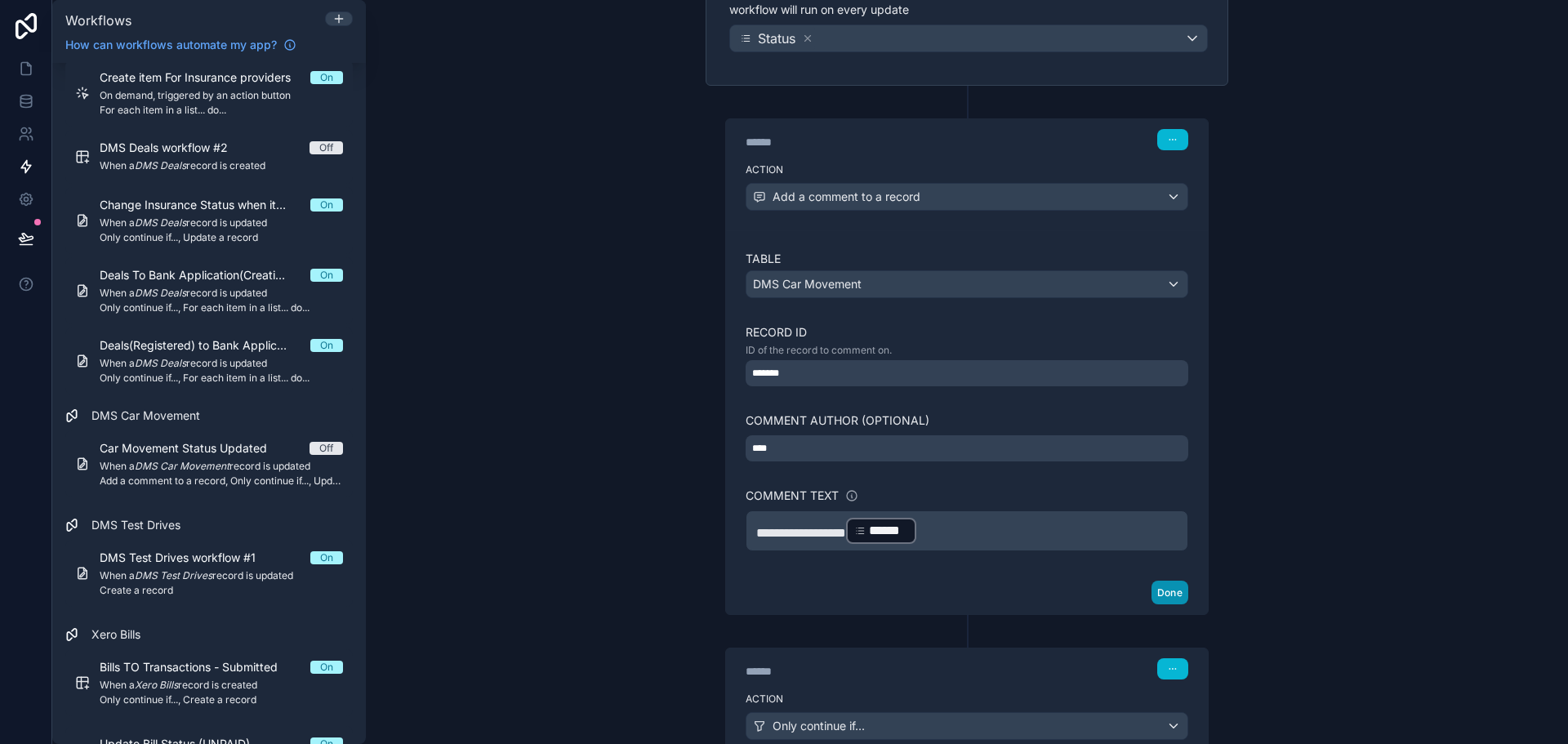
click at [1163, 593] on button "Done" at bounding box center [1170, 592] width 37 height 24
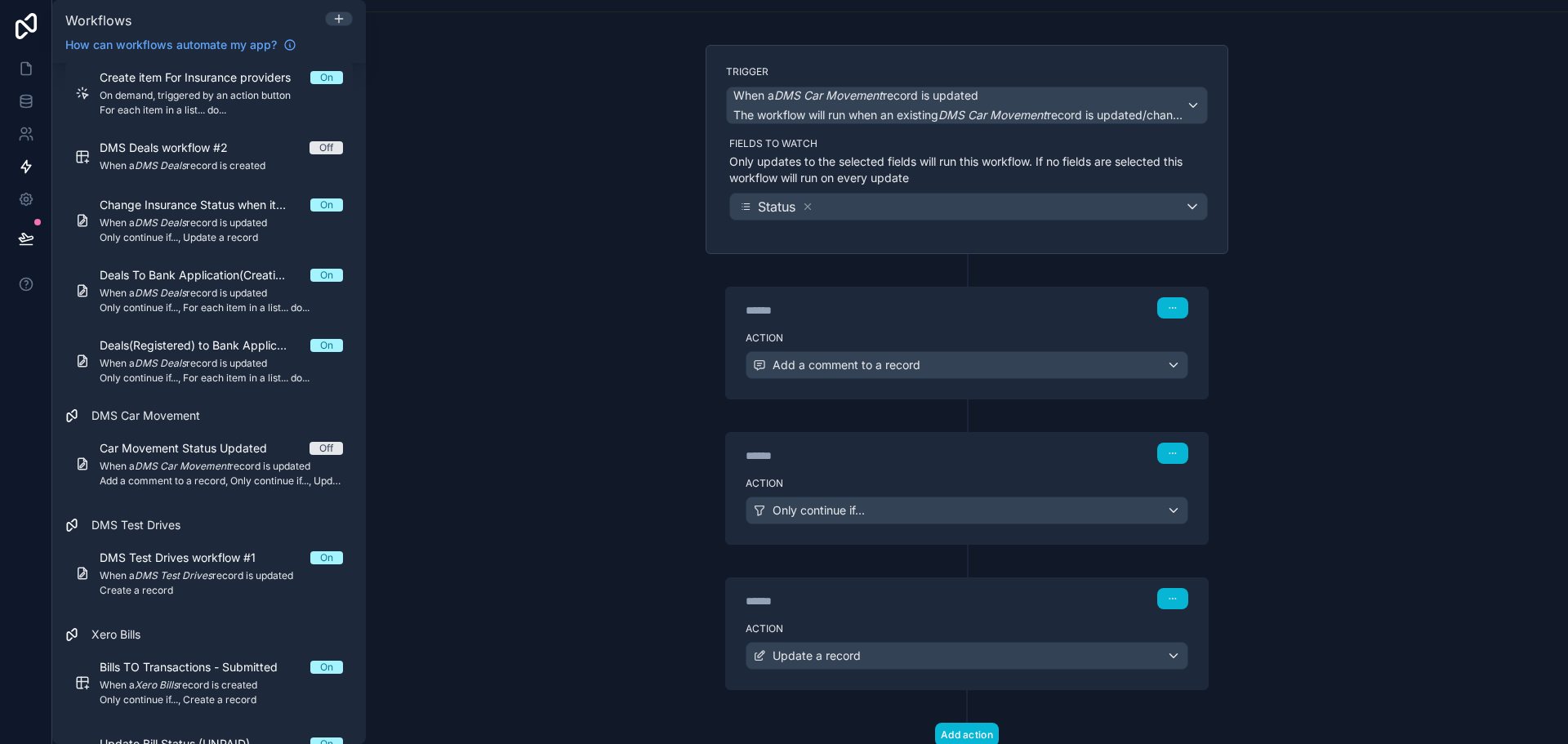
scroll to position [0, 0]
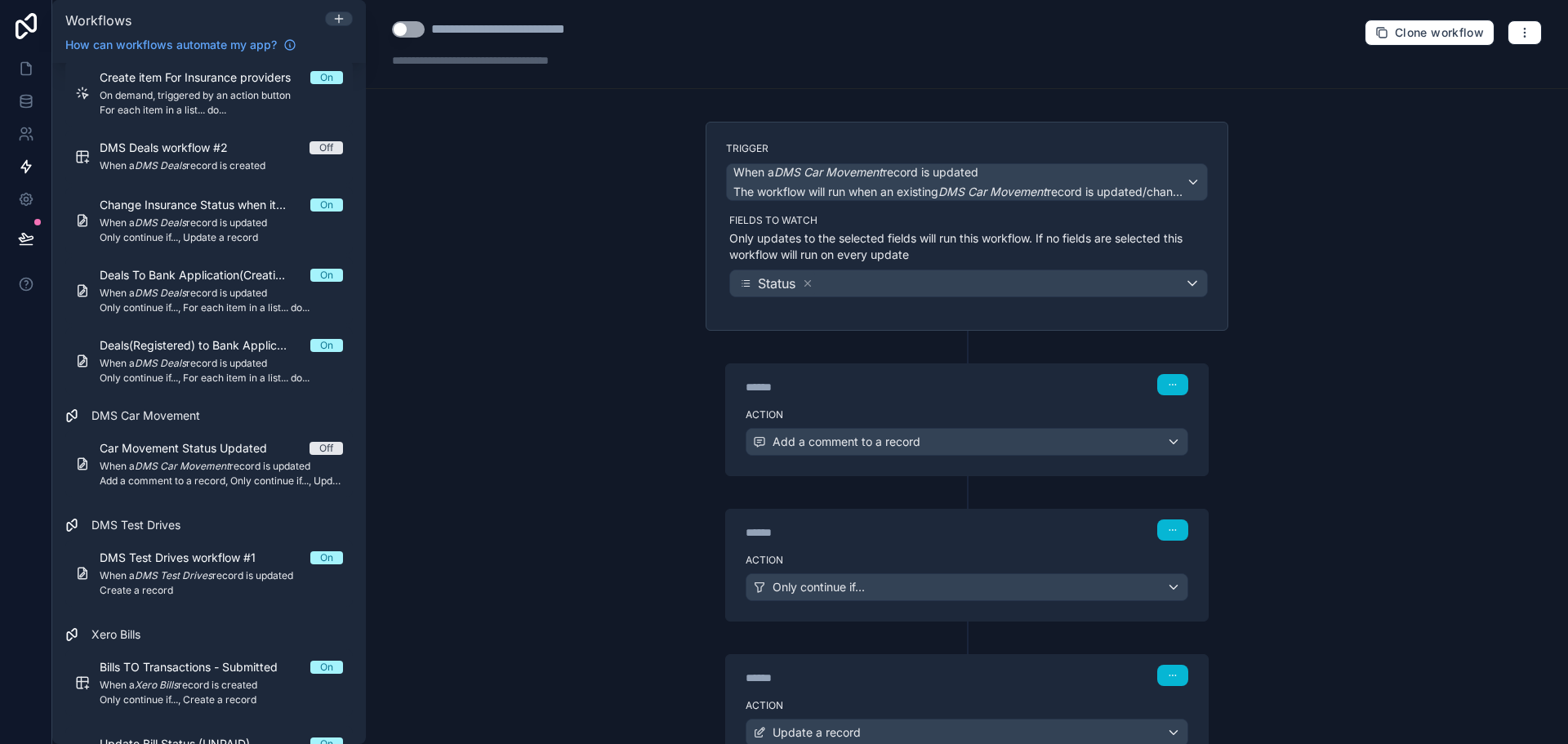
click at [410, 39] on div "Use setting" at bounding box center [408, 29] width 33 height 19
click at [400, 28] on button "Use setting" at bounding box center [408, 29] width 33 height 17
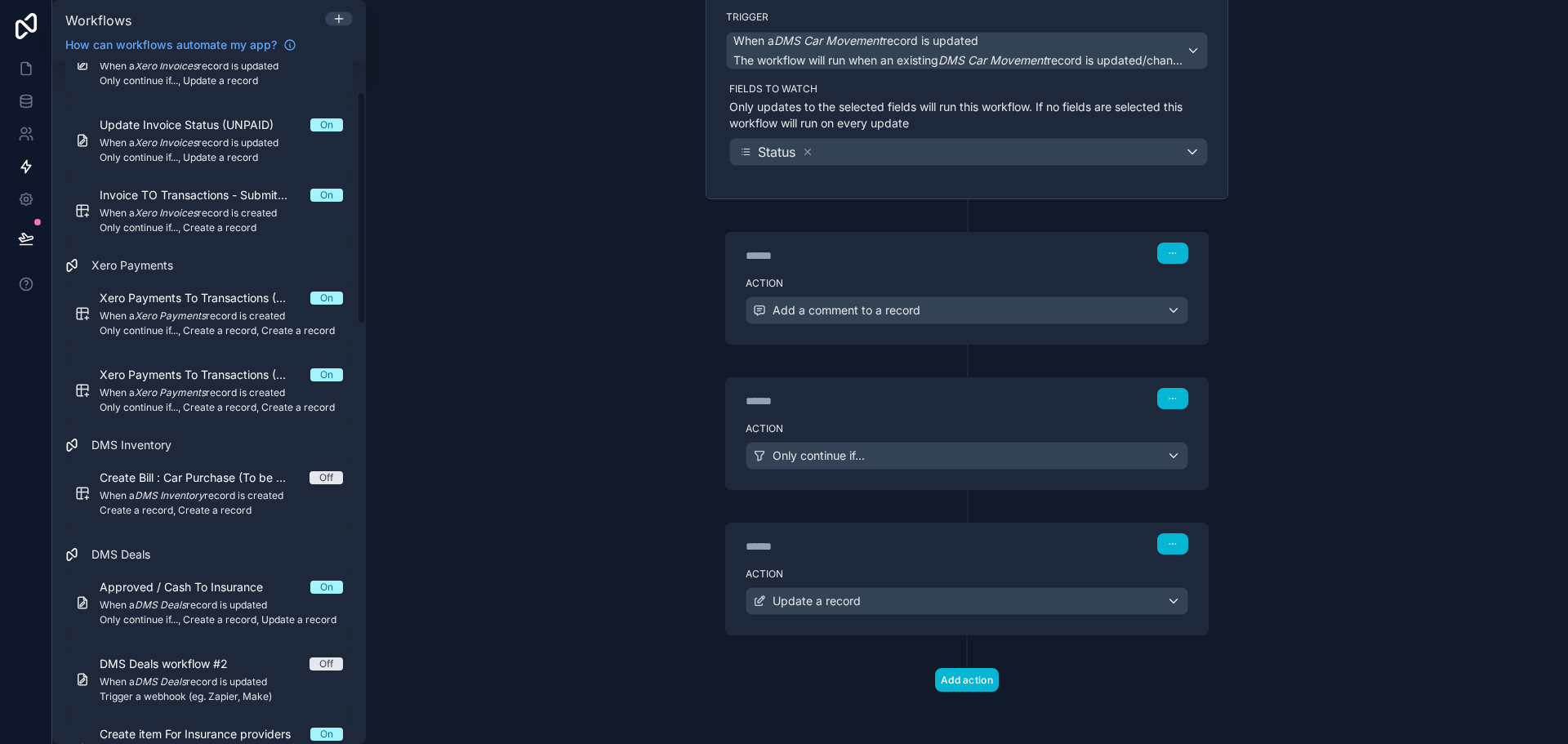
scroll to position [82, 0]
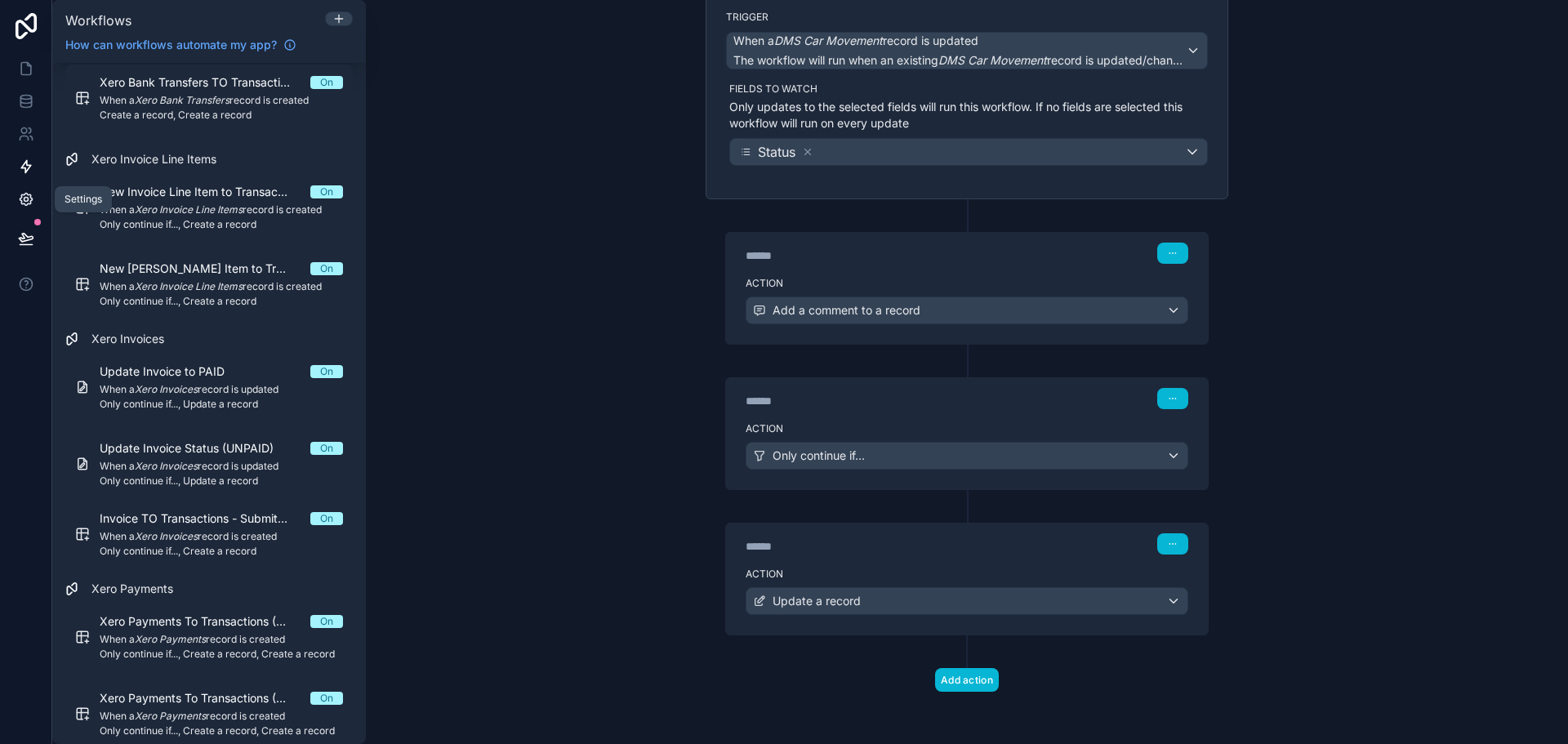
click at [37, 195] on link at bounding box center [26, 199] width 51 height 33
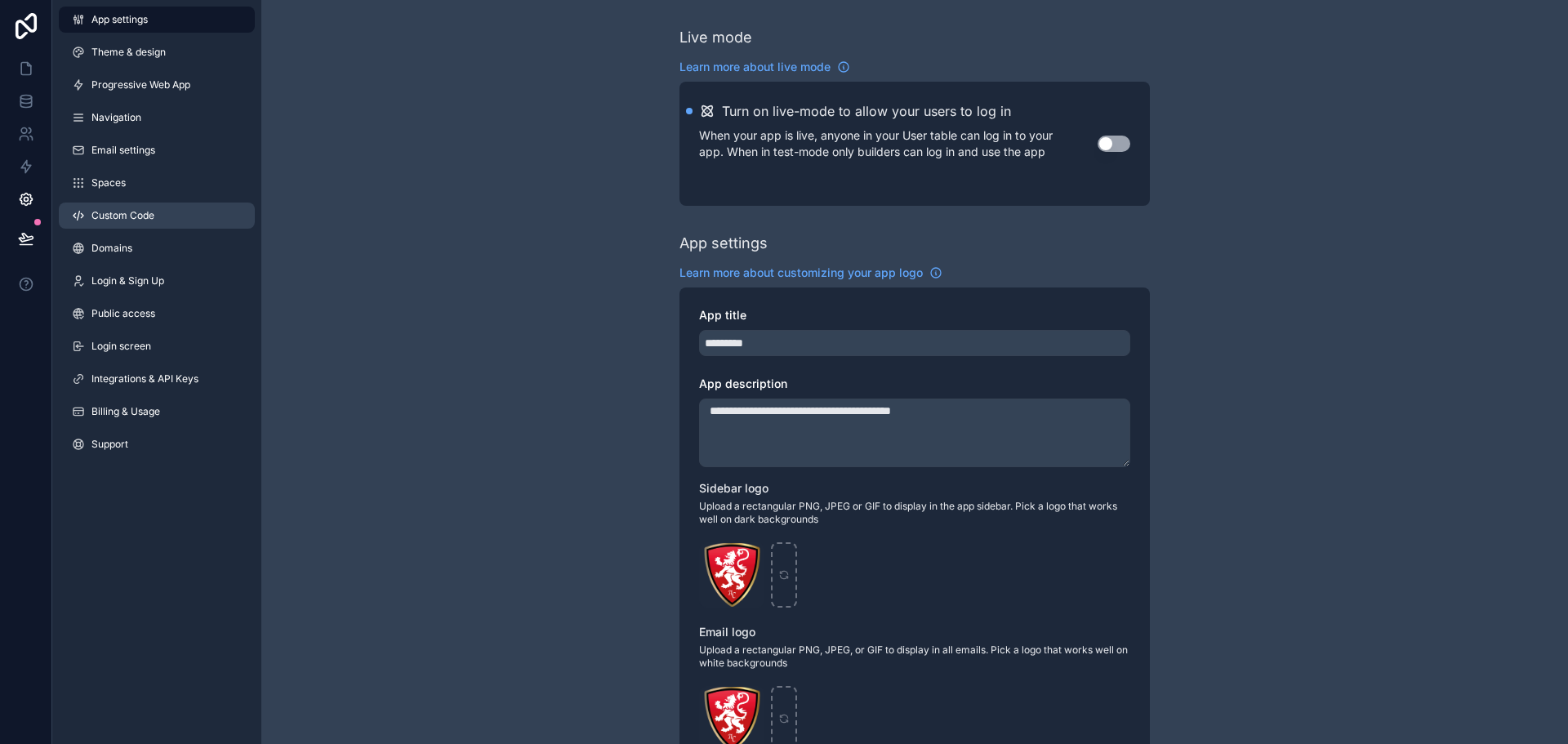
click at [126, 219] on span "Custom Code" at bounding box center [122, 215] width 63 height 13
